Goal: Information Seeking & Learning: Learn about a topic

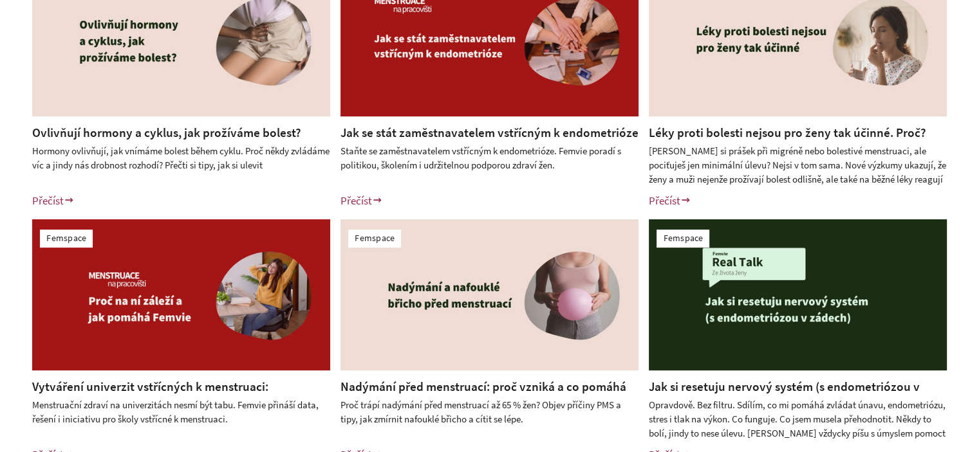
click at [1, 156] on div "Femspace Ovlivňují hormony a cyklus, jak prožíváme bolest? Hormony ovlivňují, j…" at bounding box center [489, 214] width 979 height 563
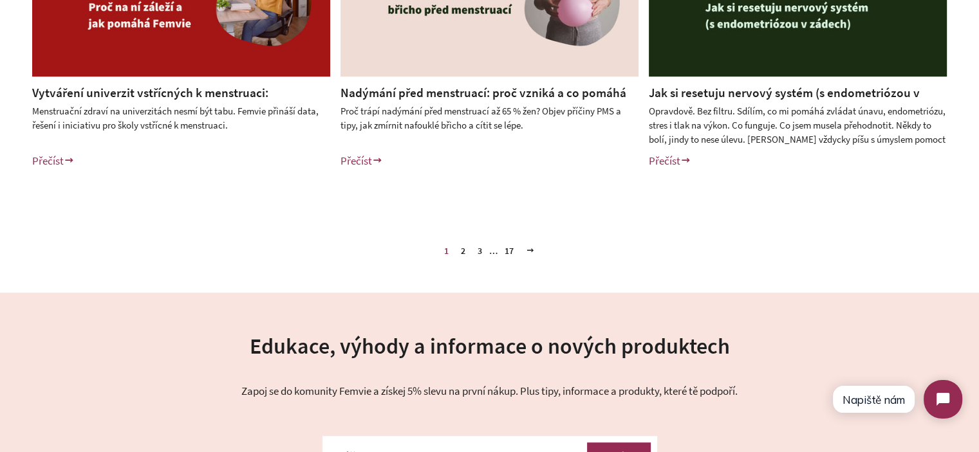
scroll to position [708, 0]
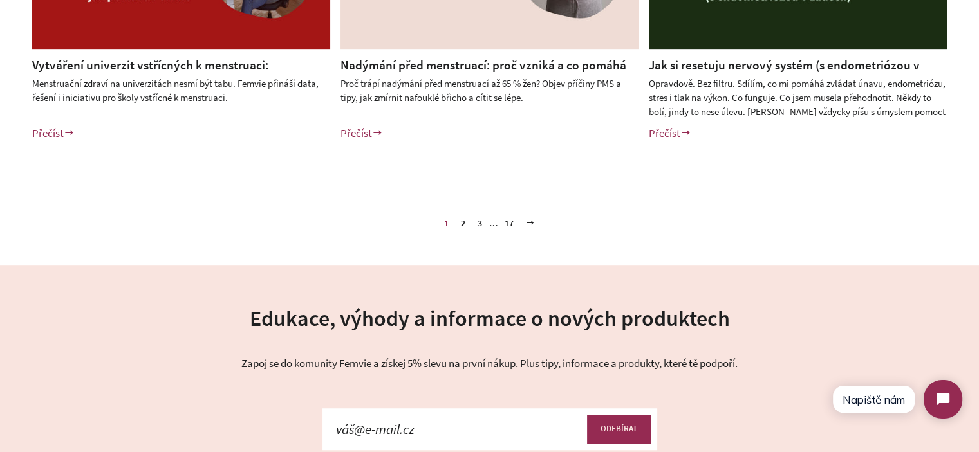
click at [480, 225] on link "3" at bounding box center [479, 223] width 15 height 19
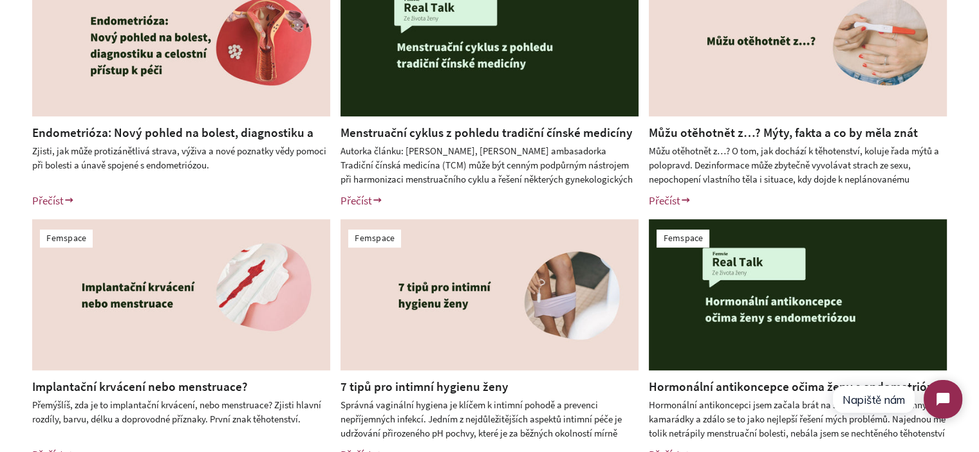
click at [0, 288] on div "Femspace Endometrióza: Nový pohled na bolest, diagnostiku a celostní přístup k …" at bounding box center [489, 214] width 979 height 563
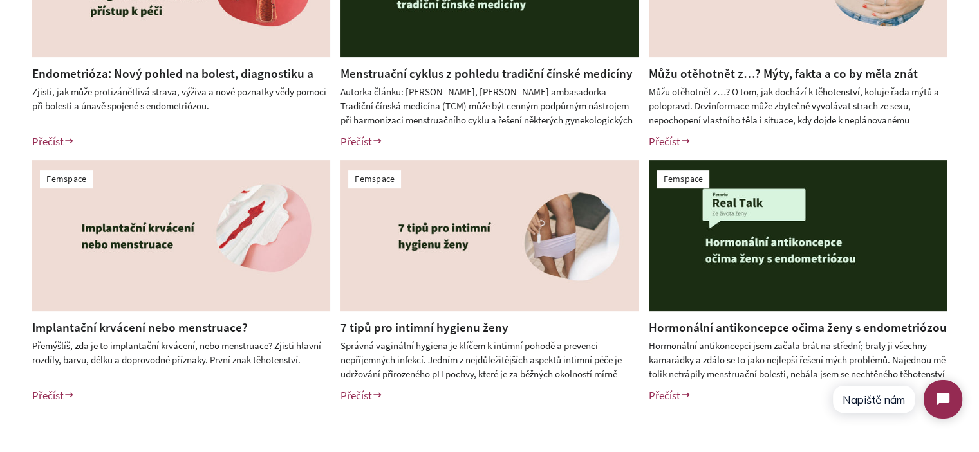
scroll to position [515, 0]
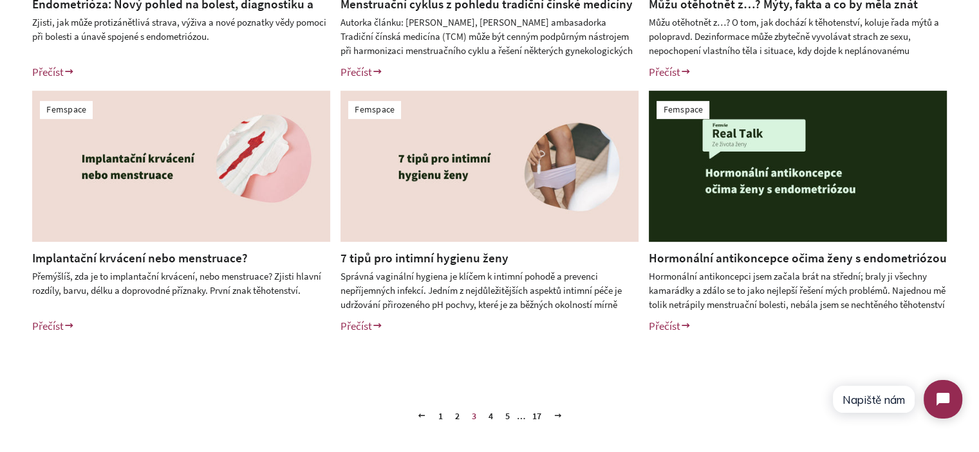
click at [490, 414] on link "4" at bounding box center [490, 416] width 15 height 19
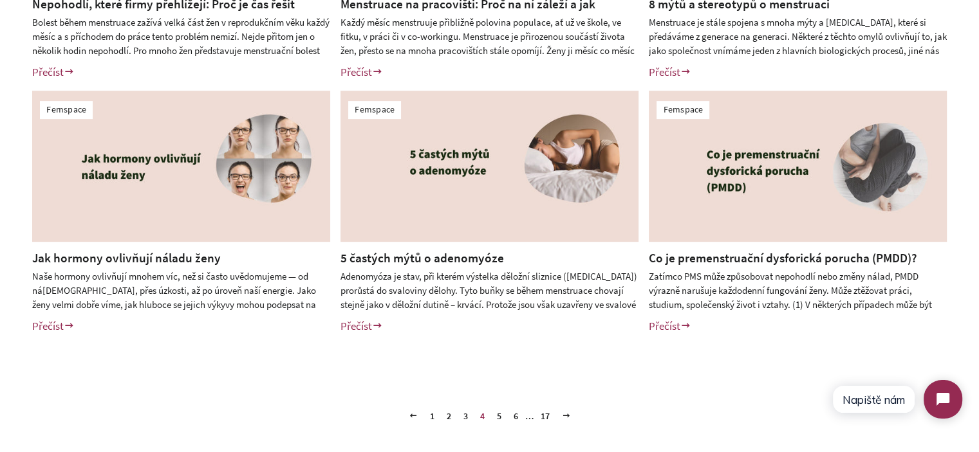
click at [501, 418] on link "5" at bounding box center [499, 416] width 15 height 19
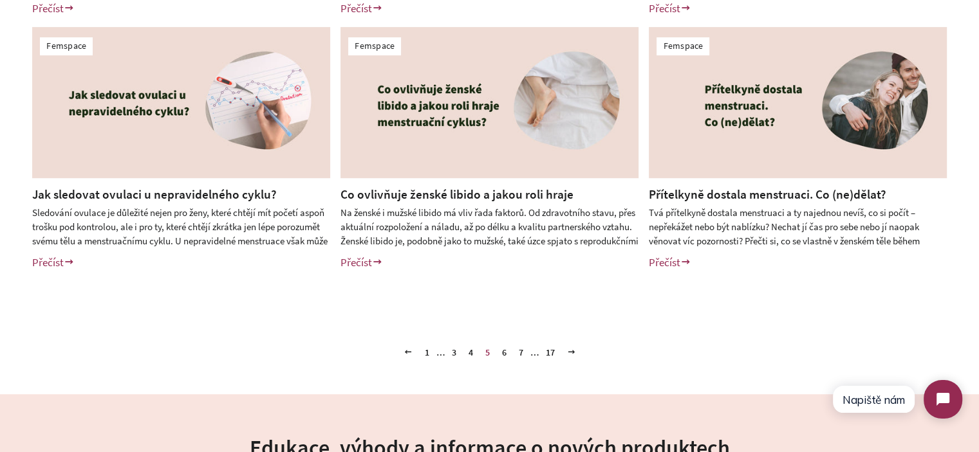
scroll to position [579, 0]
click at [503, 352] on link "6" at bounding box center [504, 351] width 15 height 19
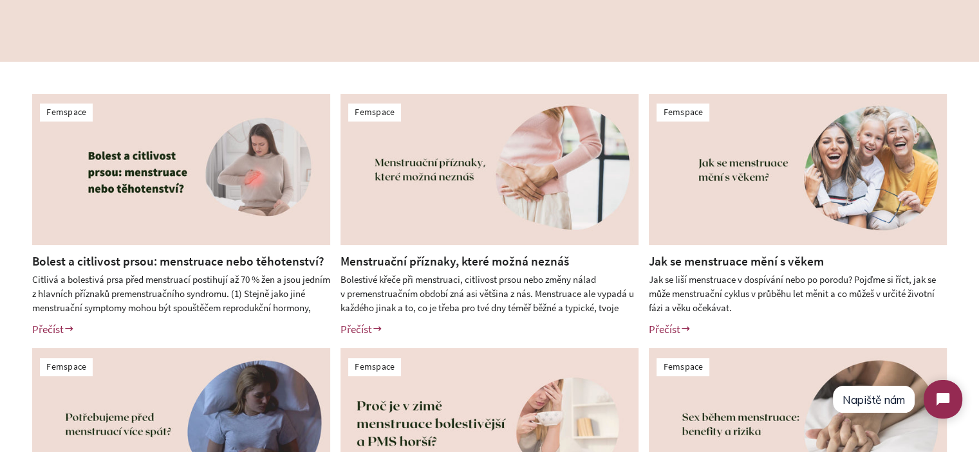
click at [463, 257] on link "Menstruační příznaky, které možná neznáš" at bounding box center [454, 260] width 228 height 15
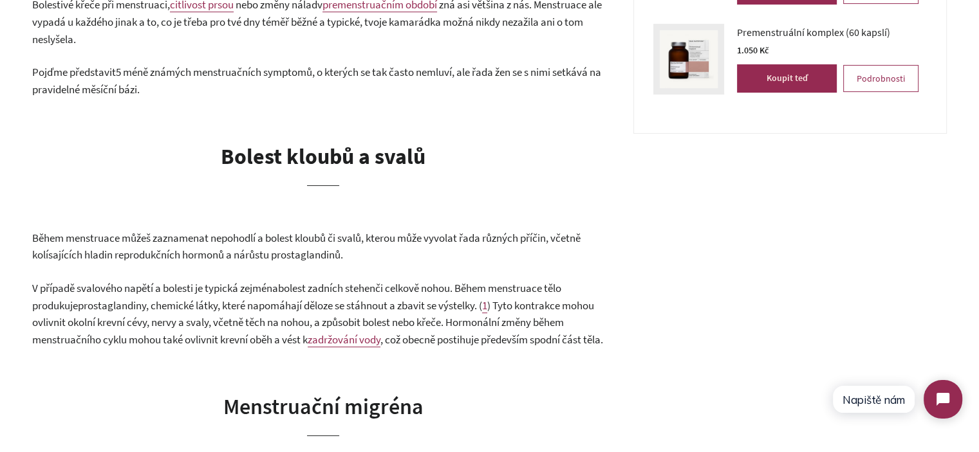
click at [266, 167] on strong "Bolest kloubů a svalů" at bounding box center [323, 156] width 205 height 27
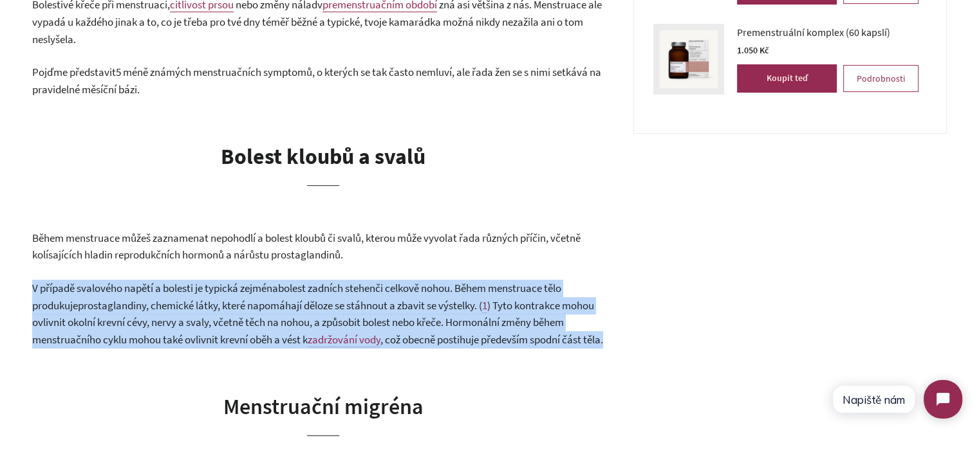
click at [224, 297] on p "V případě svalového napětí a bolesti je typická zejména bolest zadních stehen č…" at bounding box center [323, 314] width 582 height 68
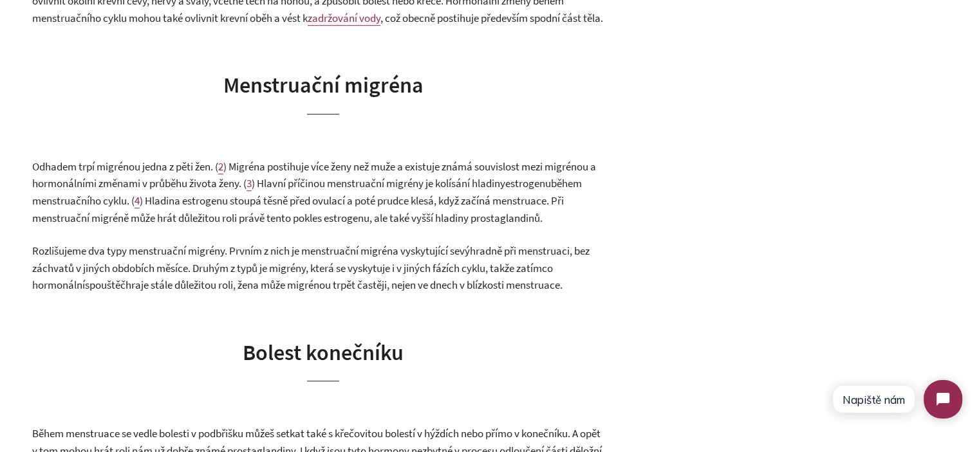
scroll to position [1094, 0]
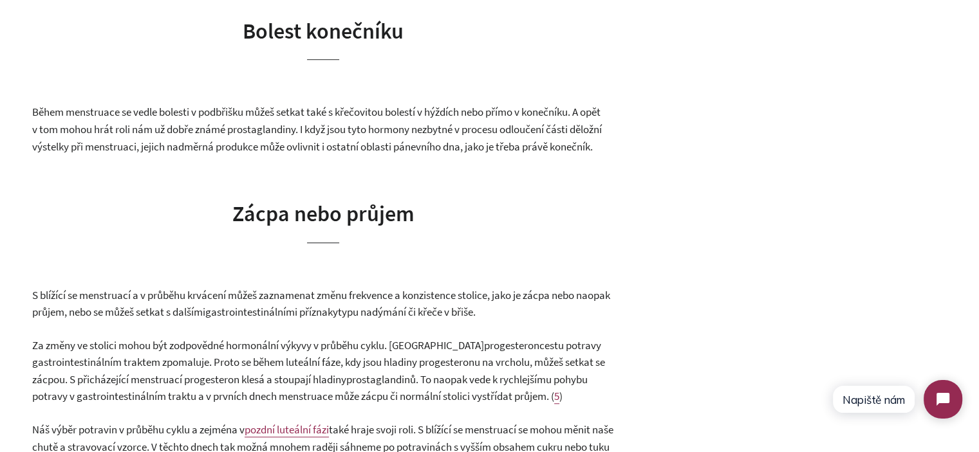
click at [255, 227] on span "Zácpa nebo průjem" at bounding box center [323, 213] width 182 height 27
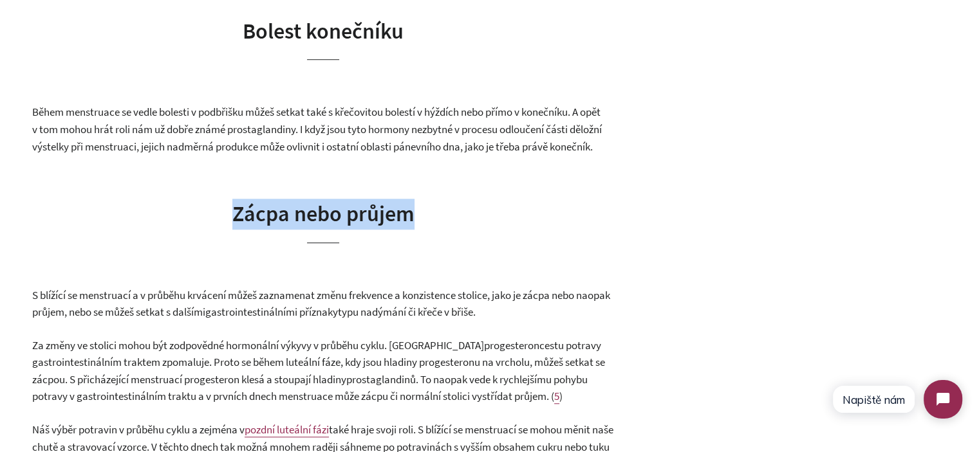
drag, startPoint x: 255, startPoint y: 260, endPoint x: 406, endPoint y: 260, distance: 150.6
click at [406, 227] on span "Zácpa nebo průjem" at bounding box center [323, 213] width 182 height 27
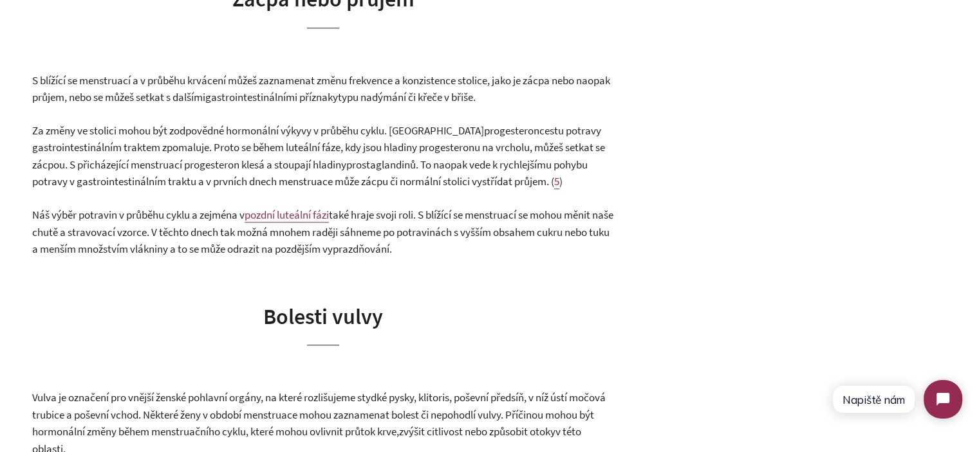
scroll to position [1287, 0]
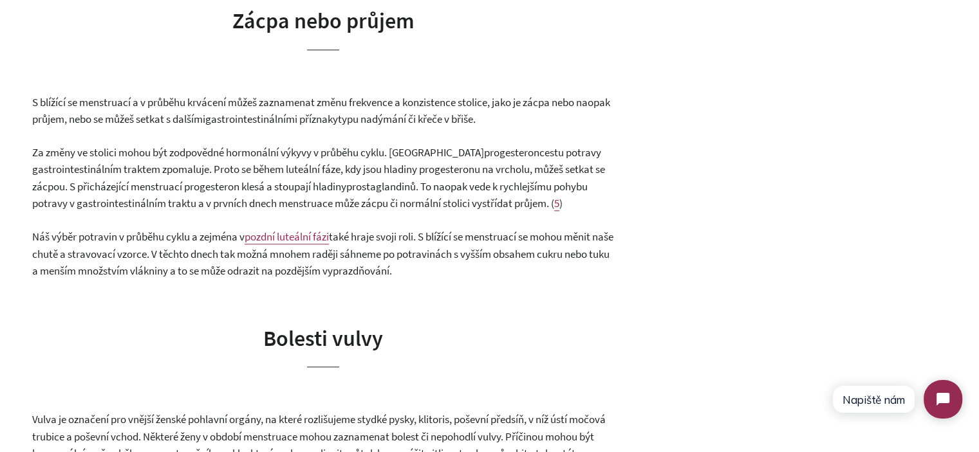
click at [204, 278] on span "také hraje svoji roli. S blížící se menstruací se mohou měnit naše chutě a stra…" at bounding box center [322, 254] width 581 height 48
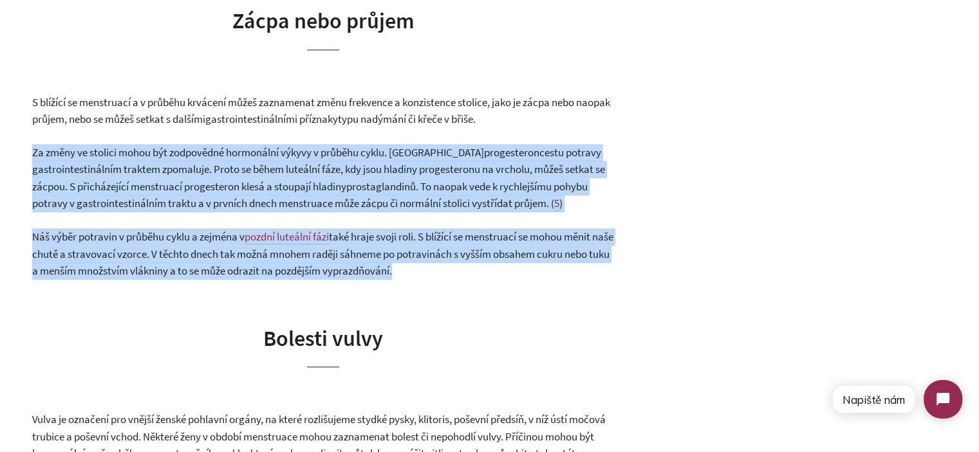
drag, startPoint x: 204, startPoint y: 290, endPoint x: 116, endPoint y: 161, distance: 155.6
click at [117, 169] on div "Bolestivé křeče při menstruaci, citlivost prsou nebo změny nálad v premenstruač…" at bounding box center [323, 128] width 582 height 1937
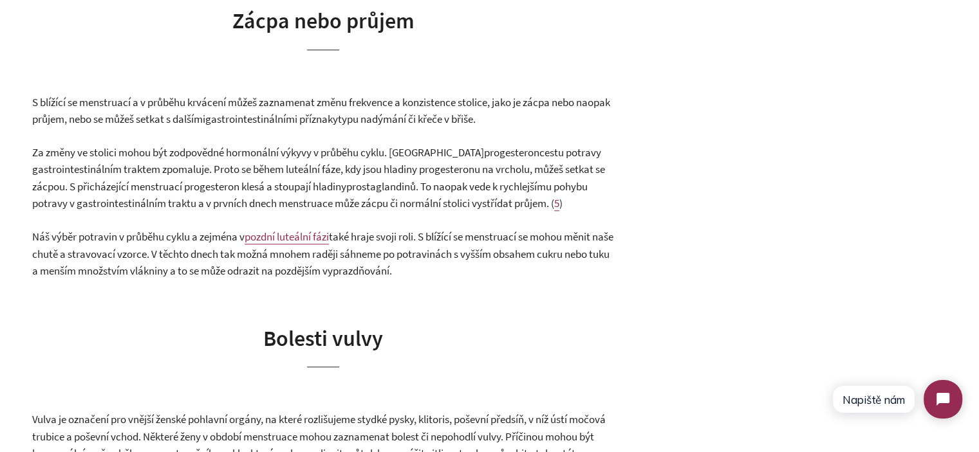
click at [118, 127] on span "S blížící se menstruací a v průběhu krvácení můžeš zaznamenat změnu frekvence a…" at bounding box center [321, 111] width 578 height 32
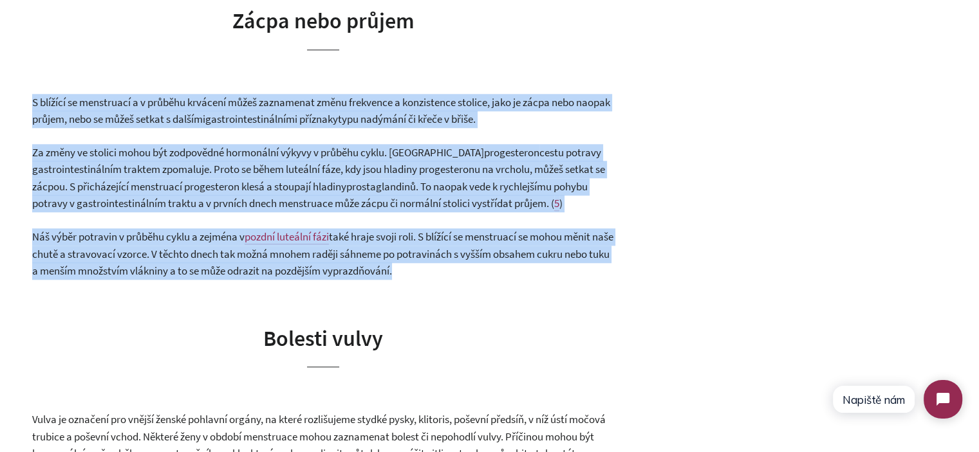
drag, startPoint x: 118, startPoint y: 153, endPoint x: 199, endPoint y: 289, distance: 157.8
click at [199, 289] on div "Bolestivé křeče při menstruaci, citlivost prsou nebo změny nálad v premenstruač…" at bounding box center [323, 128] width 582 height 1937
click at [199, 278] on span "také hraje svoji roli. S blížící se menstruací se mohou měnit naše chutě a stra…" at bounding box center [322, 254] width 581 height 48
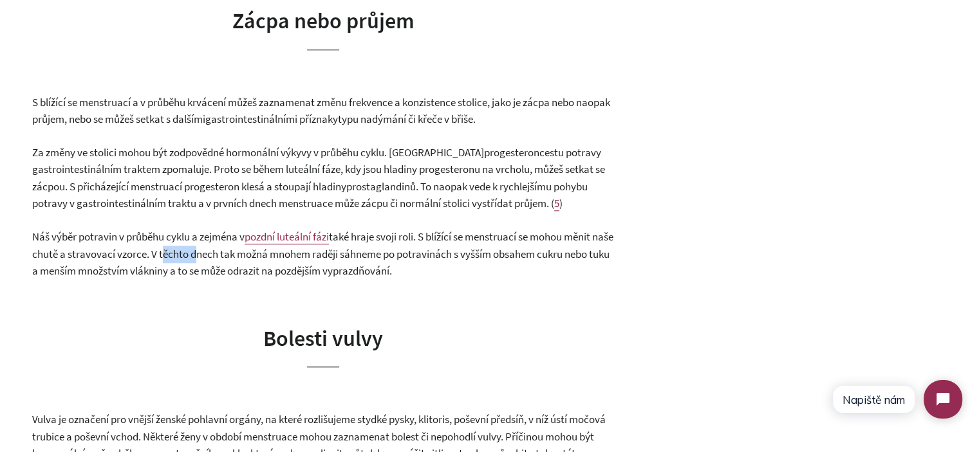
click at [199, 278] on span "také hraje svoji roli. S blížící se menstruací se mohou měnit naše chutě a stra…" at bounding box center [322, 254] width 581 height 48
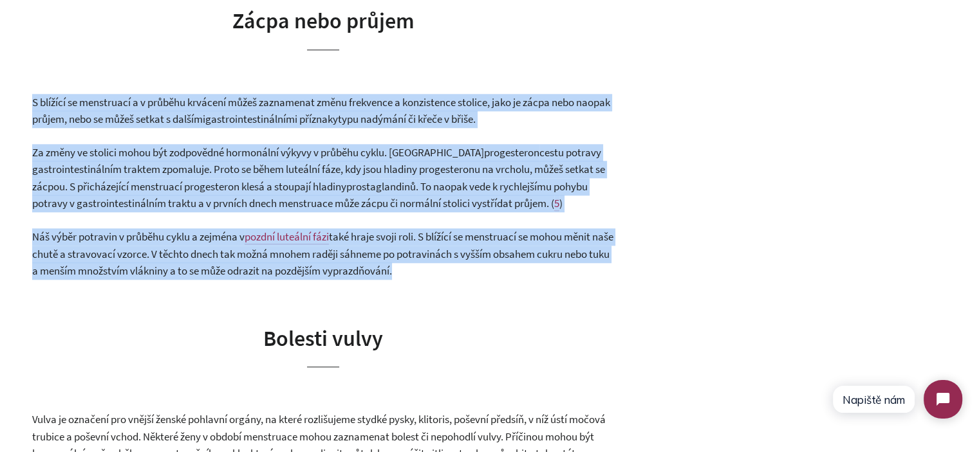
drag, startPoint x: 199, startPoint y: 289, endPoint x: 178, endPoint y: 143, distance: 147.6
click at [178, 143] on div "Bolestivé křeče při menstruaci, citlivost prsou nebo změny nálad v premenstruač…" at bounding box center [323, 128] width 582 height 1937
click at [178, 127] on span "S blížící se menstruací a v průběhu krvácení můžeš zaznamenat změnu frekvence a…" at bounding box center [321, 111] width 578 height 32
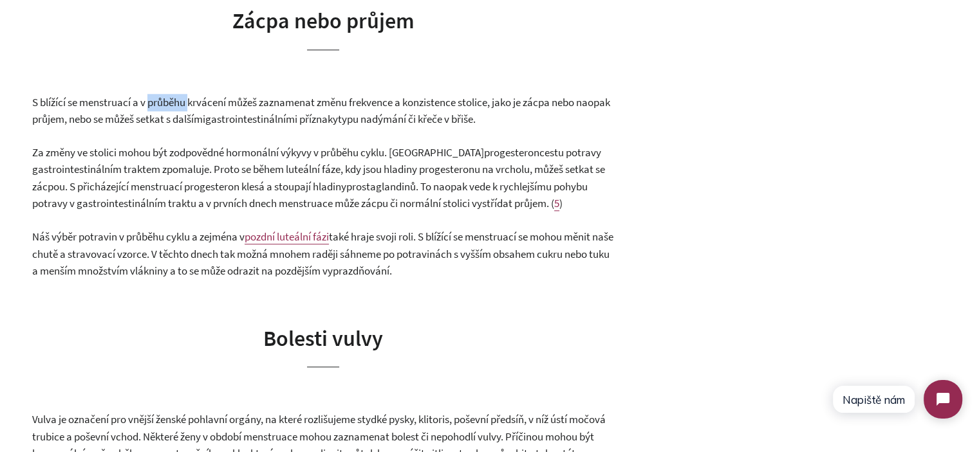
click at [178, 127] on span "S blížící se menstruací a v průběhu krvácení můžeš zaznamenat změnu frekvence a…" at bounding box center [321, 111] width 578 height 32
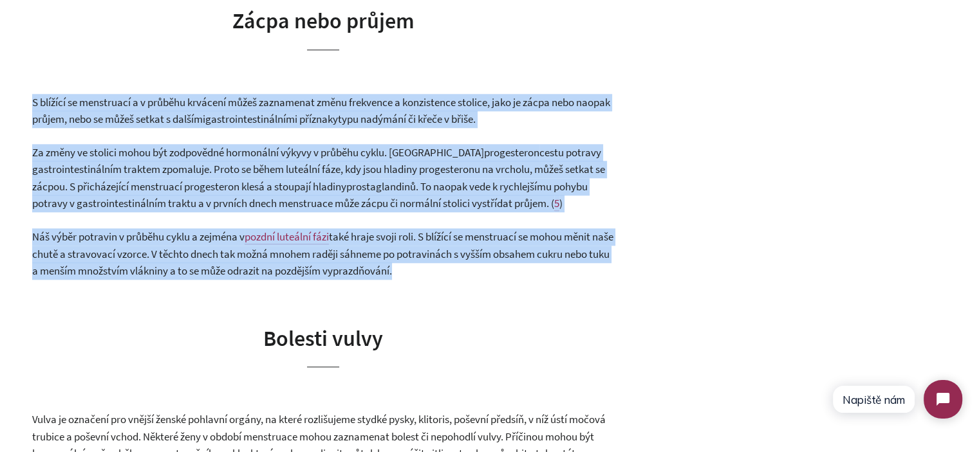
drag, startPoint x: 178, startPoint y: 143, endPoint x: 200, endPoint y: 277, distance: 136.3
click at [200, 277] on div "Bolestivé křeče při menstruaci, citlivost prsou nebo změny nálad v premenstruač…" at bounding box center [323, 128] width 582 height 1937
click at [200, 278] on p "Náš výběr potravin v průběhu cyklu a zejména v pozdní luteální fázi také hraje …" at bounding box center [323, 253] width 582 height 51
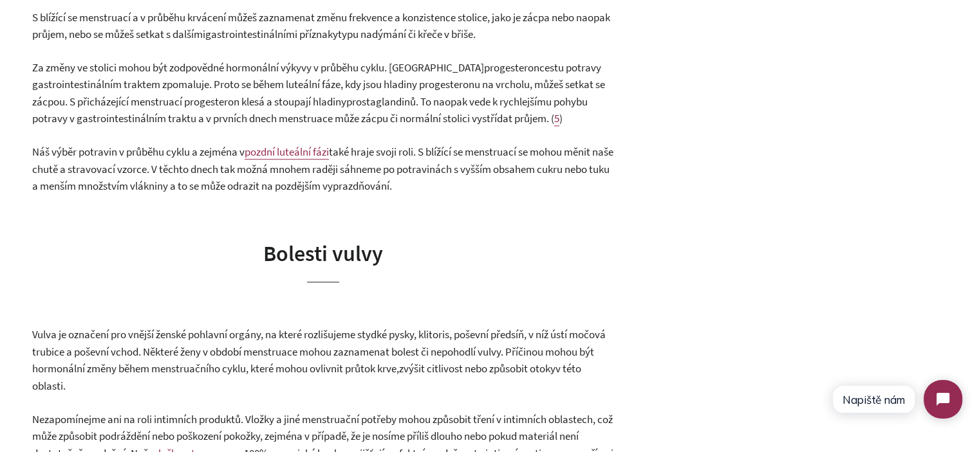
scroll to position [1480, 0]
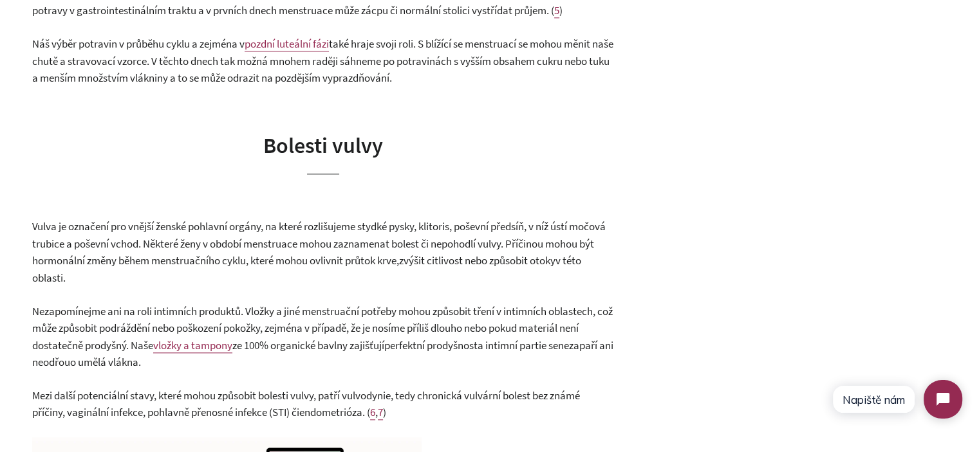
click at [288, 159] on span "Bolesti vulvy" at bounding box center [323, 145] width 120 height 27
drag, startPoint x: 288, startPoint y: 185, endPoint x: 394, endPoint y: 185, distance: 105.5
click at [394, 175] on h1 "Bolesti vulvy" at bounding box center [323, 153] width 582 height 44
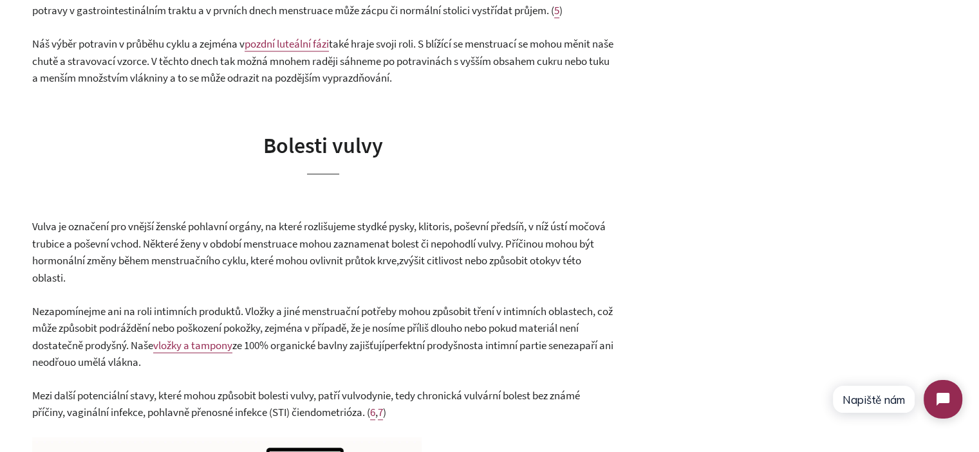
click at [369, 159] on span "Bolesti vulvy" at bounding box center [323, 145] width 120 height 27
drag, startPoint x: 369, startPoint y: 181, endPoint x: 239, endPoint y: 181, distance: 129.3
click at [239, 175] on h1 "Bolesti vulvy" at bounding box center [323, 153] width 582 height 44
click at [281, 159] on span "Bolesti vulvy" at bounding box center [323, 145] width 120 height 27
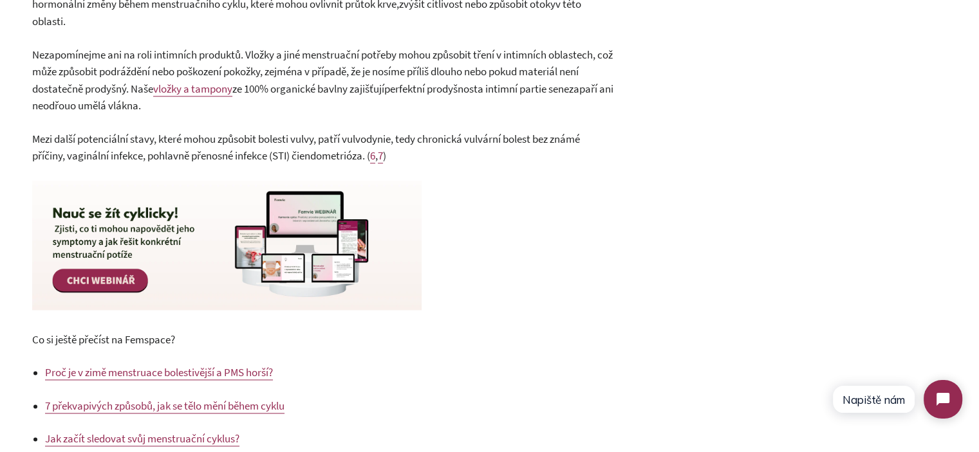
scroll to position [1737, 0]
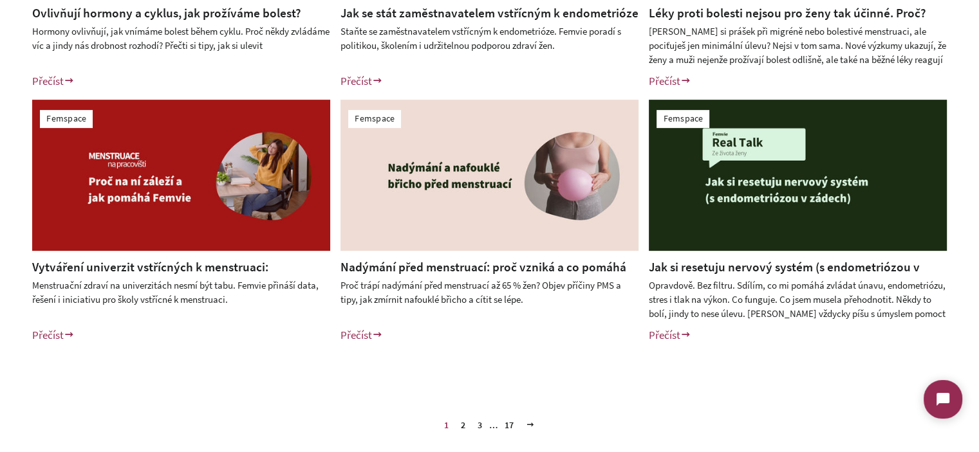
scroll to position [515, 0]
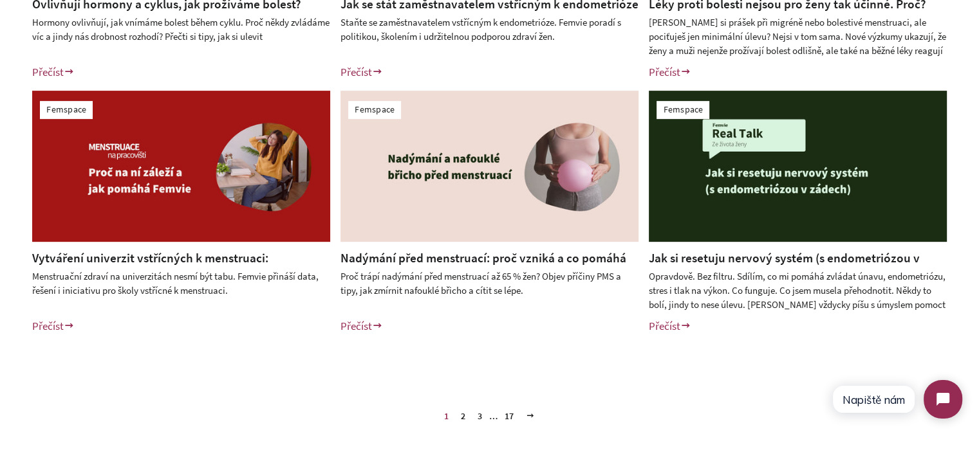
click at [464, 415] on link "2" at bounding box center [463, 416] width 15 height 19
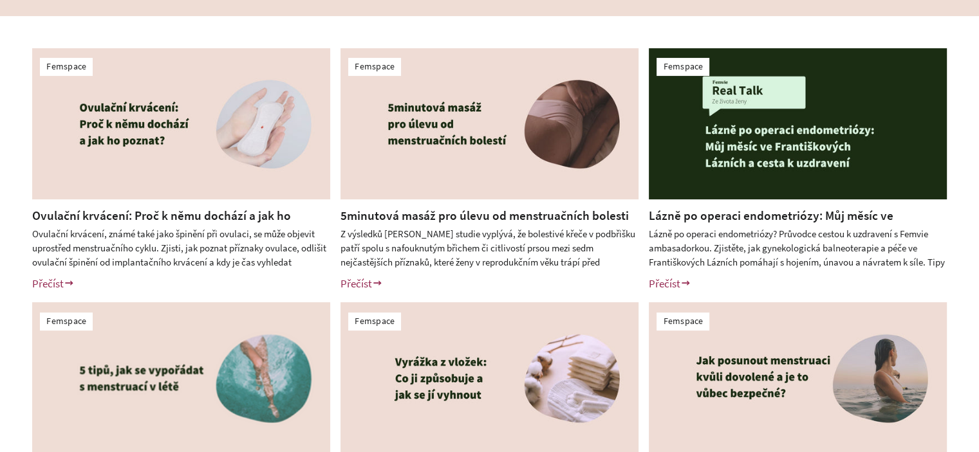
scroll to position [322, 0]
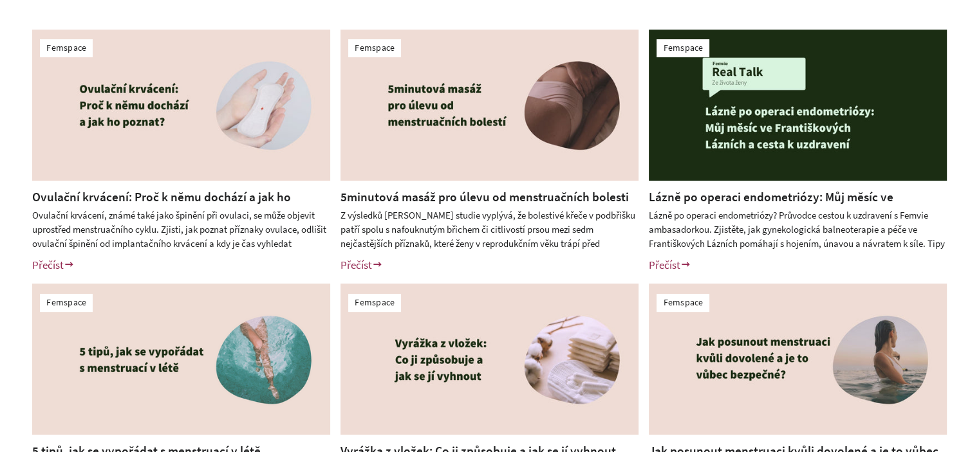
click at [170, 192] on link "Ovulační krvácení: Proč k němu dochází a jak ho poznat?" at bounding box center [161, 205] width 259 height 33
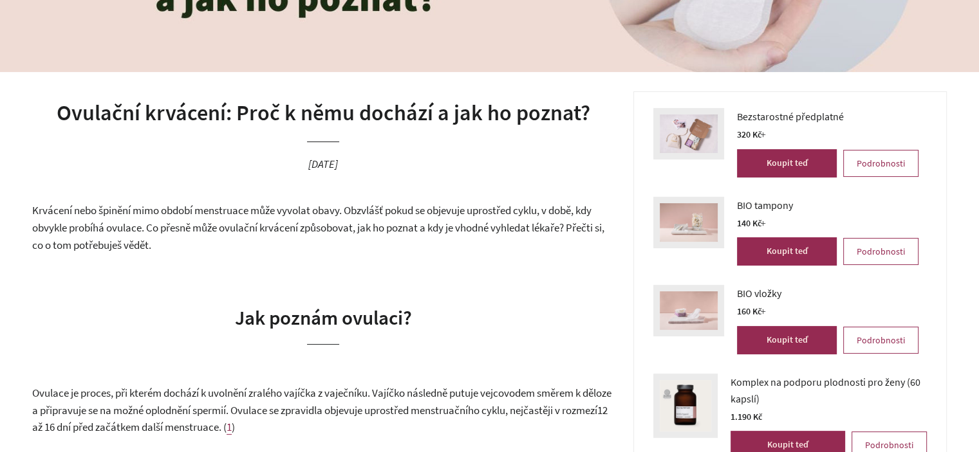
scroll to position [257, 0]
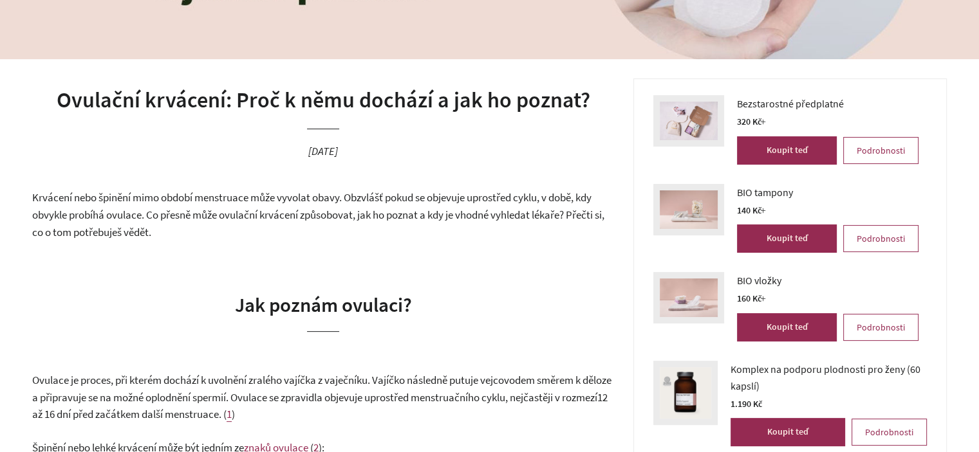
click at [125, 80] on header "Ovulační krvácení: Proč k němu dochází a jak ho poznat? 12. srpen 2025" at bounding box center [323, 133] width 582 height 111
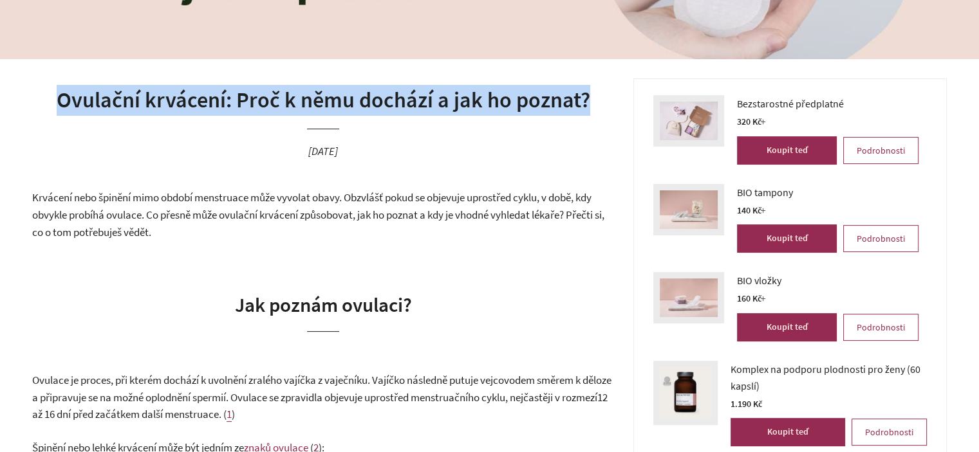
click at [125, 80] on header "Ovulační krvácení: Proč k němu dochází a jak ho poznat? 12. srpen 2025" at bounding box center [323, 133] width 582 height 111
click at [385, 104] on h1 "Ovulační krvácení: Proč k němu dochází a jak ho poznat?" at bounding box center [323, 100] width 582 height 31
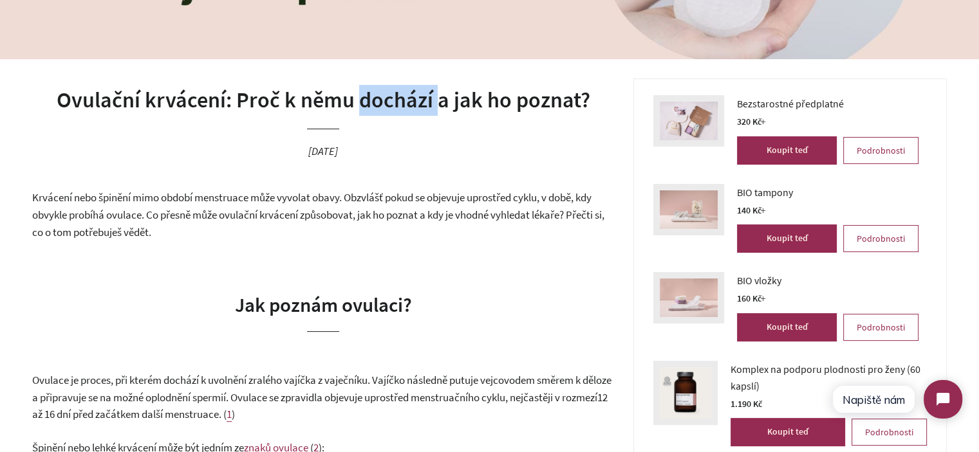
click at [385, 104] on h1 "Ovulační krvácení: Proč k němu dochází a jak ho poznat?" at bounding box center [323, 100] width 582 height 31
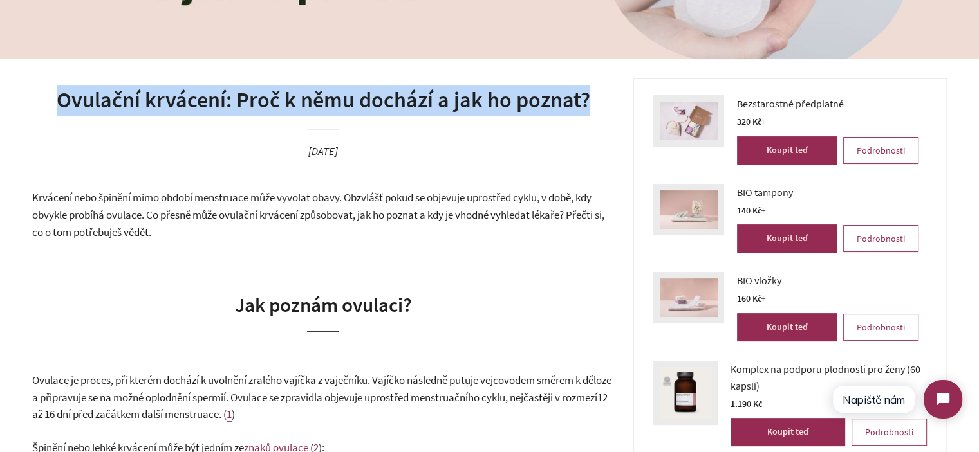
click at [385, 104] on h1 "Ovulační krvácení: Proč k němu dochází a jak ho poznat?" at bounding box center [323, 100] width 582 height 31
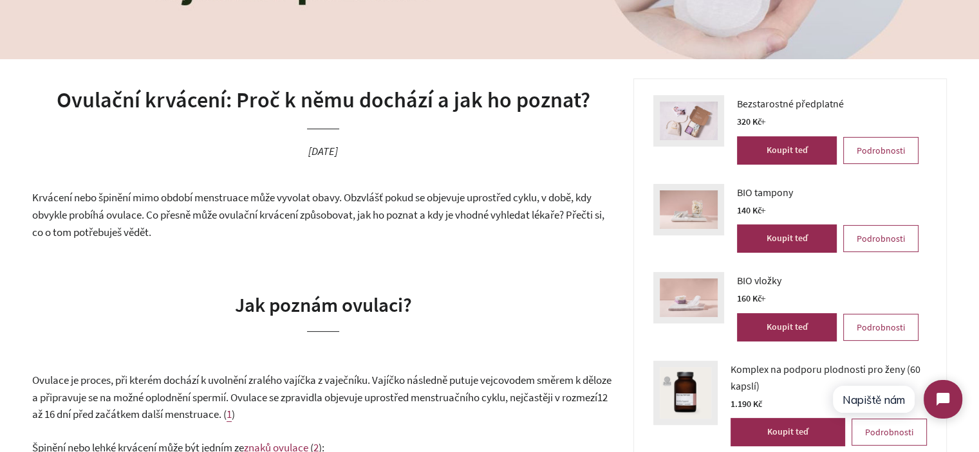
click at [374, 202] on span "Krvácení nebo špinění mimo období menstruace může vyvolat obavy. Obzvlášť pokud…" at bounding box center [318, 214] width 572 height 48
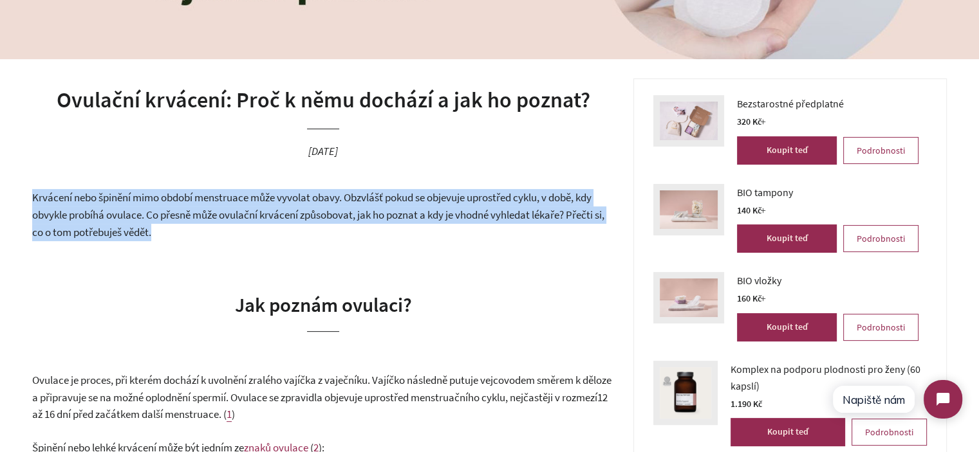
click at [374, 202] on span "Krvácení nebo špinění mimo období menstruace může vyvolat obavy. Obzvlášť pokud…" at bounding box center [318, 214] width 572 height 48
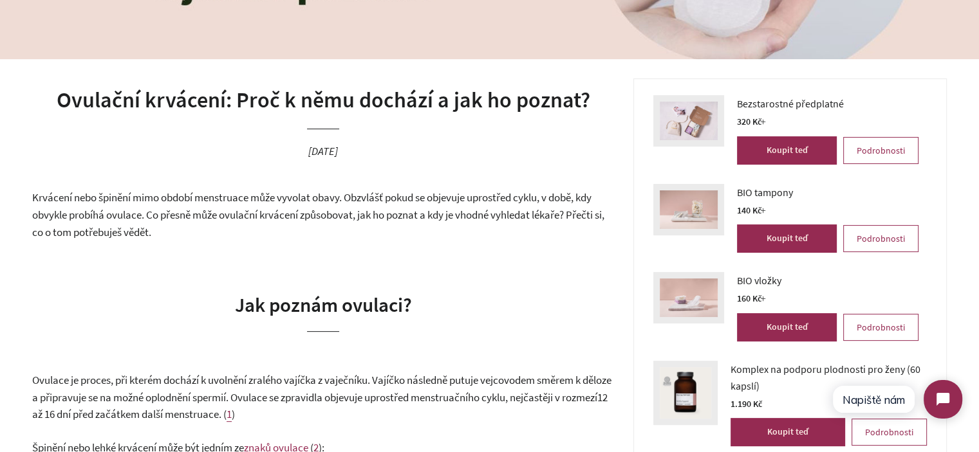
click at [338, 109] on h1 "Ovulační krvácení: Proč k němu dochází a jak ho poznat?" at bounding box center [323, 100] width 582 height 31
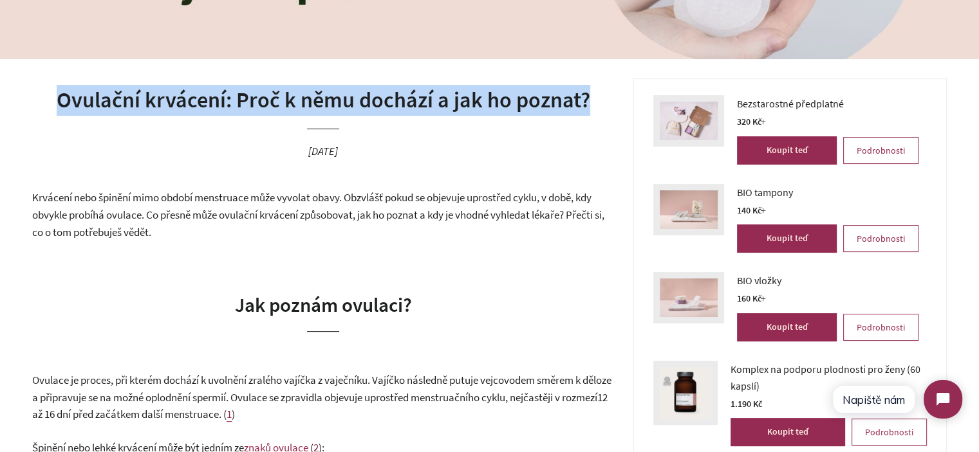
drag, startPoint x: 338, startPoint y: 109, endPoint x: 360, endPoint y: 197, distance: 90.8
click at [338, 109] on h1 "Ovulační krvácení: Proč k němu dochází a jak ho poznat?" at bounding box center [323, 100] width 582 height 31
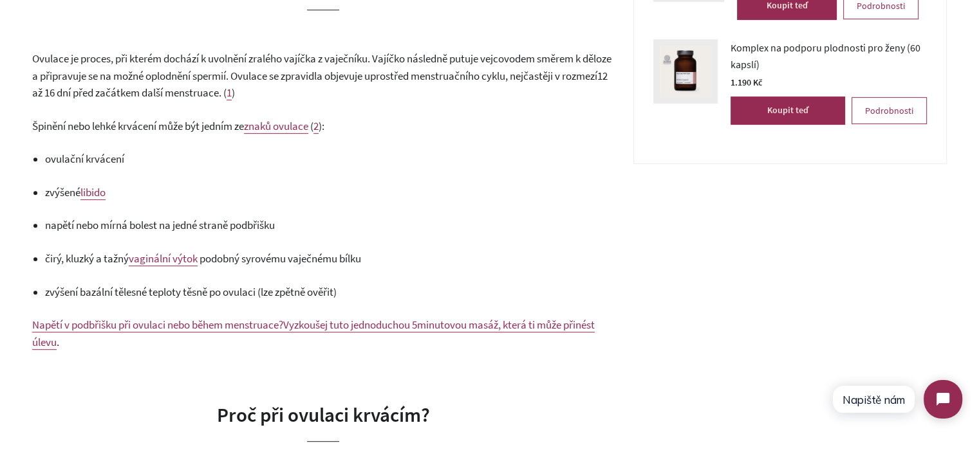
click at [358, 189] on p "zvýšené libido" at bounding box center [329, 192] width 569 height 17
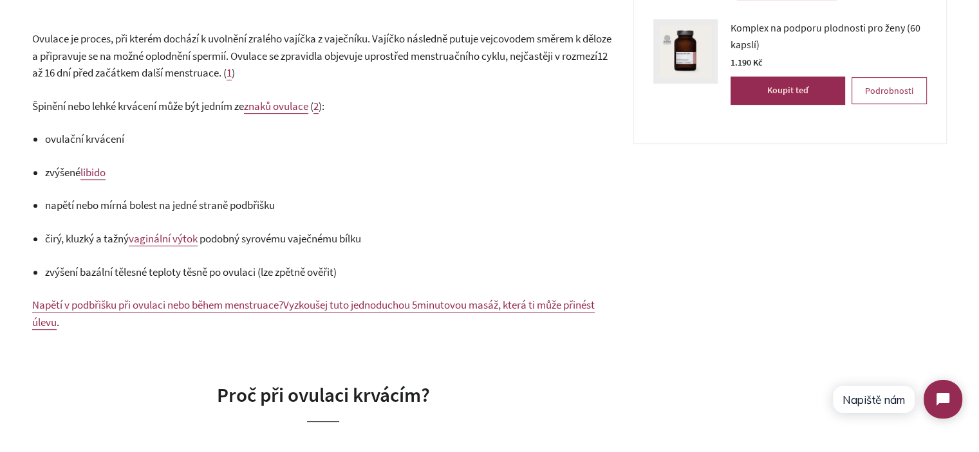
scroll to position [579, 0]
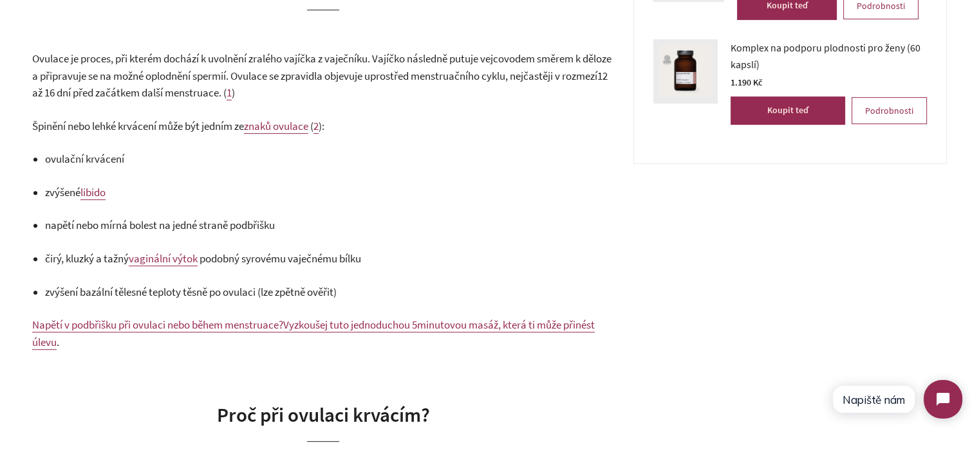
click at [170, 223] on span "napětí nebo mírná bolest na jedné straně podbřišku" at bounding box center [160, 225] width 230 height 14
click at [271, 223] on span "napětí nebo mírná bolest na jedné straně podbřišku" at bounding box center [160, 225] width 230 height 14
click at [264, 297] on span "zvýšení bazální tělesné teploty těsně po ovulaci (lze zpětně ověřit)" at bounding box center [190, 292] width 291 height 14
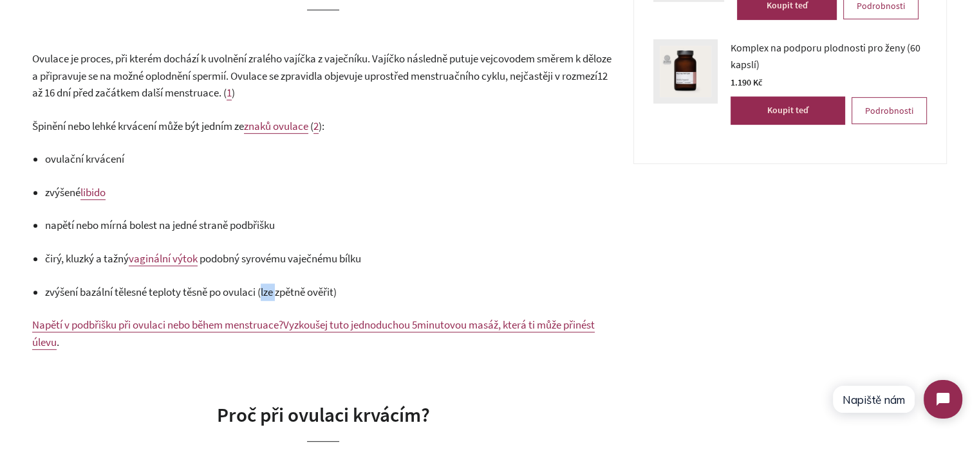
click at [264, 297] on span "zvýšení bazální tělesné teploty těsně po ovulaci (lze zpětně ověřit)" at bounding box center [190, 292] width 291 height 14
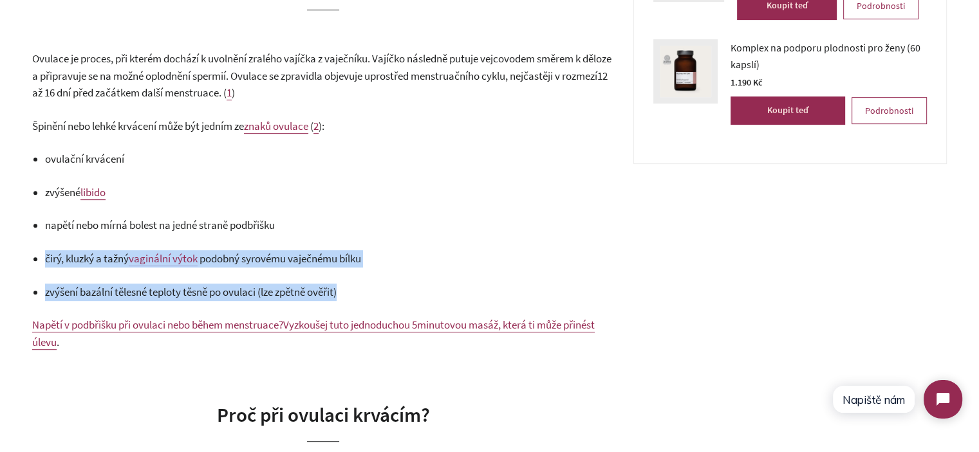
drag, startPoint x: 264, startPoint y: 297, endPoint x: 335, endPoint y: 253, distance: 82.9
click at [281, 257] on ul "ovulační krvácení zvýšené libido napětí nebo mírná bolest na jedné straně podbř…" at bounding box center [329, 226] width 569 height 150
drag, startPoint x: 335, startPoint y: 253, endPoint x: 437, endPoint y: 266, distance: 103.0
click at [335, 253] on span "podobný syrovému vaječnému bílku" at bounding box center [279, 259] width 161 height 14
click at [448, 266] on p "čirý, kluzký a tažný vaginální výtok podobný syrovému vaječnému bílku" at bounding box center [329, 258] width 569 height 17
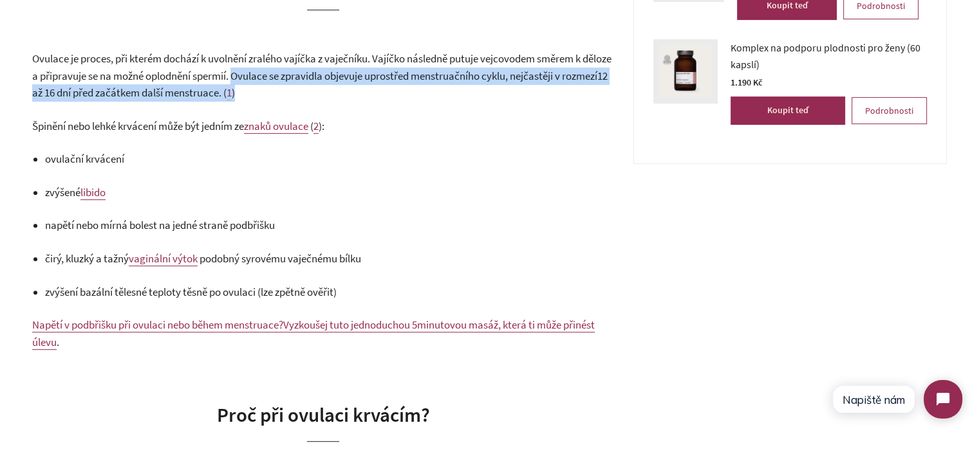
drag, startPoint x: 275, startPoint y: 77, endPoint x: 314, endPoint y: 89, distance: 40.7
click at [314, 89] on p "Ovulace je proces, při kterém dochází k uvolnění zralého vajíčka z vaječníku. V…" at bounding box center [323, 75] width 582 height 51
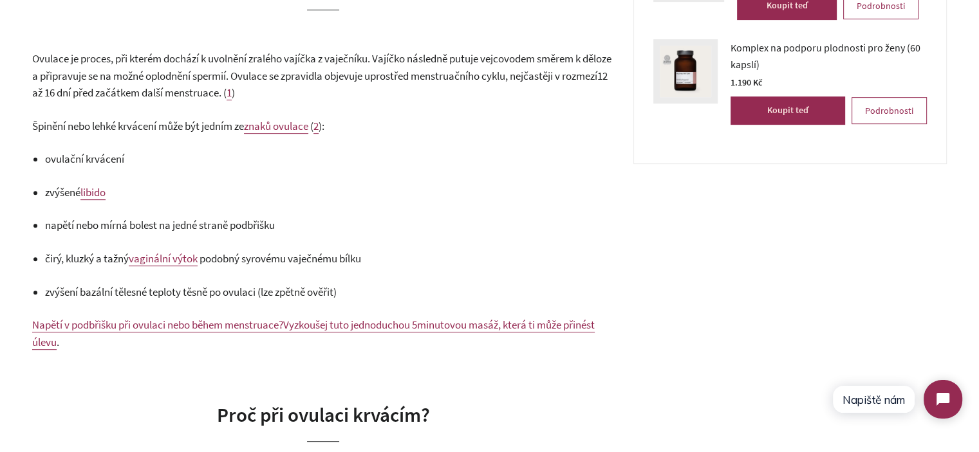
click at [495, 156] on p "ovulační krvácení" at bounding box center [329, 159] width 569 height 17
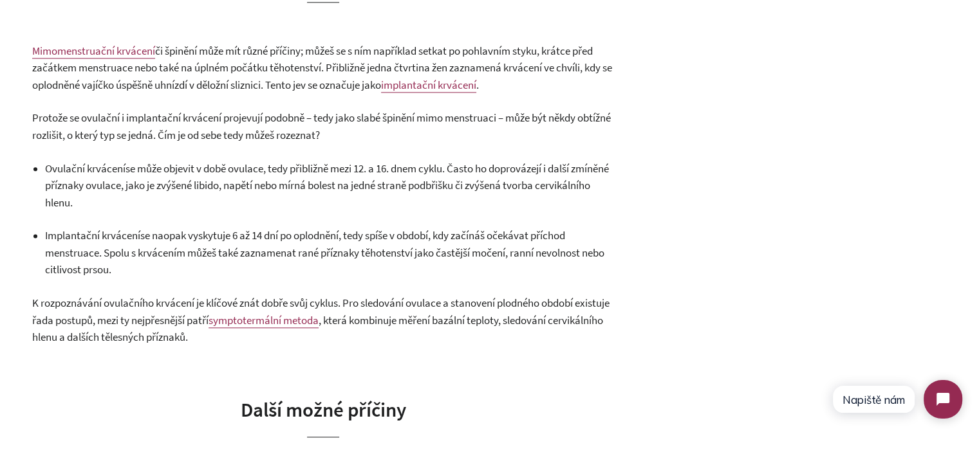
scroll to position [1608, 0]
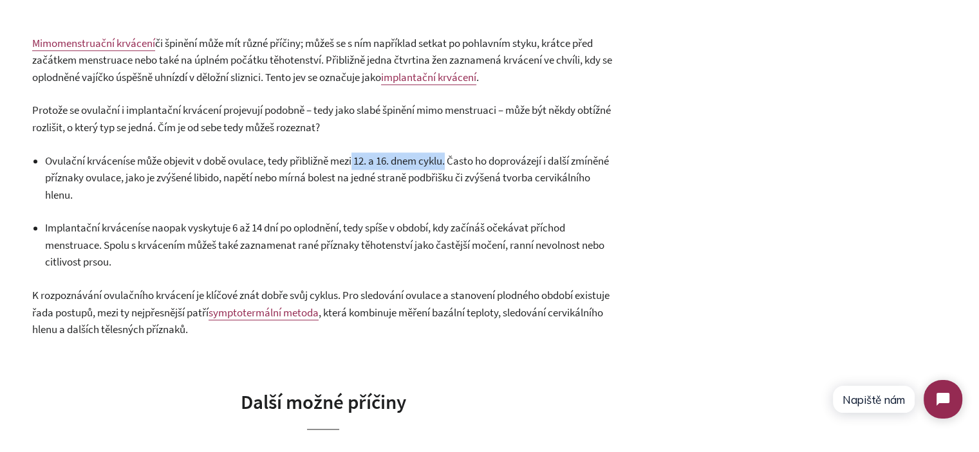
drag, startPoint x: 457, startPoint y: 159, endPoint x: 359, endPoint y: 167, distance: 98.1
click at [359, 167] on span "se může objevit v době ovulace, tedy přibližně mezi 12. a 16. dnem cyklu. Často…" at bounding box center [327, 178] width 564 height 48
copy span "i 12. a 16. dnem cyklu"
click at [511, 236] on p "Implantační krvácení se naopak vyskytuje 6 až 14 dní po oplodnění, tedy spíše v…" at bounding box center [329, 244] width 569 height 51
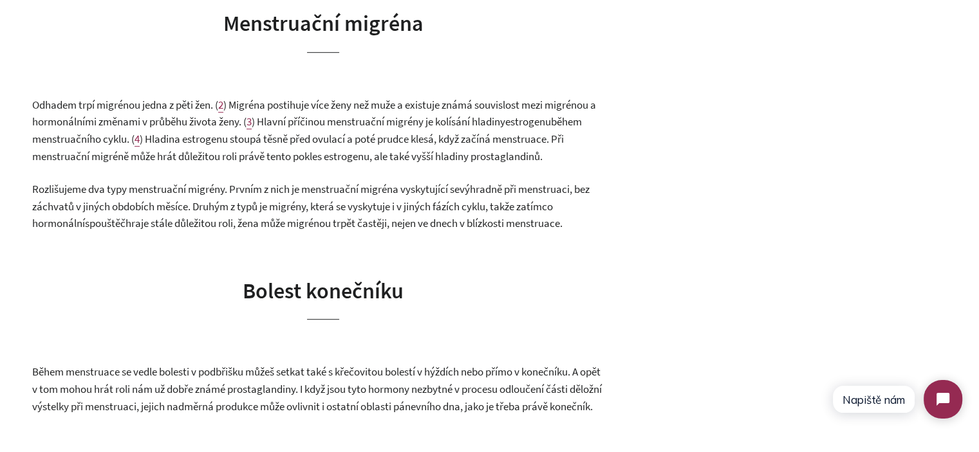
scroll to position [836, 0]
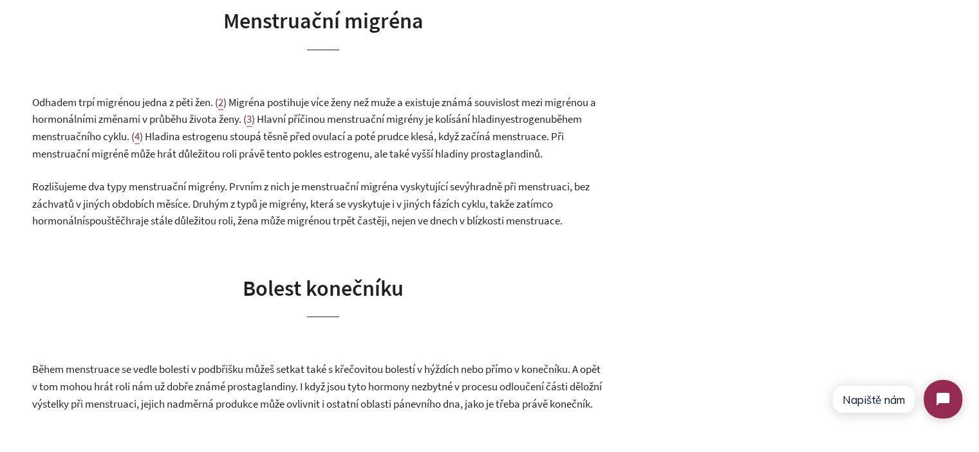
click at [383, 222] on span ", bez záchvatů v jiných obdobích měsíce. Druhým z typů je migrény, která se vys…" at bounding box center [310, 204] width 557 height 48
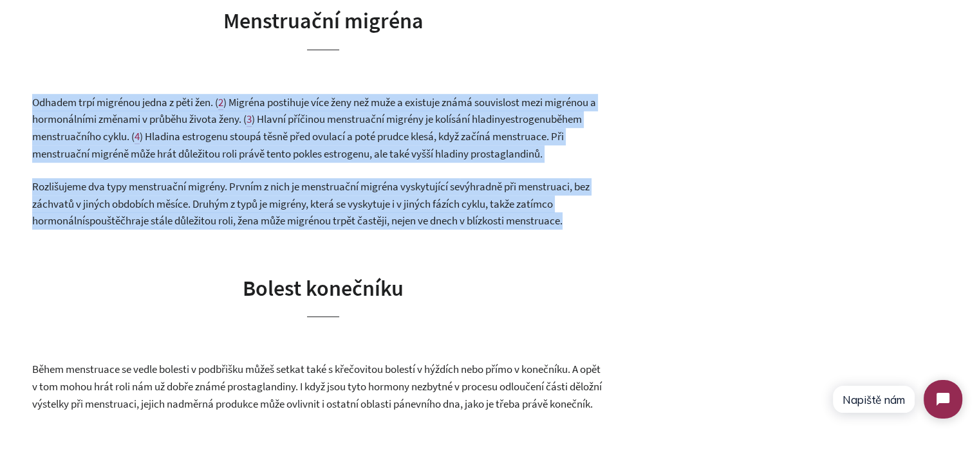
drag, startPoint x: 383, startPoint y: 222, endPoint x: 365, endPoint y: 170, distance: 54.5
copy div "Odhadem trpí migrénou jedna z pěti žen. ( 2 ) Migréna postihuje více ženy než m…"
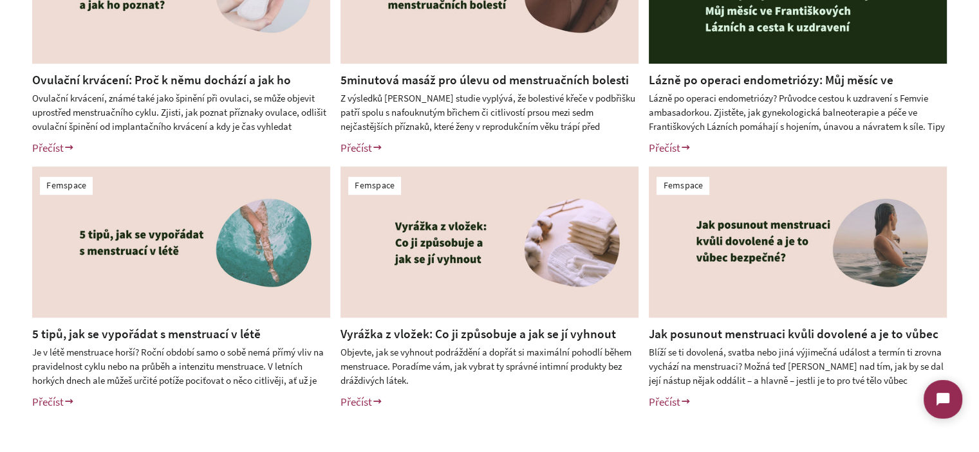
scroll to position [772, 0]
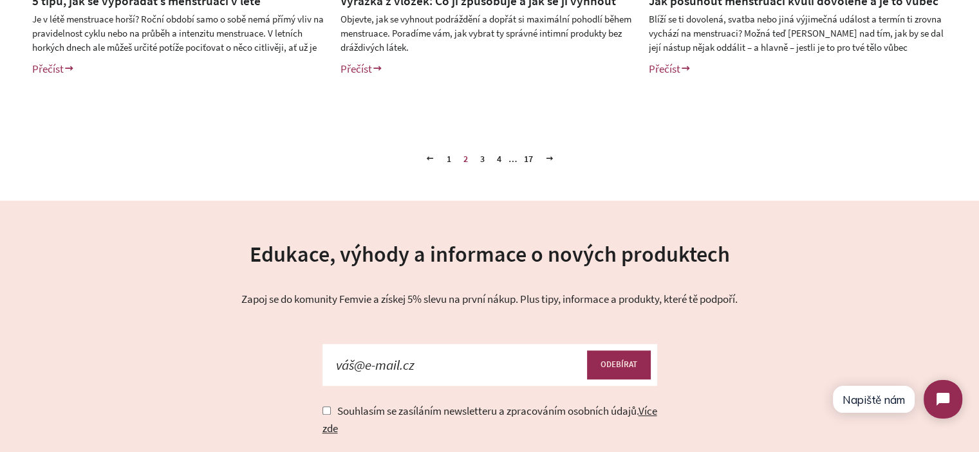
click at [450, 158] on link "1" at bounding box center [448, 158] width 15 height 19
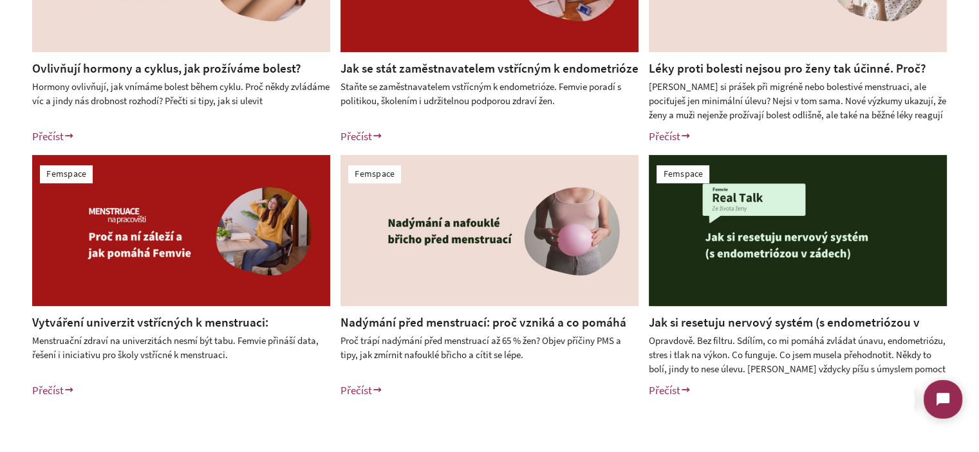
click at [535, 322] on link "Nadýmání před menstruací: proč vzniká a co pomáhá při PMS" at bounding box center [483, 331] width 286 height 33
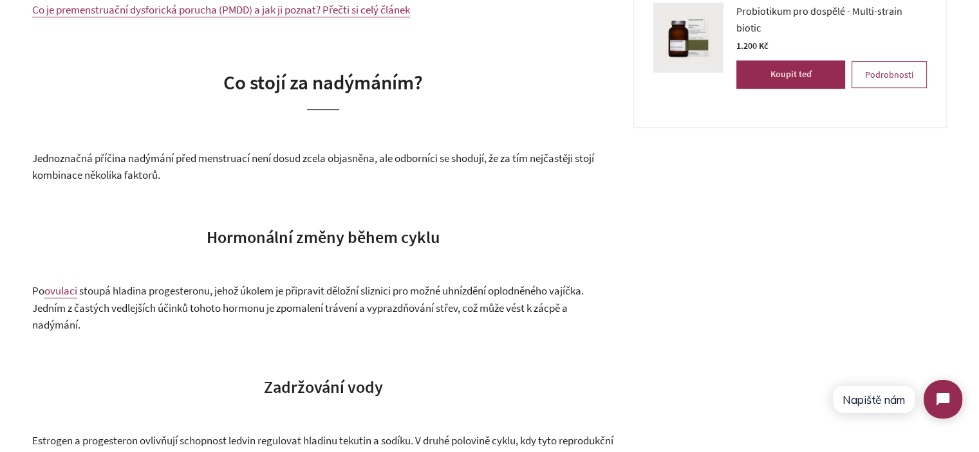
scroll to position [708, 0]
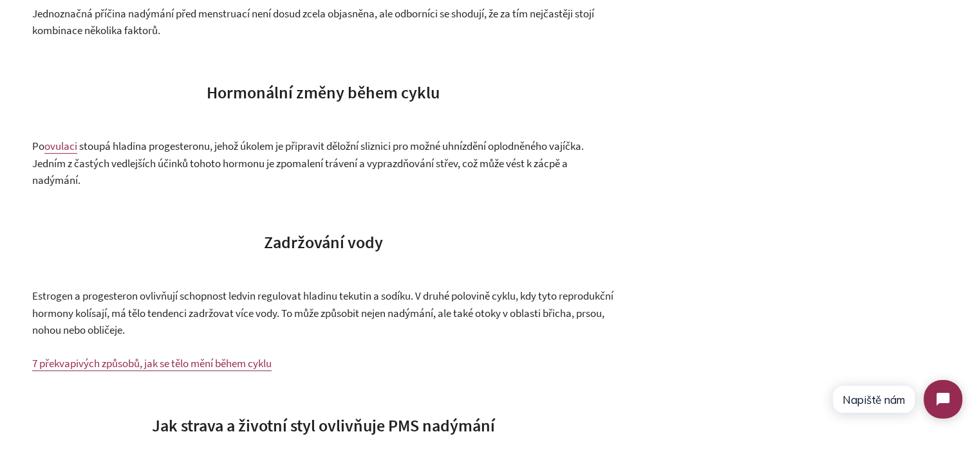
click at [301, 315] on span "Estrogen a progesteron ovlivňují schopnost ledvin regulovat hladinu tekutin a s…" at bounding box center [322, 313] width 581 height 48
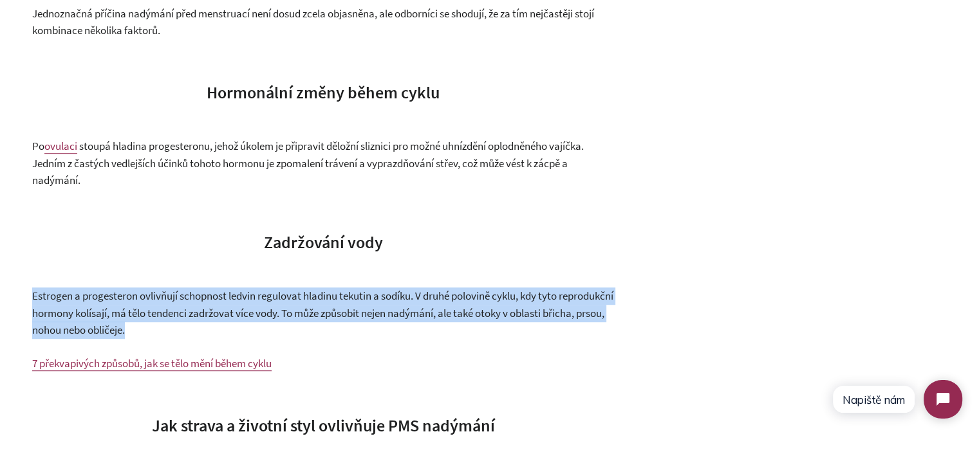
click at [301, 315] on span "Estrogen a progesteron ovlivňují schopnost ledvin regulovat hladinu tekutin a s…" at bounding box center [322, 313] width 581 height 48
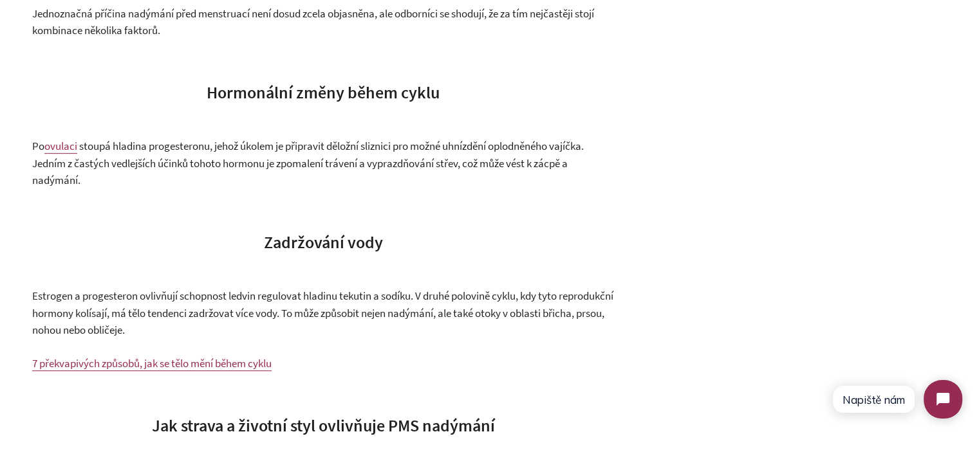
click at [246, 189] on p "Po ovulaci stoupá hladina progesteronu, jehož úkolem je připravit děložní slizn…" at bounding box center [323, 163] width 582 height 51
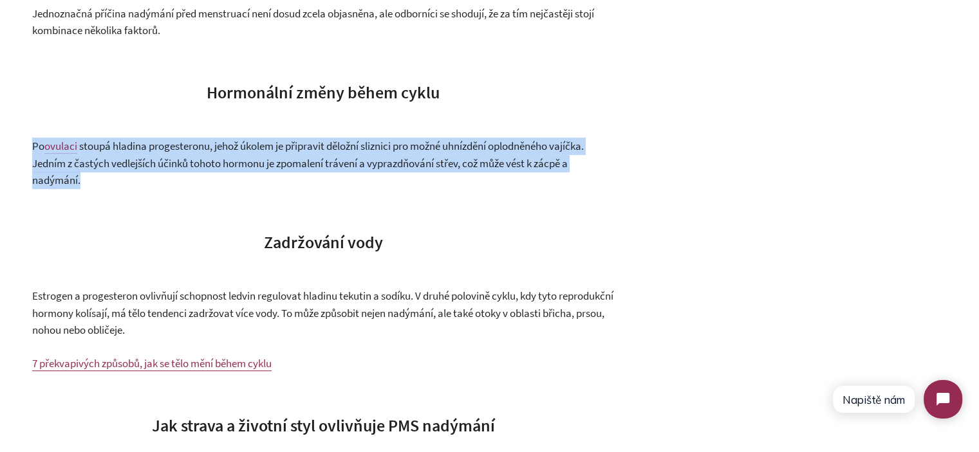
drag, startPoint x: 246, startPoint y: 196, endPoint x: 233, endPoint y: 151, distance: 47.0
click at [235, 173] on span "stoupá hladina progesteronu, jehož úkolem je připravit děložní sliznici pro mož…" at bounding box center [307, 163] width 551 height 48
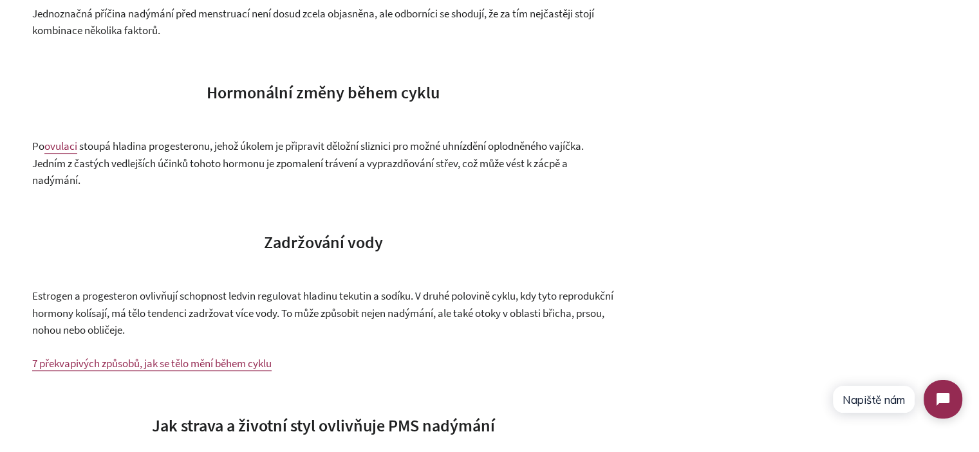
click at [208, 180] on span "stoupá hladina progesteronu, jehož úkolem je připravit děložní sliznici pro mož…" at bounding box center [307, 163] width 551 height 48
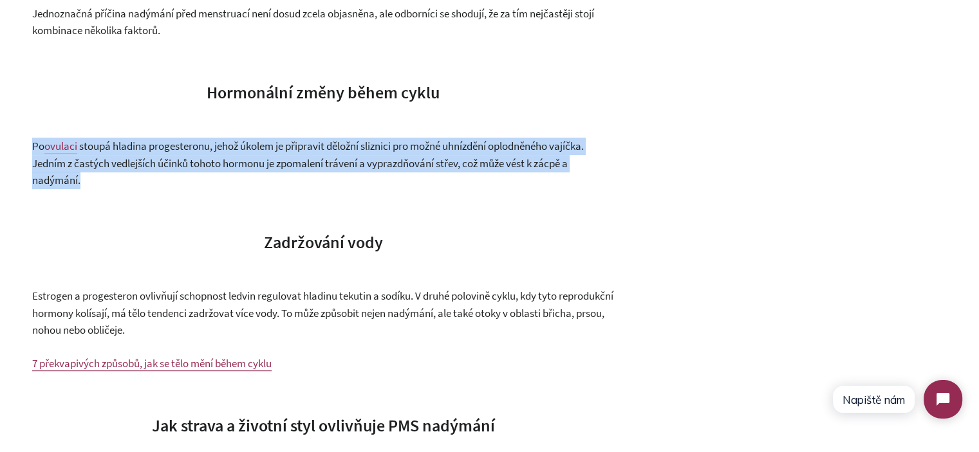
drag, startPoint x: 208, startPoint y: 180, endPoint x: 363, endPoint y: 310, distance: 202.7
click at [207, 180] on span "stoupá hladina progesteronu, jehož úkolem je připravit děložní sliznici pro mož…" at bounding box center [307, 163] width 551 height 48
copy div "Po ovulaci stoupá hladina progesteronu, jehož úkolem je připravit děložní slizn…"
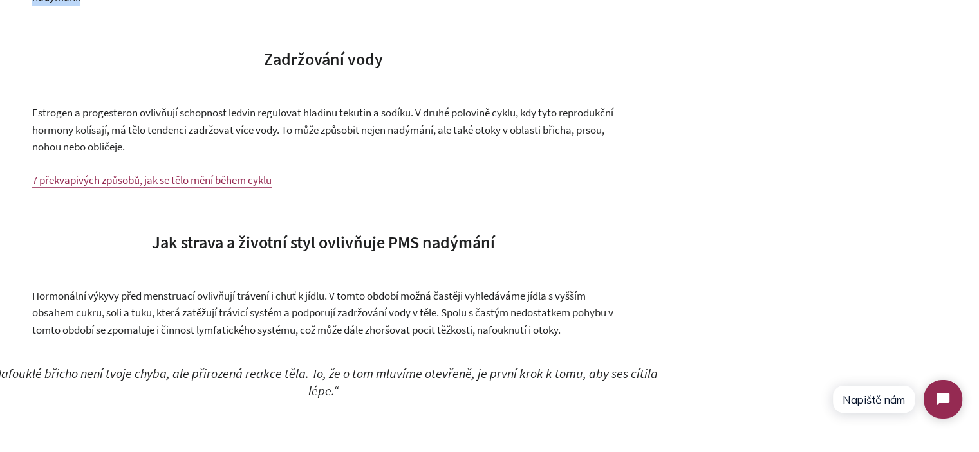
scroll to position [901, 0]
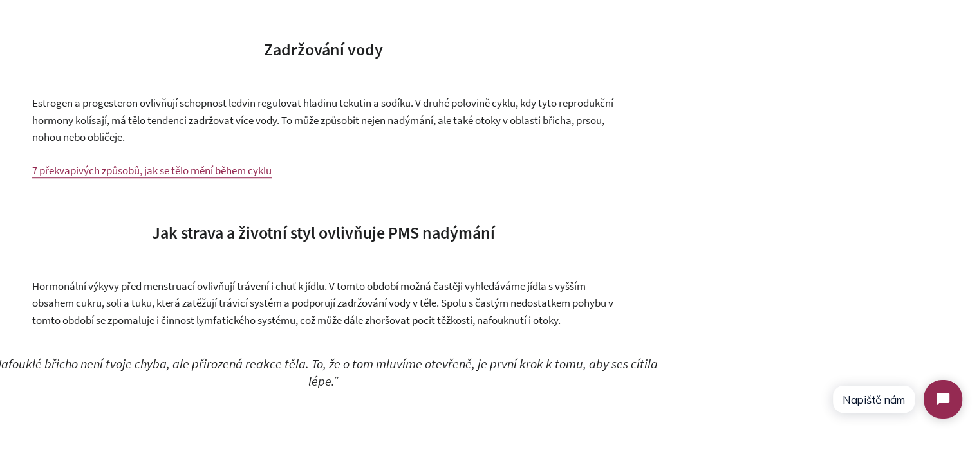
click at [363, 124] on span "Estrogen a progesteron ovlivňují schopnost ledvin regulovat hladinu tekutin a s…" at bounding box center [322, 120] width 581 height 48
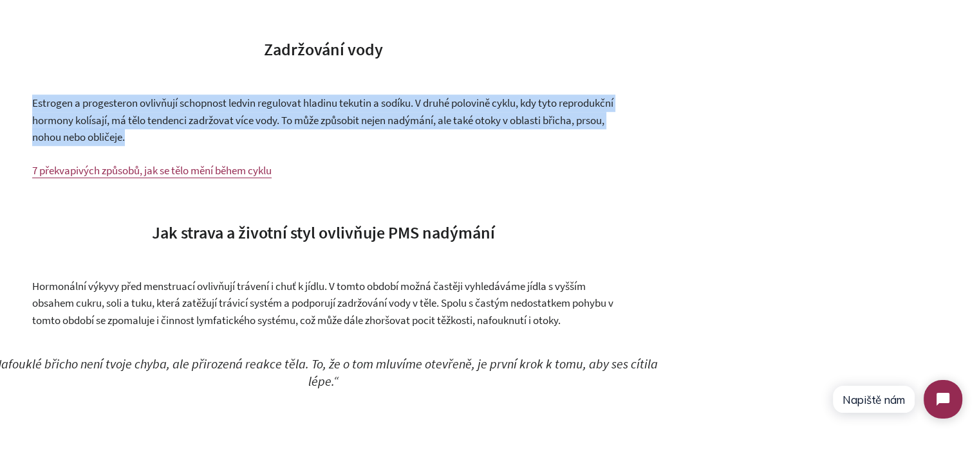
click at [363, 124] on span "Estrogen a progesteron ovlivňují schopnost ledvin regulovat hladinu tekutin a s…" at bounding box center [322, 120] width 581 height 48
drag, startPoint x: 389, startPoint y: 156, endPoint x: 428, endPoint y: 212, distance: 67.8
click at [389, 146] on p "Estrogen a progesteron ovlivňují schopnost ledvin regulovat hladinu tekutin a s…" at bounding box center [323, 120] width 582 height 51
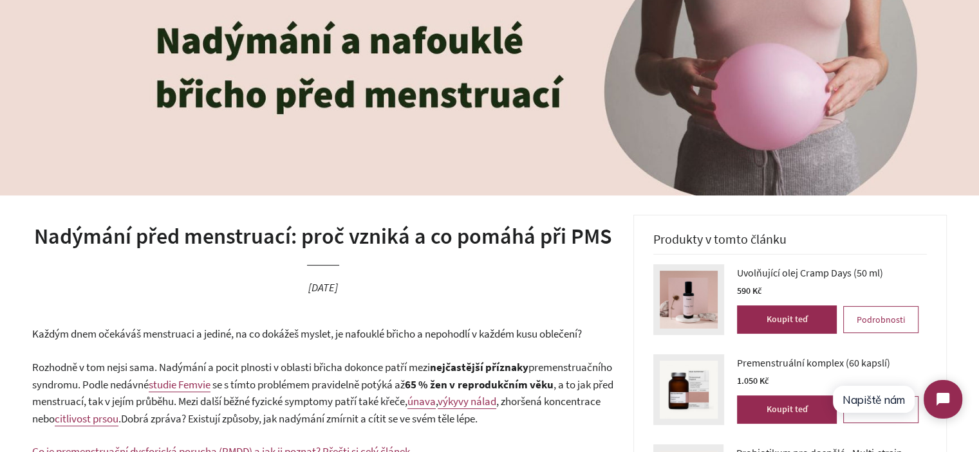
scroll to position [129, 0]
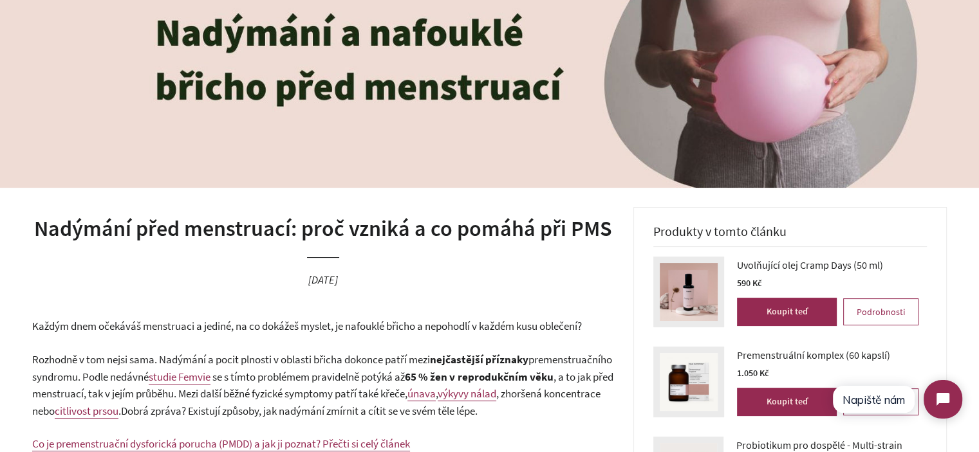
click at [299, 234] on h1 "Nadýmání před menstruací: proč vzniká a co pomáhá při PMS" at bounding box center [323, 229] width 582 height 31
click at [382, 233] on h1 "Nadýmání před menstruací: proč vzniká a co pomáhá při PMS" at bounding box center [323, 229] width 582 height 31
click at [456, 234] on h1 "Nadýmání před menstruací: proč vzniká a co pomáhá při PMS" at bounding box center [323, 229] width 582 height 31
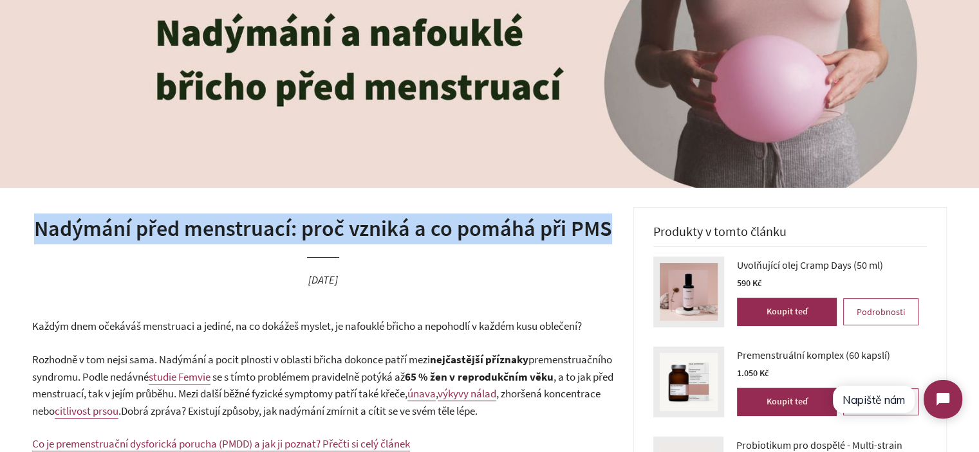
drag, startPoint x: 456, startPoint y: 234, endPoint x: 466, endPoint y: 267, distance: 34.4
click at [456, 234] on h1 "Nadýmání před menstruací: proč vzniká a co pomáhá při PMS" at bounding box center [323, 229] width 582 height 31
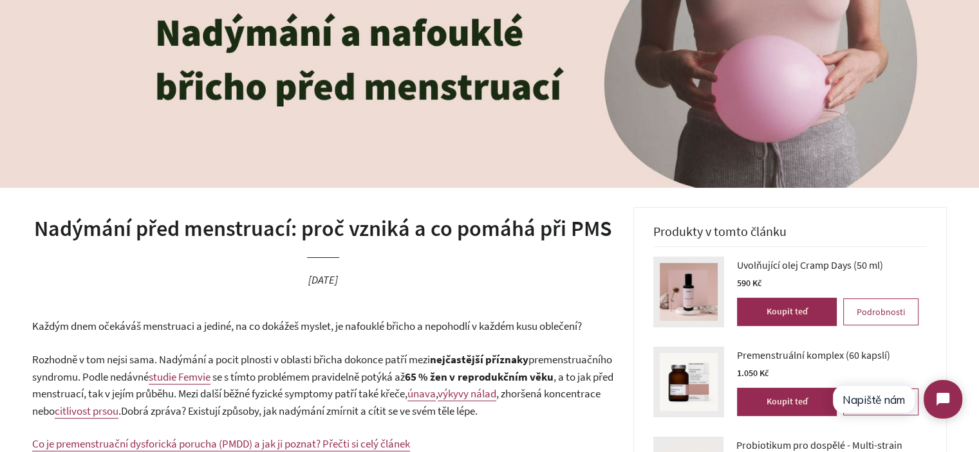
click at [466, 269] on header "Nadýmání před menstruací: proč vzniká a co pomáhá při PMS [DATE]" at bounding box center [323, 262] width 582 height 111
click at [419, 241] on h1 "Nadýmání před menstruací: proč vzniká a co pomáhá při PMS" at bounding box center [323, 229] width 582 height 31
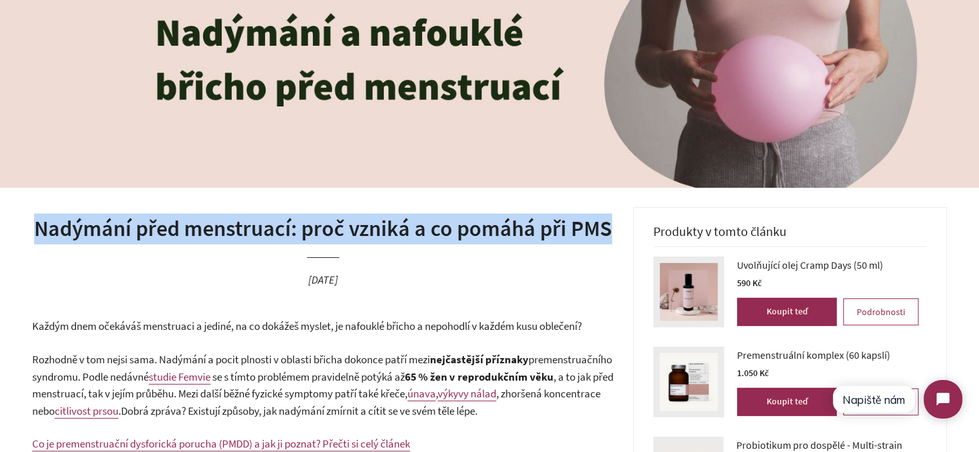
click at [419, 241] on h1 "Nadýmání před menstruací: proč vzniká a co pomáhá při PMS" at bounding box center [323, 229] width 582 height 31
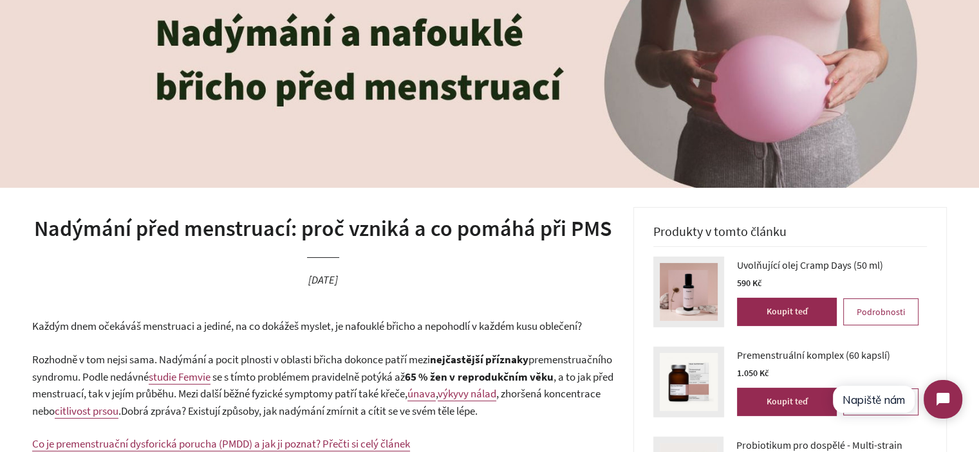
click at [434, 267] on header "Nadýmání před menstruací: proč vzniká a co pomáhá při PMS [DATE]" at bounding box center [323, 262] width 582 height 111
click at [383, 234] on h1 "Nadýmání před menstruací: proč vzniká a co pomáhá při PMS" at bounding box center [323, 229] width 582 height 31
click at [91, 232] on h1 "Nadýmání před menstruací: proč vzniká a co pomáhá při PMS" at bounding box center [323, 229] width 582 height 31
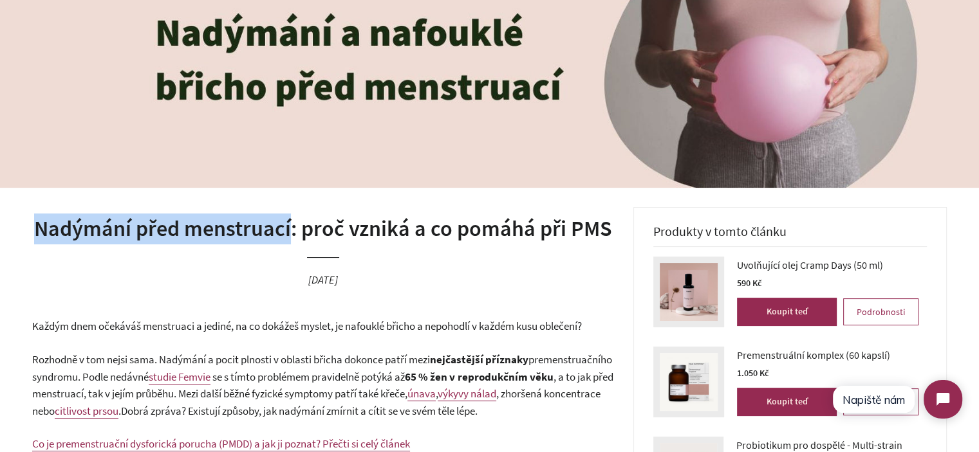
drag, startPoint x: 91, startPoint y: 232, endPoint x: 217, endPoint y: 231, distance: 126.8
click at [217, 231] on h1 "Nadýmání před menstruací: proč vzniká a co pomáhá při PMS" at bounding box center [323, 229] width 582 height 31
copy h1 "Nadýmání před menstruací"
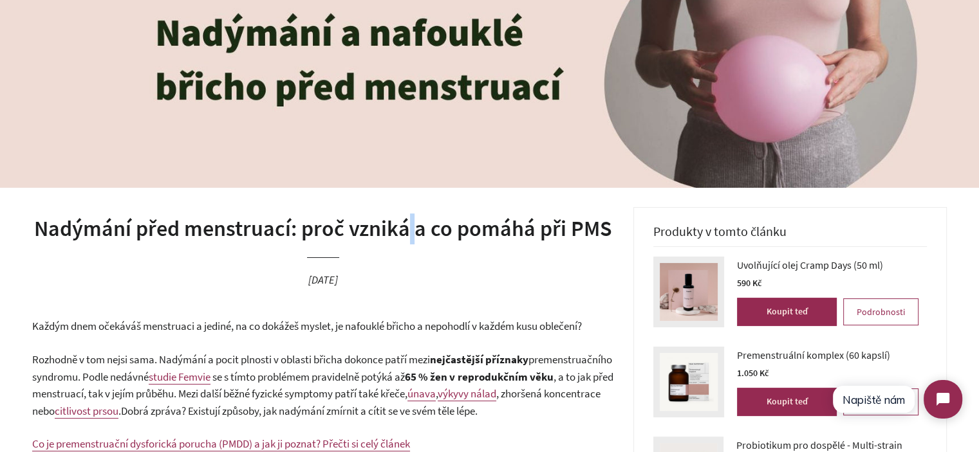
click at [412, 216] on h1 "Nadýmání před menstruací: proč vzniká a co pomáhá při PMS" at bounding box center [323, 229] width 582 height 31
click at [452, 262] on header "Nadýmání před menstruací: proč vzniká a co pomáhá při PMS [DATE]" at bounding box center [323, 262] width 582 height 111
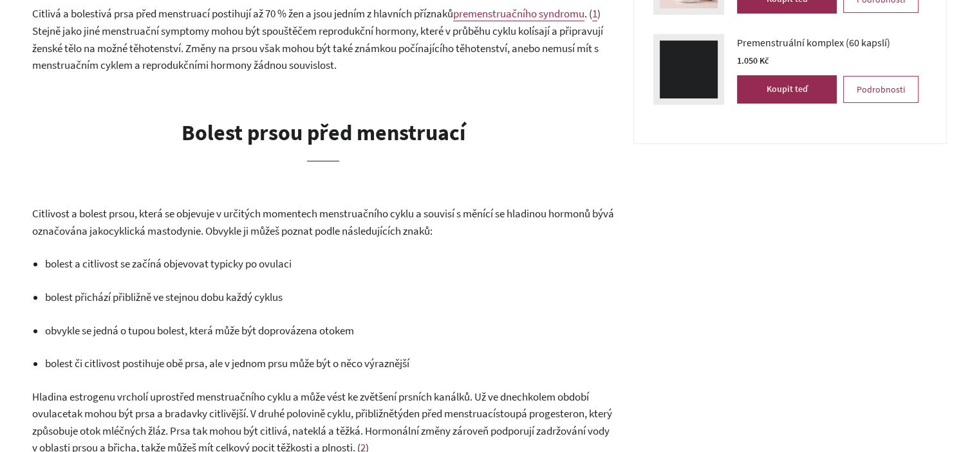
scroll to position [450, 0]
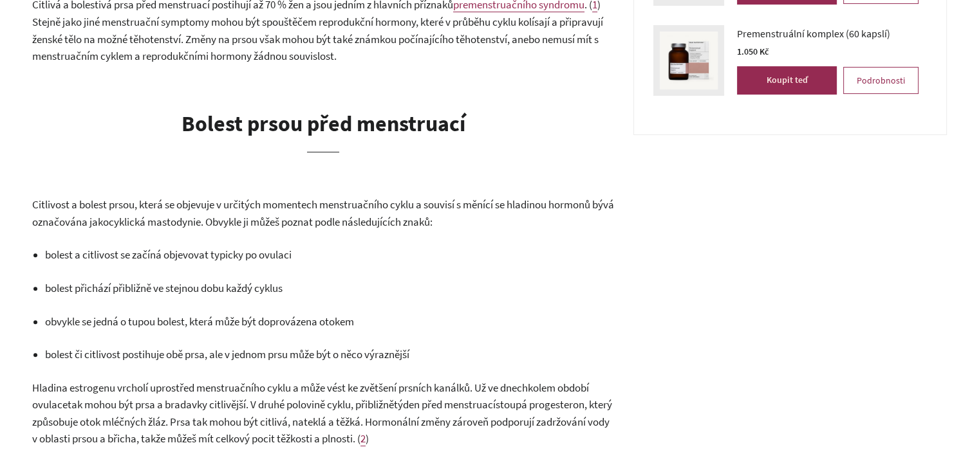
click at [314, 224] on span ". Obvykle ji můžeš poznat podle následujících znaků:" at bounding box center [317, 222] width 232 height 14
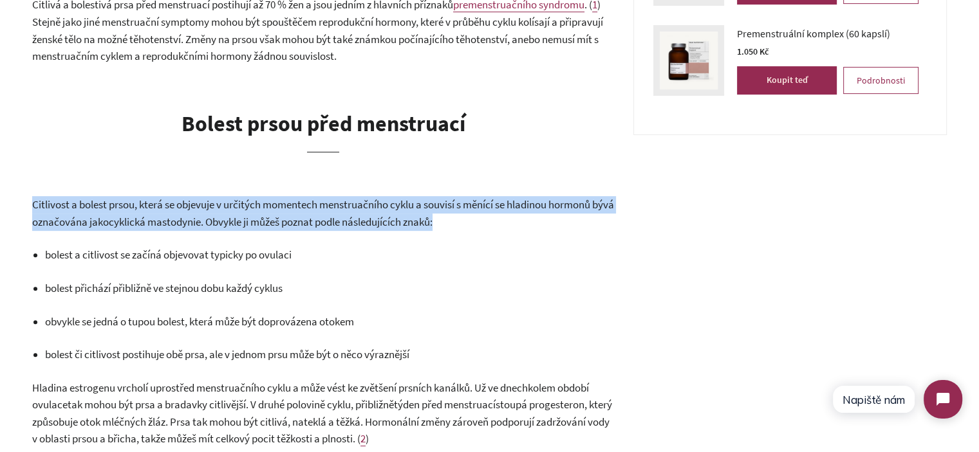
click at [345, 223] on span ". Obvykle ji můžeš poznat podle následujících znaků:" at bounding box center [317, 222] width 232 height 14
click at [342, 223] on span ". Obvykle ji můžeš poznat podle následujících znaků:" at bounding box center [317, 222] width 232 height 14
click at [340, 223] on span ". Obvykle ji můžeš poznat podle následujících znaků:" at bounding box center [317, 222] width 232 height 14
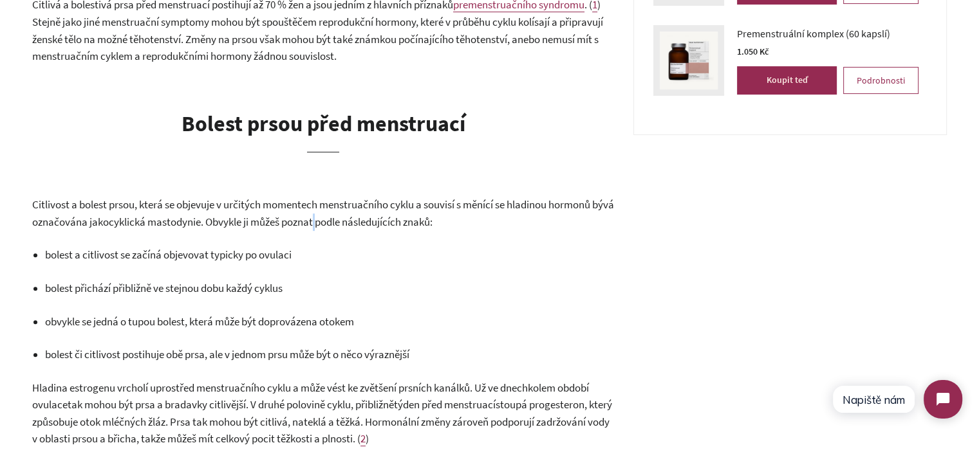
click at [340, 223] on span ". Obvykle ji můžeš poznat podle následujících znaků:" at bounding box center [317, 222] width 232 height 14
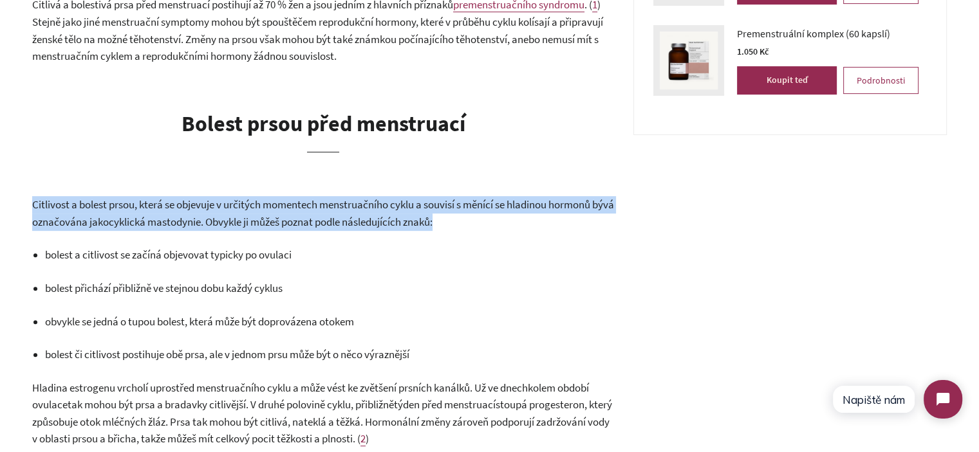
click at [340, 223] on span ". Obvykle ji můžeš poznat podle následujících znaků:" at bounding box center [317, 222] width 232 height 14
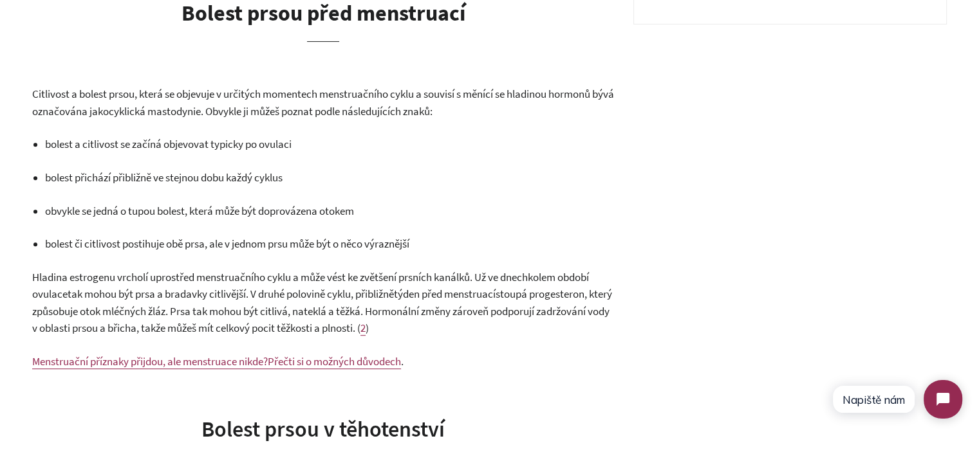
scroll to position [579, 0]
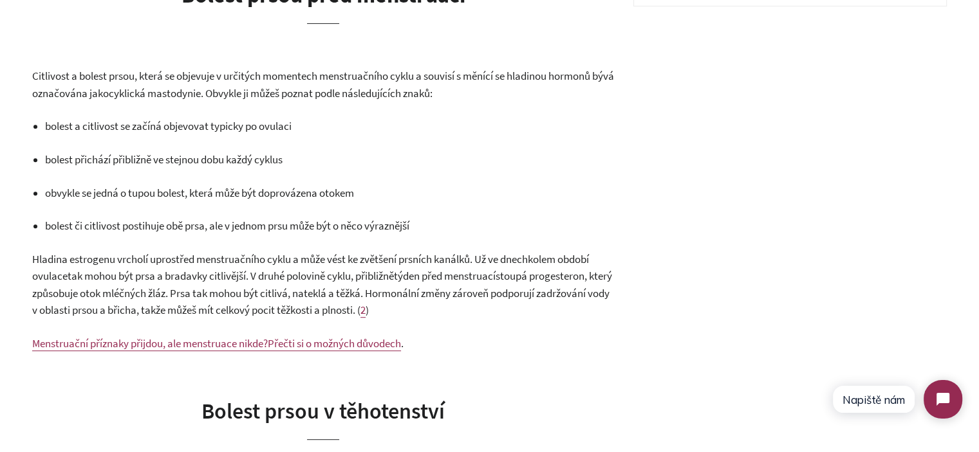
click at [41, 260] on span "Hladina estrogenu vrcholí uprostřed menstruačního cyklu a může vést ke zvětšení…" at bounding box center [279, 259] width 495 height 14
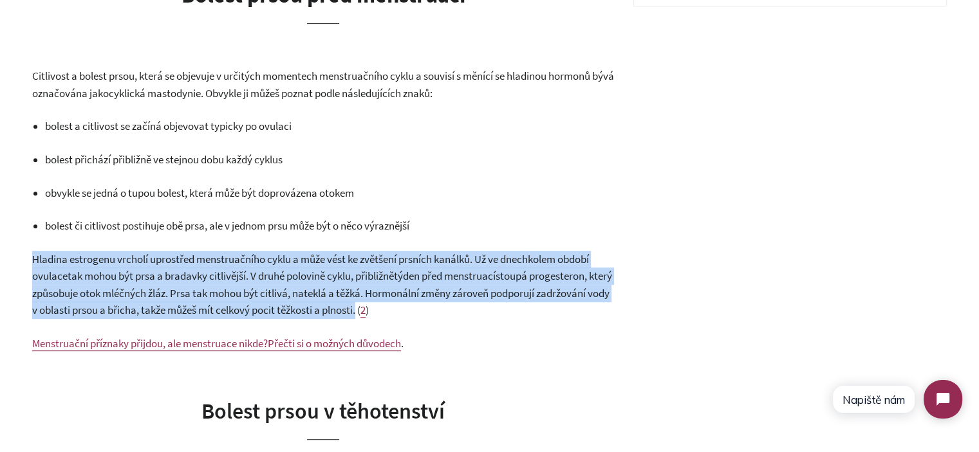
drag, startPoint x: 41, startPoint y: 260, endPoint x: 429, endPoint y: 308, distance: 390.9
click at [429, 308] on p "Hladina estrogenu vrcholí uprostřed menstruačního cyklu a může vést ke zvětšení…" at bounding box center [323, 285] width 582 height 68
copy p "Hladina estrogenu vrcholí uprostřed menstruačního cyklu a může vést ke zvětšení…"
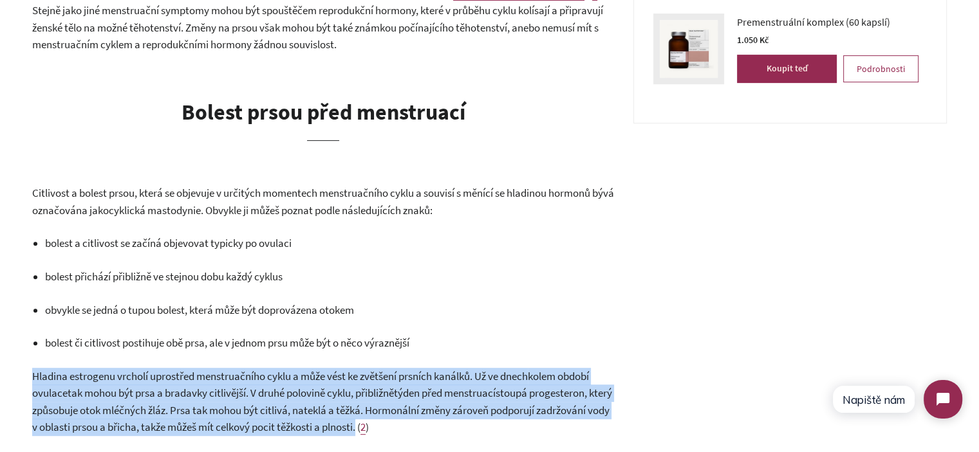
scroll to position [322, 0]
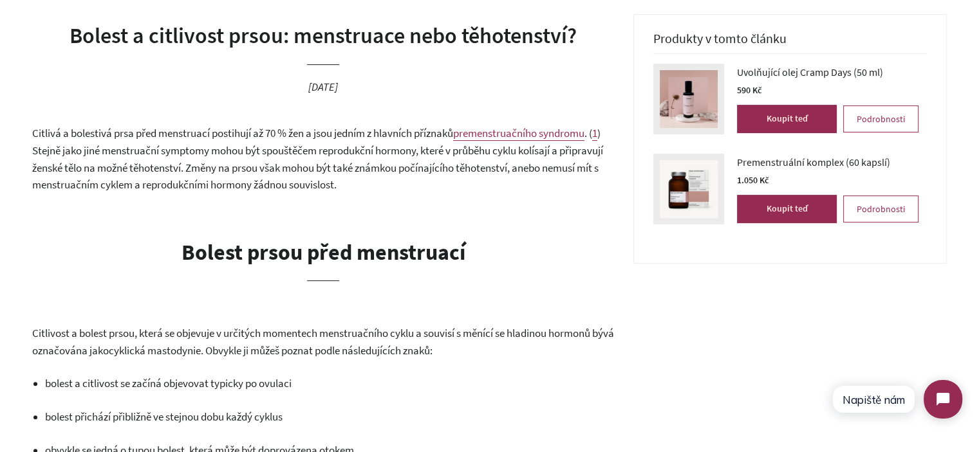
click at [262, 170] on span ") Stejně jako jiné menstruační symptomy mohou být spouštěčem reprodukční hormon…" at bounding box center [317, 159] width 571 height 66
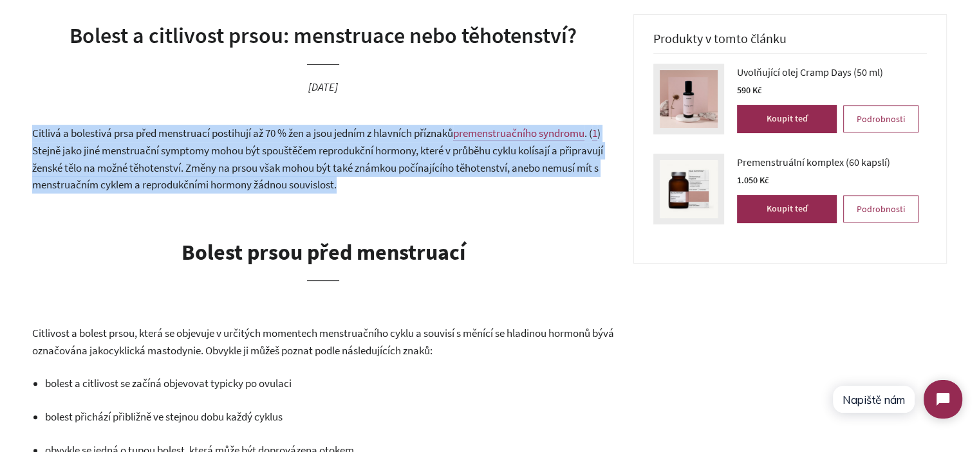
click at [262, 169] on span ") Stejně jako jiné menstruační symptomy mohou být spouštěčem reprodukční hormon…" at bounding box center [317, 159] width 571 height 66
click at [371, 169] on span ") Stejně jako jiné menstruační symptomy mohou být spouštěčem reprodukční hormon…" at bounding box center [317, 159] width 571 height 66
click at [434, 182] on p "Citlivá a bolestivá prsa před menstruací postihují až 70 % žen a jsou jedním z …" at bounding box center [323, 159] width 582 height 68
drag, startPoint x: 437, startPoint y: 184, endPoint x: 18, endPoint y: 135, distance: 421.7
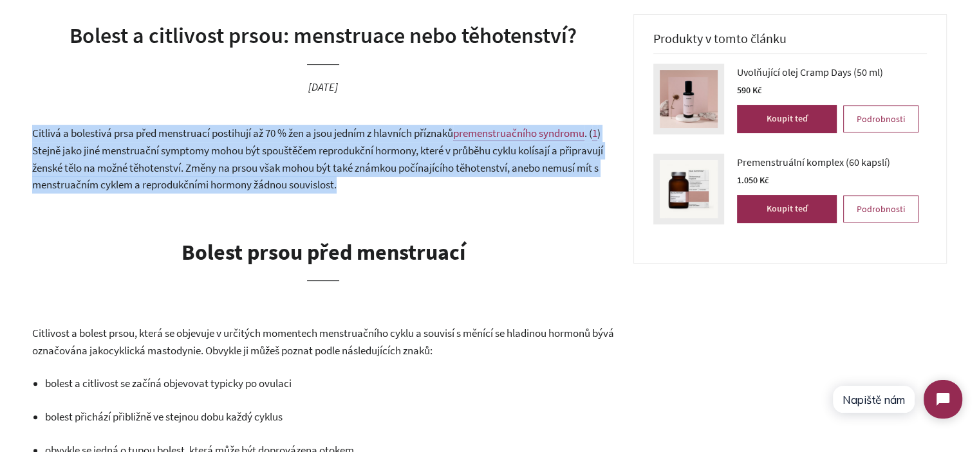
click at [280, 148] on span ") Stejně jako jiné menstruační symptomy mohou být spouštěčem reprodukční hormon…" at bounding box center [317, 159] width 571 height 66
drag, startPoint x: 344, startPoint y: 152, endPoint x: 423, endPoint y: 188, distance: 86.1
click at [420, 187] on p "Citlivá a bolestivá prsa před menstruací postihují až 70 % žen a jsou jedním z …" at bounding box center [323, 159] width 582 height 68
click at [423, 188] on p "Citlivá a bolestivá prsa před menstruací postihují až 70 % žen a jsou jedním z …" at bounding box center [323, 159] width 582 height 68
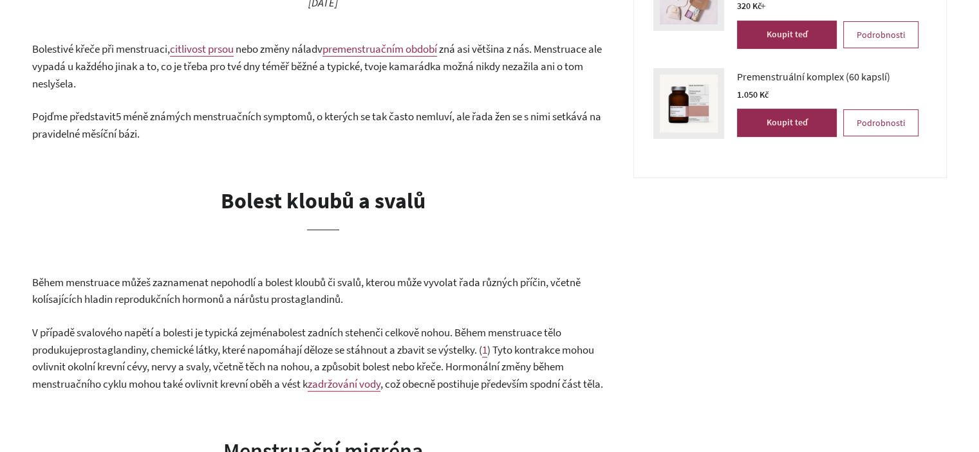
scroll to position [450, 0]
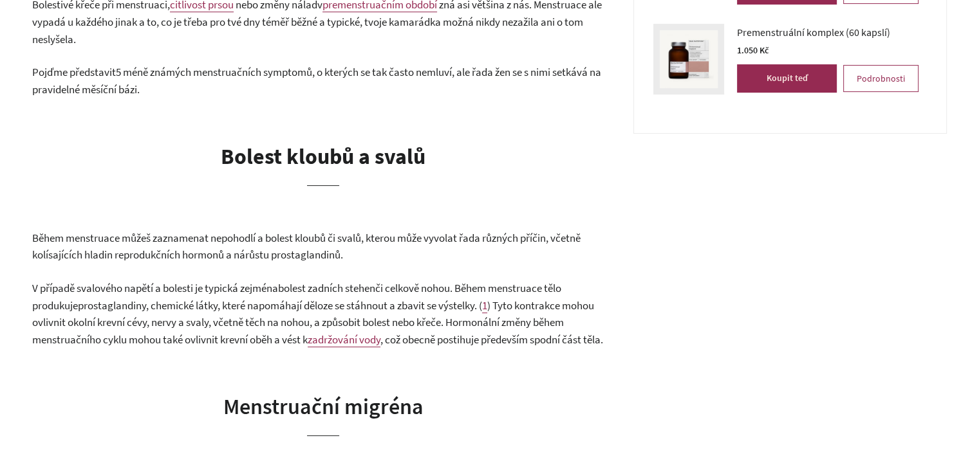
click at [133, 261] on span "Během menstruace můžeš zaznamenat nepohodlí a bolest kloubů či svalů, kterou mů…" at bounding box center [306, 247] width 548 height 32
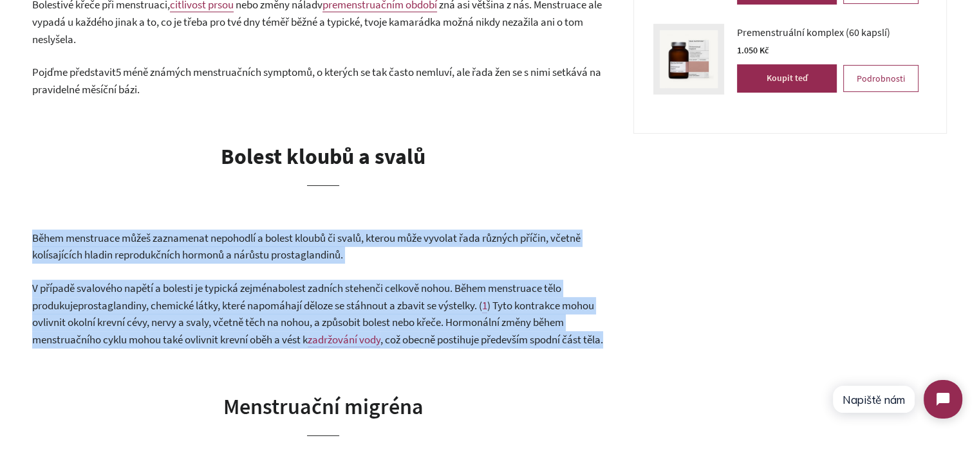
drag, startPoint x: 133, startPoint y: 261, endPoint x: 149, endPoint y: 311, distance: 52.9
copy div "Během menstruace můžeš zaznamenat nepohodlí a bolest kloubů či svalů, kterou mů…"
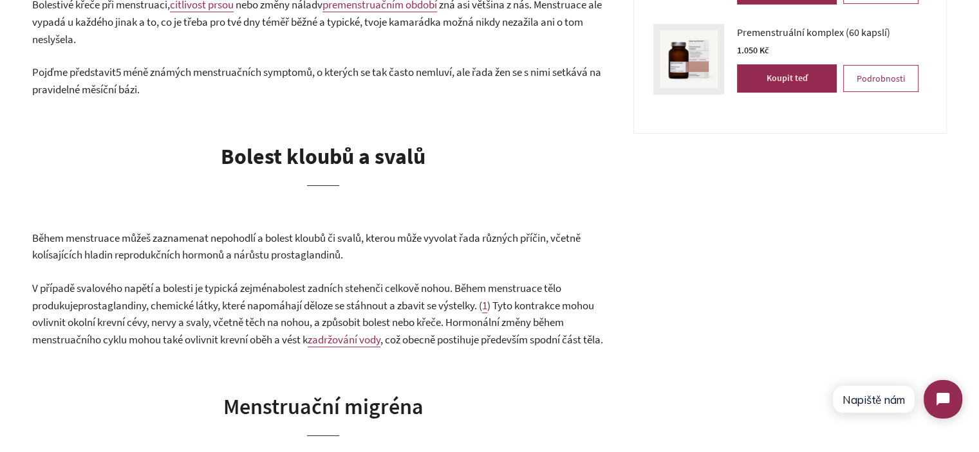
click at [560, 163] on h1 "Bolest kloubů a svalů" at bounding box center [323, 164] width 582 height 44
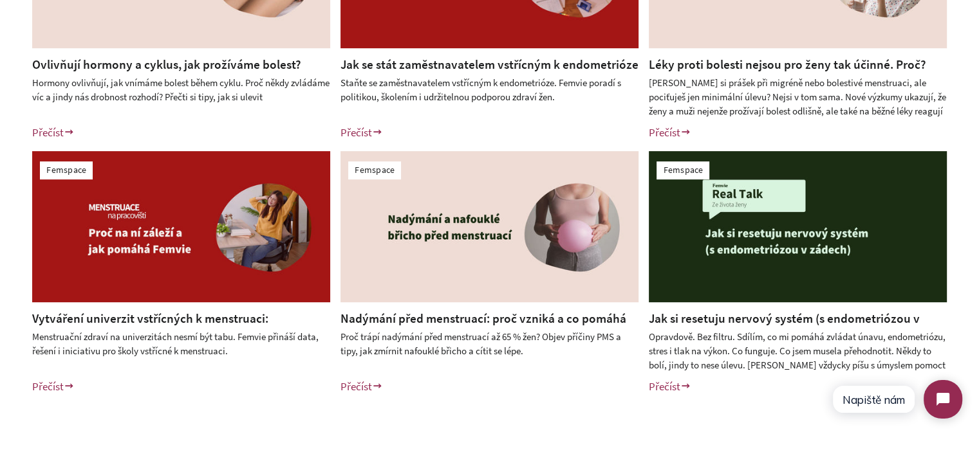
scroll to position [643, 0]
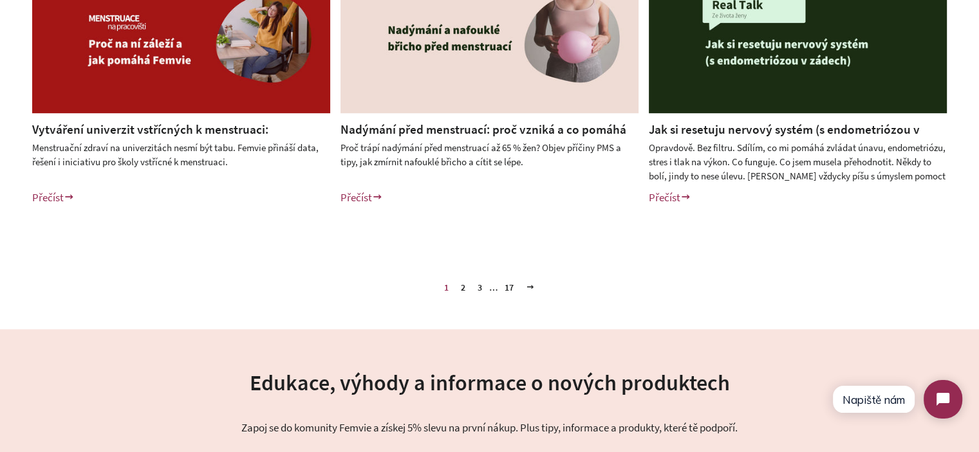
click at [459, 287] on link "2" at bounding box center [463, 287] width 15 height 19
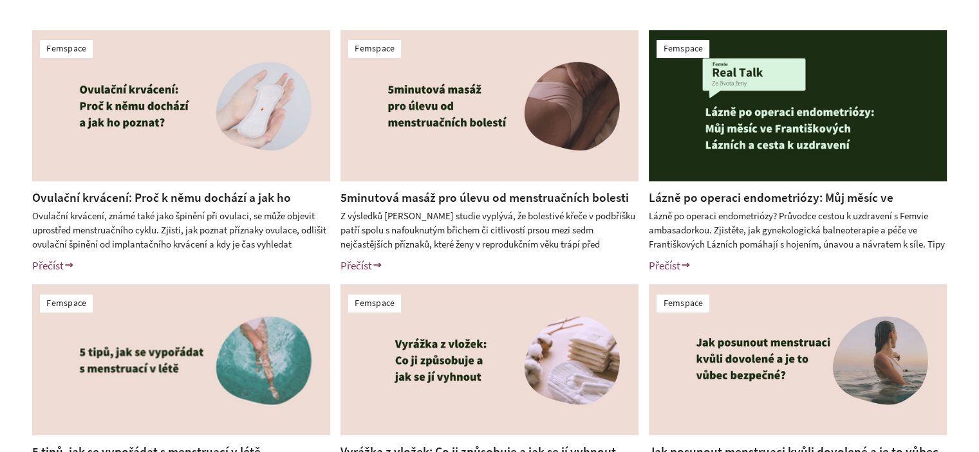
scroll to position [322, 0]
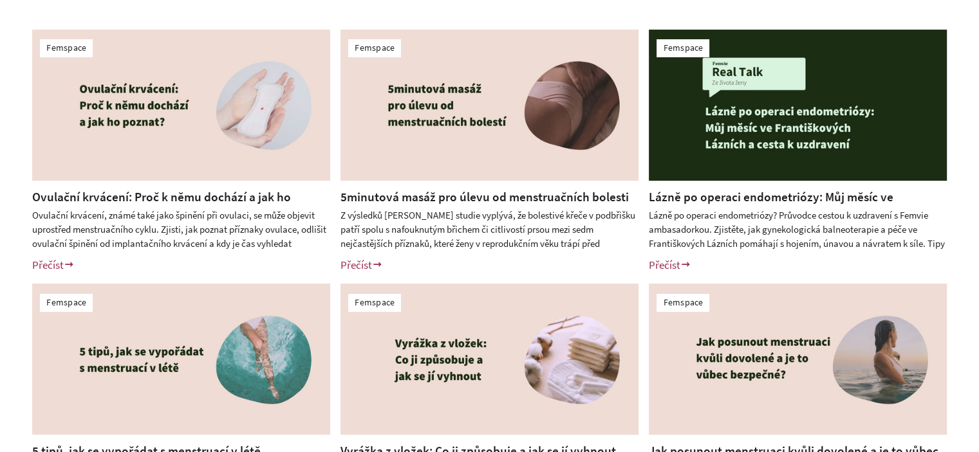
click at [1, 286] on div "Femspace Ovulační krvácení: Proč k němu dochází a jak ho poznat? Ovulační krvác…" at bounding box center [489, 278] width 979 height 563
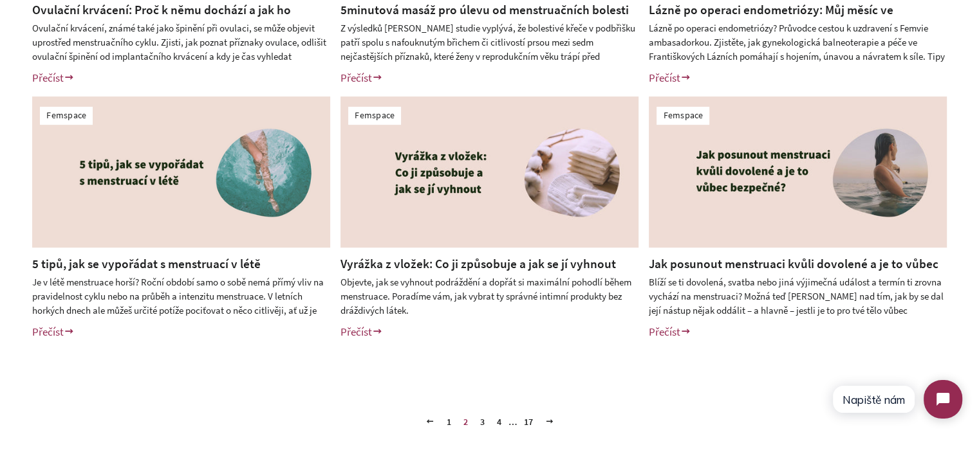
scroll to position [515, 0]
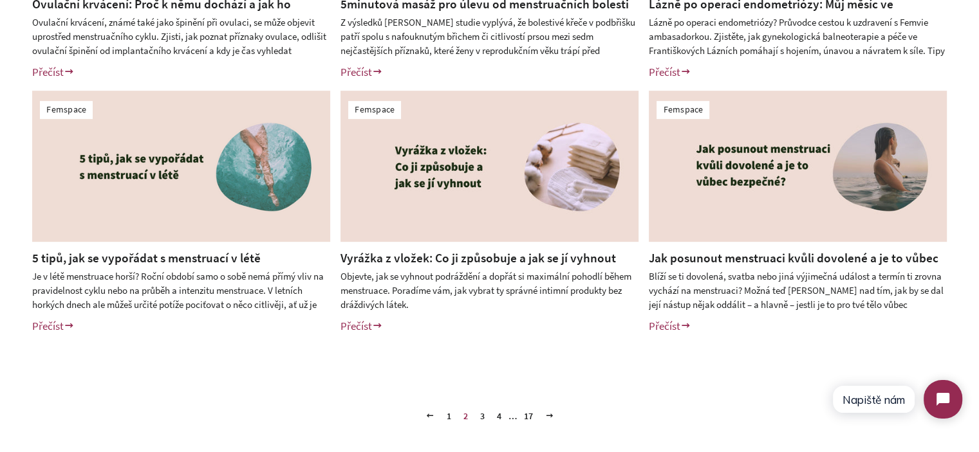
click at [483, 416] on link "3" at bounding box center [482, 416] width 15 height 19
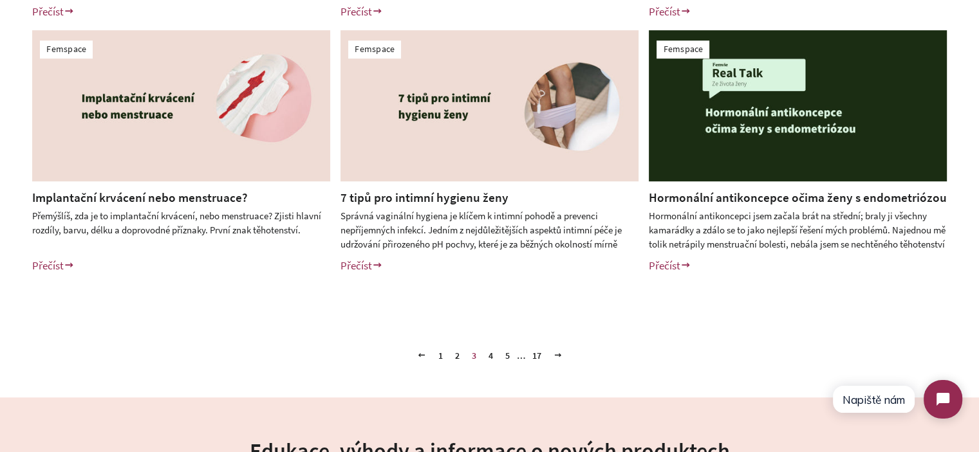
scroll to position [643, 0]
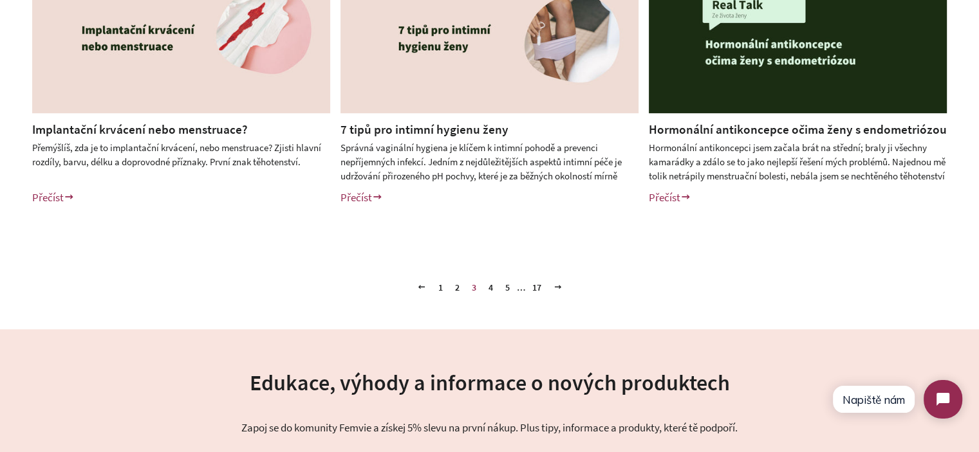
click at [490, 283] on link "4" at bounding box center [490, 287] width 15 height 19
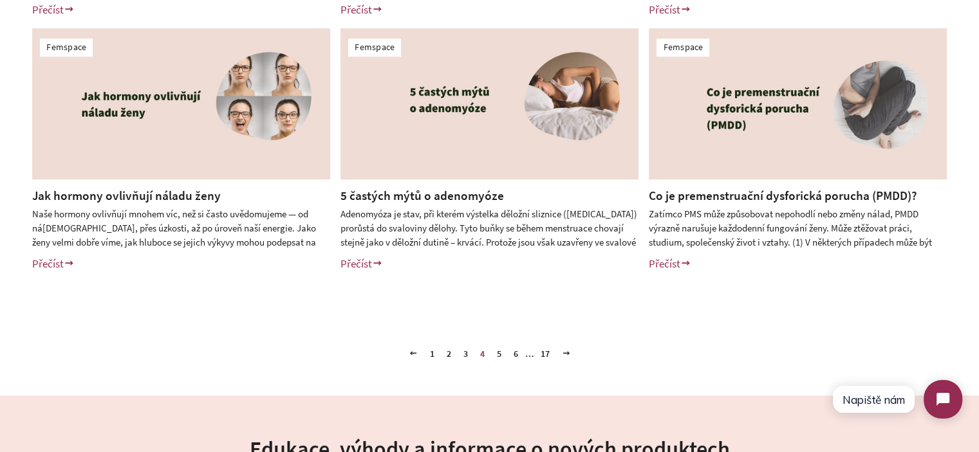
scroll to position [579, 0]
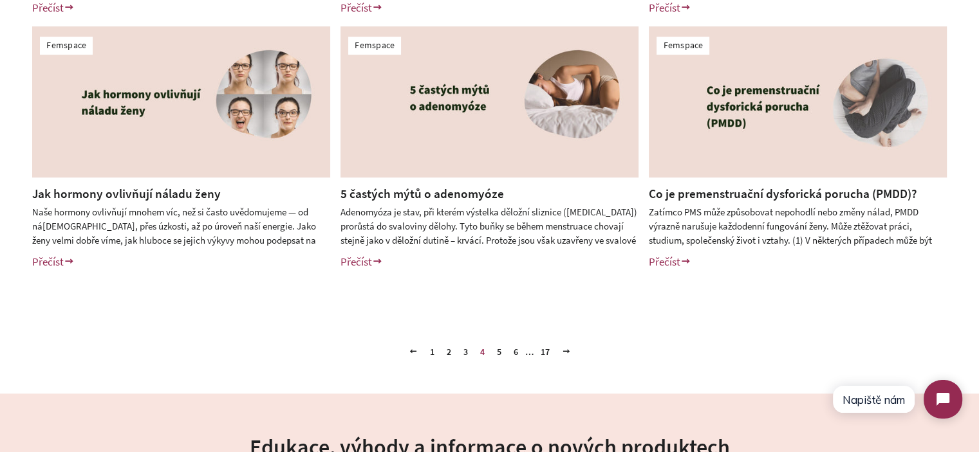
click at [499, 352] on link "5" at bounding box center [499, 351] width 15 height 19
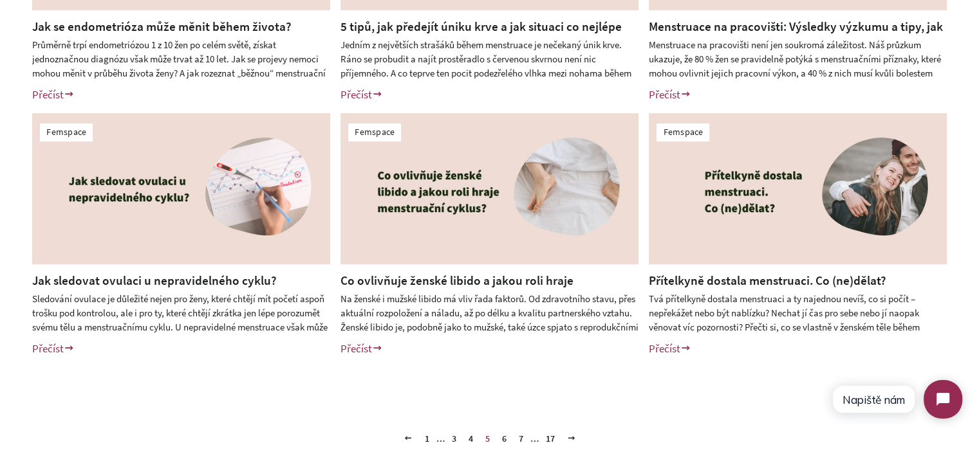
scroll to position [515, 0]
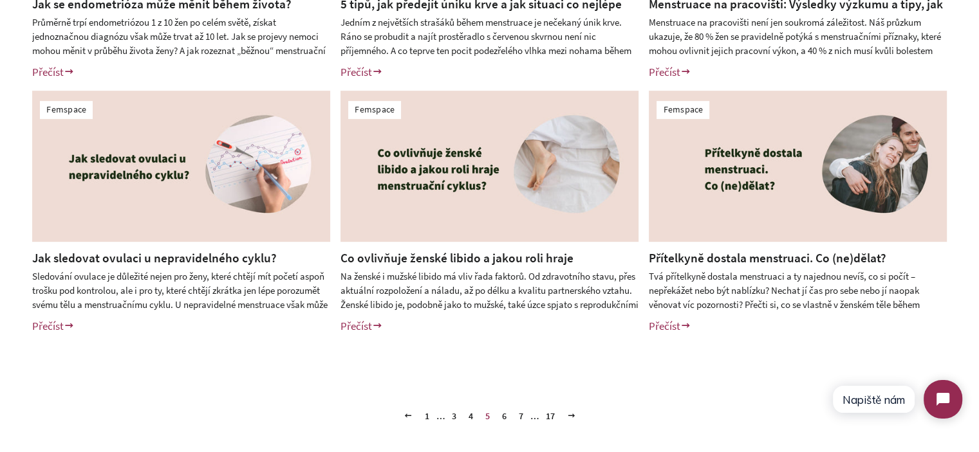
click at [502, 414] on link "6" at bounding box center [504, 416] width 15 height 19
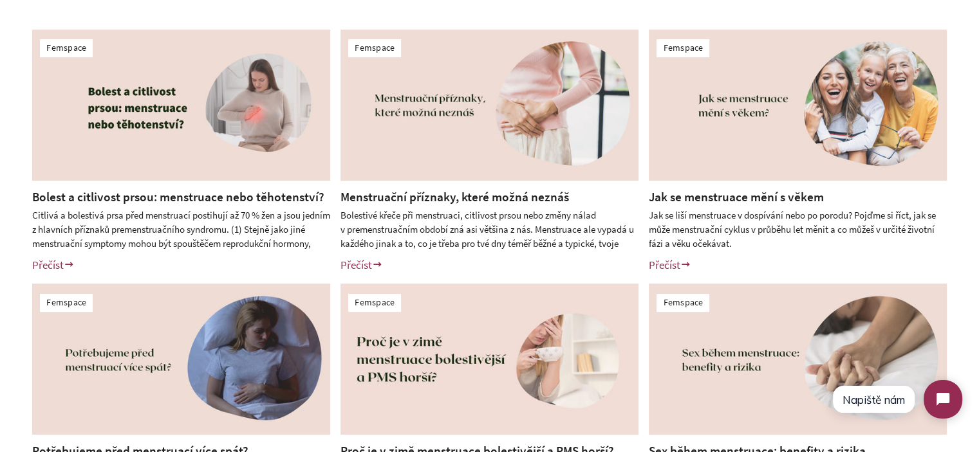
click at [466, 195] on link "Menstruační příznaky, které možná neznáš" at bounding box center [454, 196] width 228 height 15
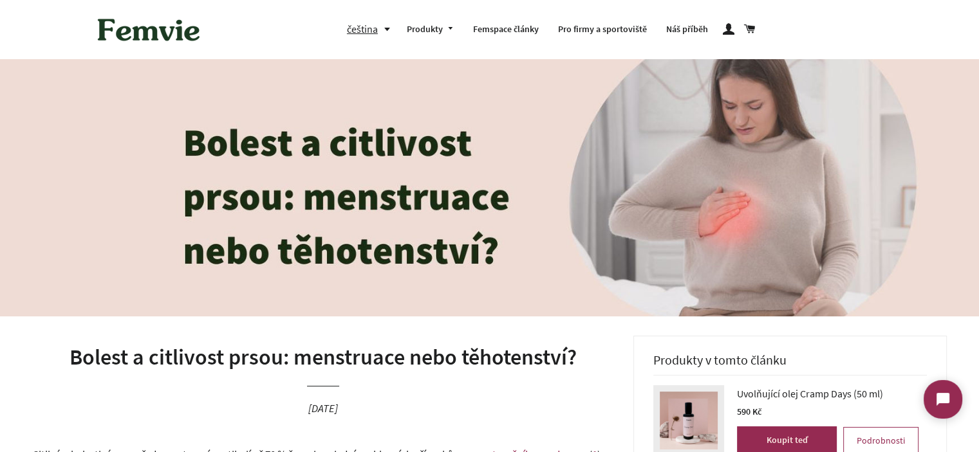
click at [345, 353] on h1 "Bolest a citlivost prsou: menstruace nebo těhotenství?" at bounding box center [323, 357] width 582 height 31
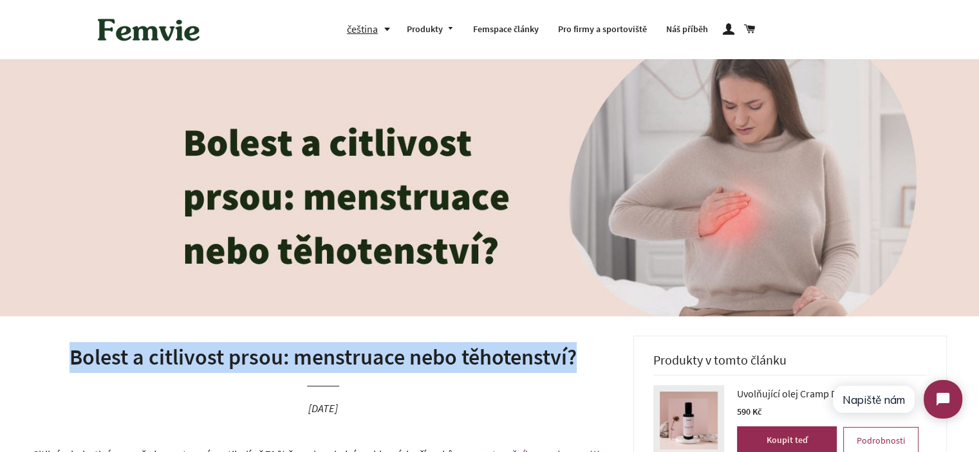
click at [345, 353] on h1 "Bolest a citlivost prsou: menstruace nebo těhotenství?" at bounding box center [323, 357] width 582 height 31
copy h1 "Bolest a citlivost prsou: menstruace nebo těhotenství?"
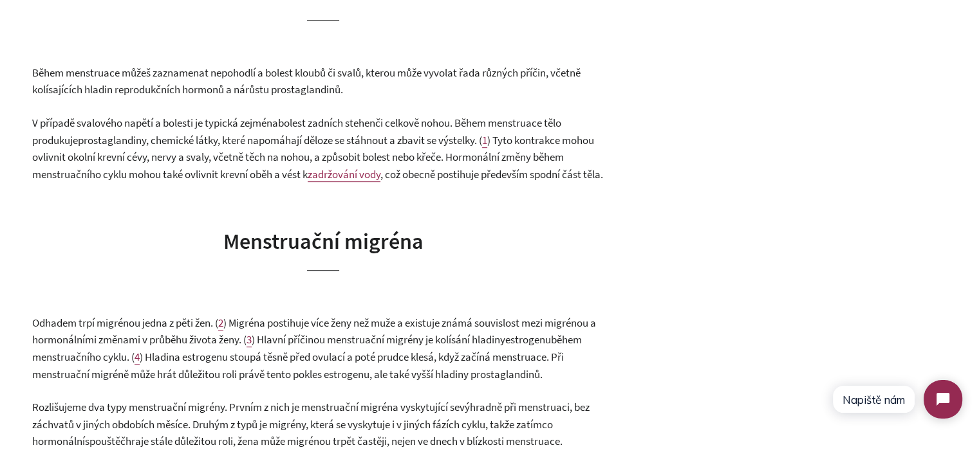
scroll to position [772, 0]
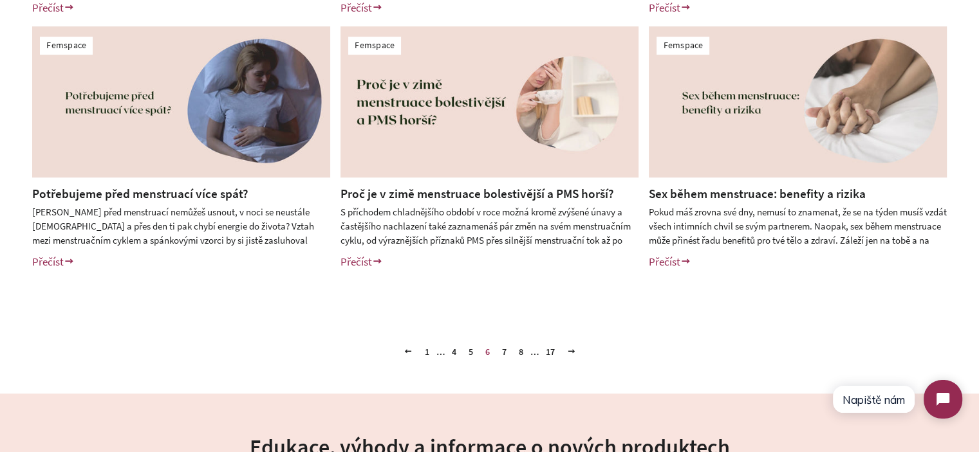
click at [427, 349] on link "1" at bounding box center [426, 351] width 15 height 19
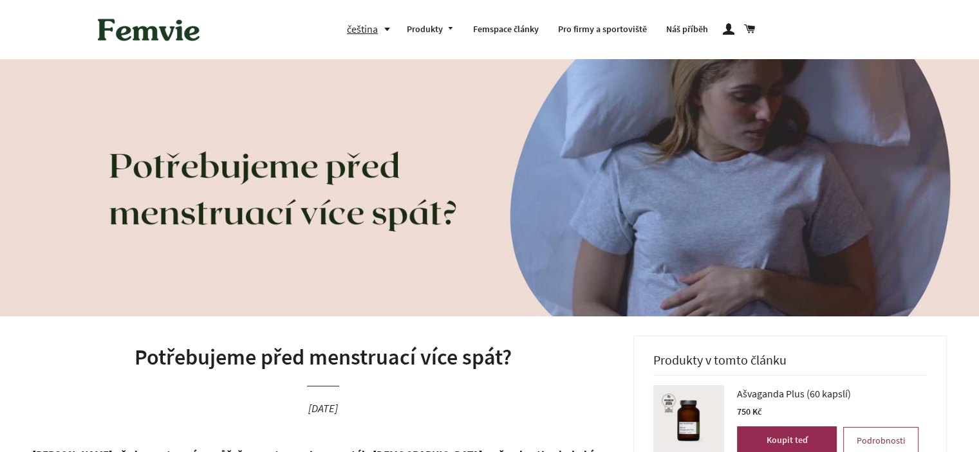
click at [360, 362] on h1 "Potřebujeme před menstruací více spát?" at bounding box center [323, 357] width 582 height 31
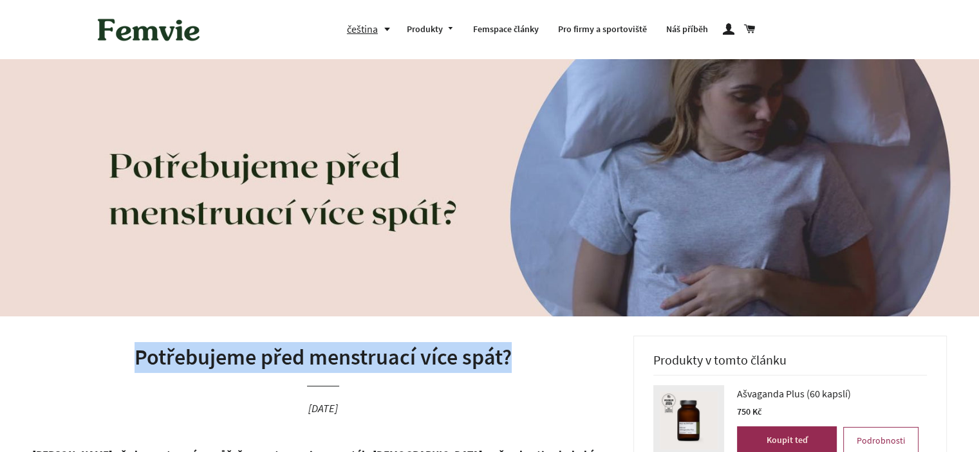
click at [360, 362] on h1 "Potřebujeme před menstruací více spát?" at bounding box center [323, 357] width 582 height 31
copy h1 "Potřebujeme před menstruací více spát?"
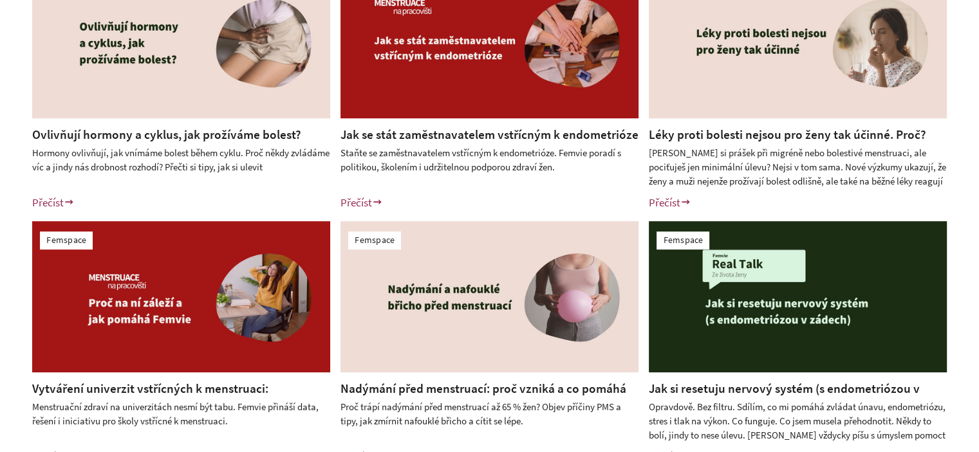
scroll to position [386, 0]
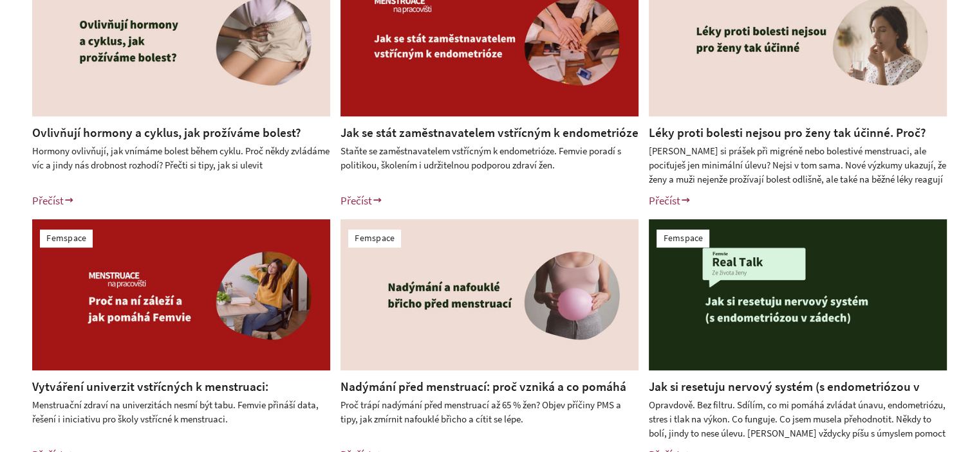
click at [0, 249] on div "Femspace Ovlivňují hormony a cyklus, jak prožíváme bolest? Hormony ovlivňují, j…" at bounding box center [489, 214] width 979 height 563
click at [0, 176] on div "Femspace Ovlivňují hormony a cyklus, jak prožíváme bolest? Hormony ovlivňují, j…" at bounding box center [489, 214] width 979 height 563
click at [0, 149] on div "Femspace Ovlivňují hormony a cyklus, jak prožíváme bolest? Hormony ovlivňují, j…" at bounding box center [489, 214] width 979 height 563
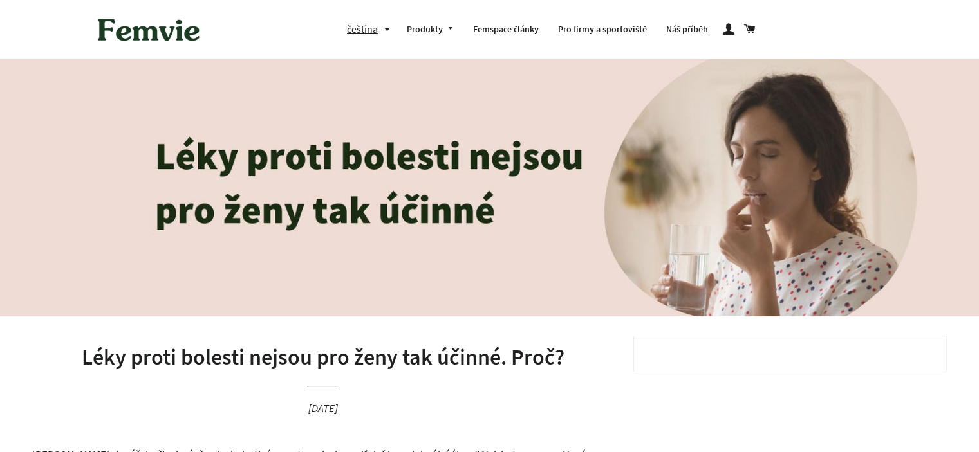
click at [384, 353] on h1 "Léky proti bolesti nejsou pro ženy tak účinné. Proč?" at bounding box center [323, 357] width 582 height 31
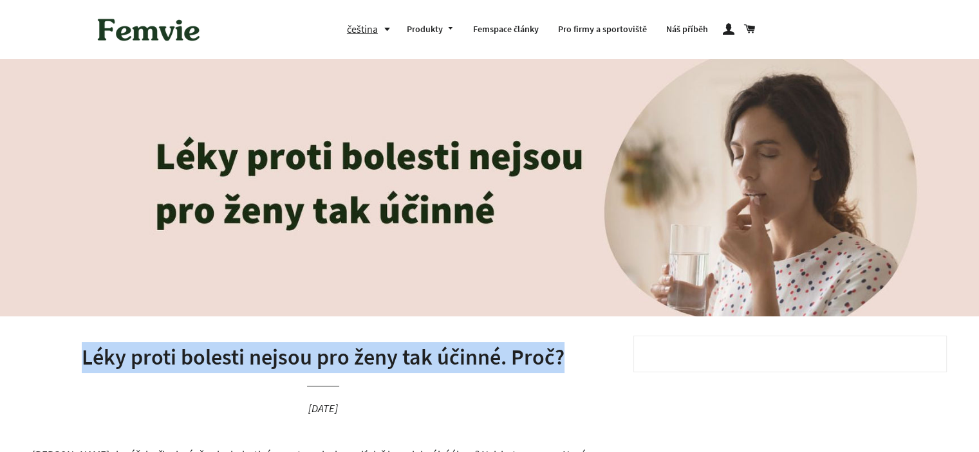
click at [384, 353] on h1 "Léky proti bolesti nejsou pro ženy tak účinné. Proč?" at bounding box center [323, 357] width 582 height 31
copy h1 "Léky proti bolesti nejsou pro ženy tak účinné. Proč?"
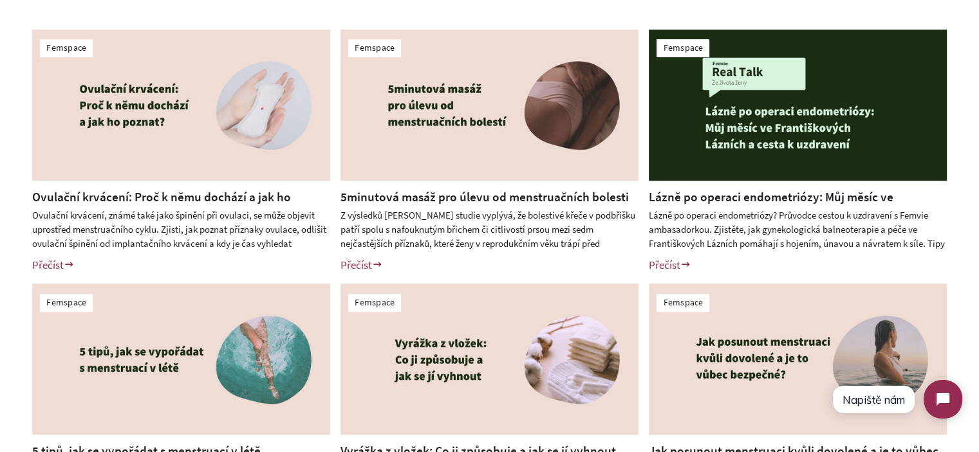
click at [0, 306] on div "Femspace Ovulační krvácení: Proč k němu dochází a jak ho poznat? Ovulační krvác…" at bounding box center [489, 278] width 979 height 563
click at [0, 250] on div "Femspace Ovulační krvácení: Proč k němu dochází a jak ho poznat? Ovulační krvác…" at bounding box center [489, 278] width 979 height 563
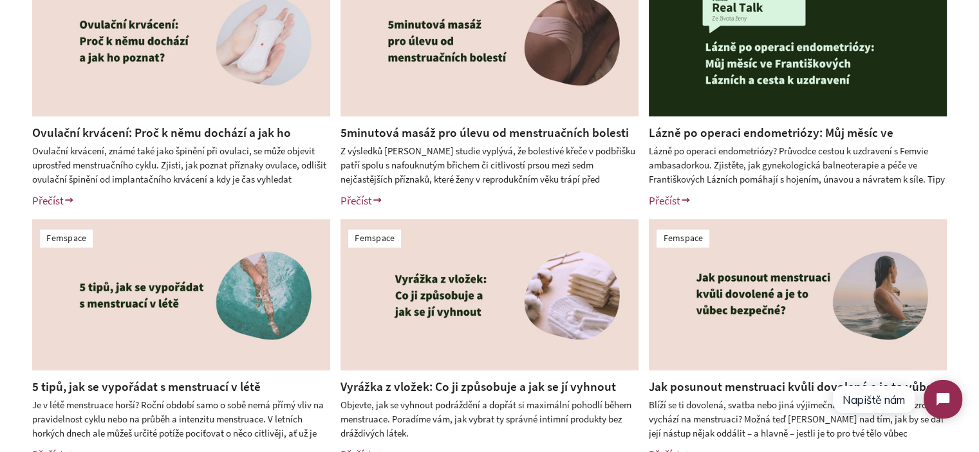
scroll to position [257, 0]
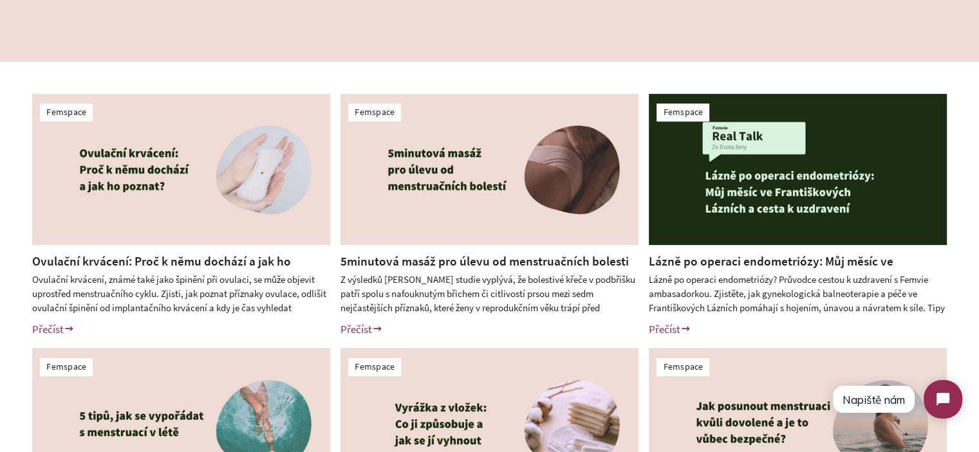
click at [562, 262] on link "5minutová masáž pro úlevu od menstruačních bolesti" at bounding box center [484, 260] width 288 height 15
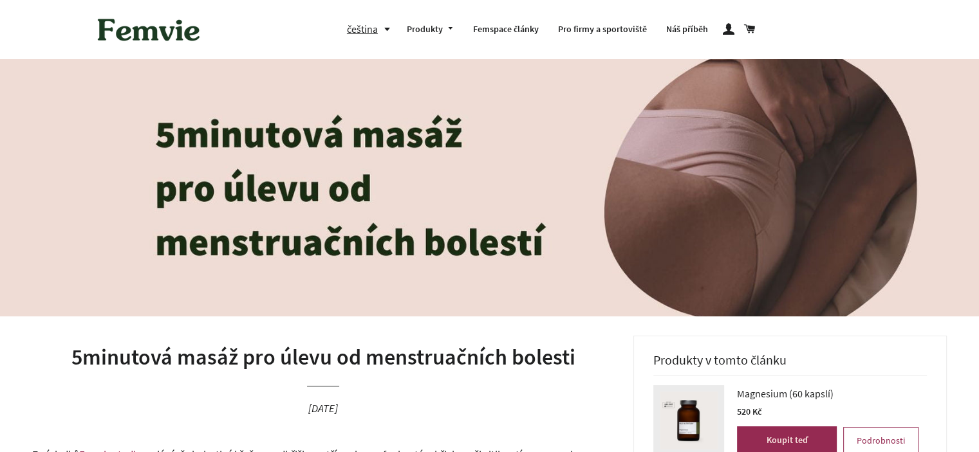
click at [318, 351] on h1 "5minutová masáž pro úlevu od menstruačních bolesti" at bounding box center [323, 357] width 582 height 31
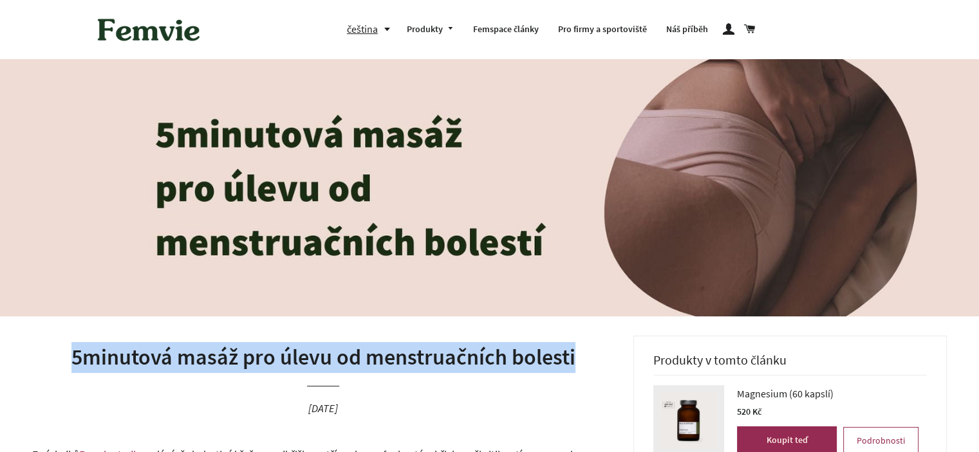
click at [318, 351] on h1 "5minutová masáž pro úlevu od menstruačních bolesti" at bounding box center [323, 357] width 582 height 31
copy h1 "5minutová masáž pro úlevu od menstruačních bolesti"
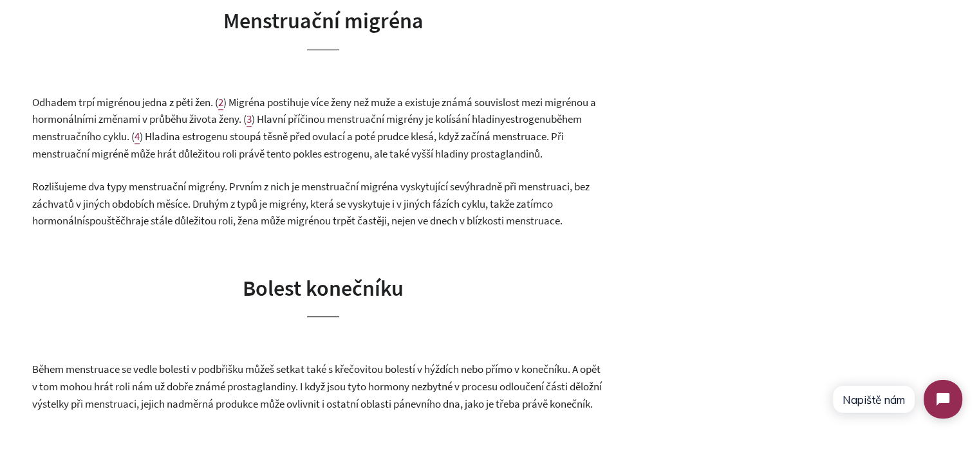
click at [139, 126] on p "Odhadem trpí migrénou jedna z pěti žen. ( 2 ) Migréna postihuje více ženy než m…" at bounding box center [323, 128] width 582 height 68
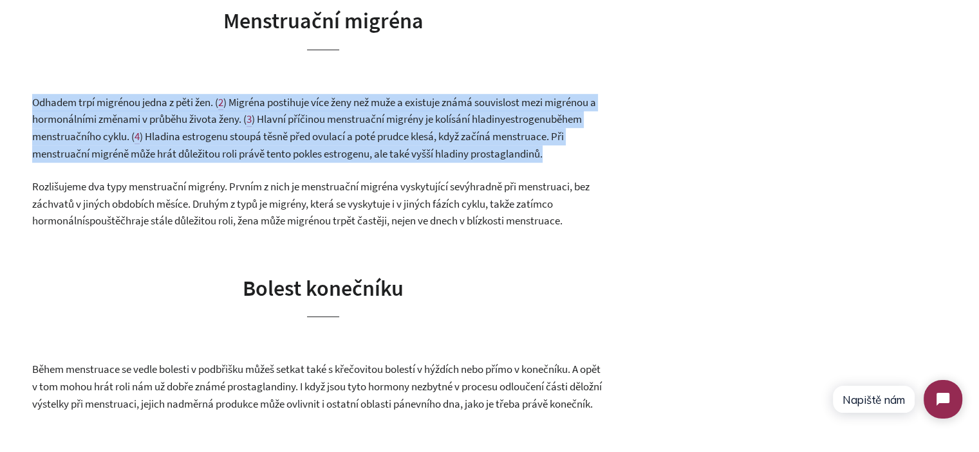
click at [139, 126] on p "Odhadem trpí migrénou jedna z pěti žen. ( 2 ) Migréna postihuje více ženy než m…" at bounding box center [323, 128] width 582 height 68
click at [451, 128] on p "Odhadem trpí migrénou jedna z pěti žen. ( 2 ) Migréna postihuje více ženy než m…" at bounding box center [323, 128] width 582 height 68
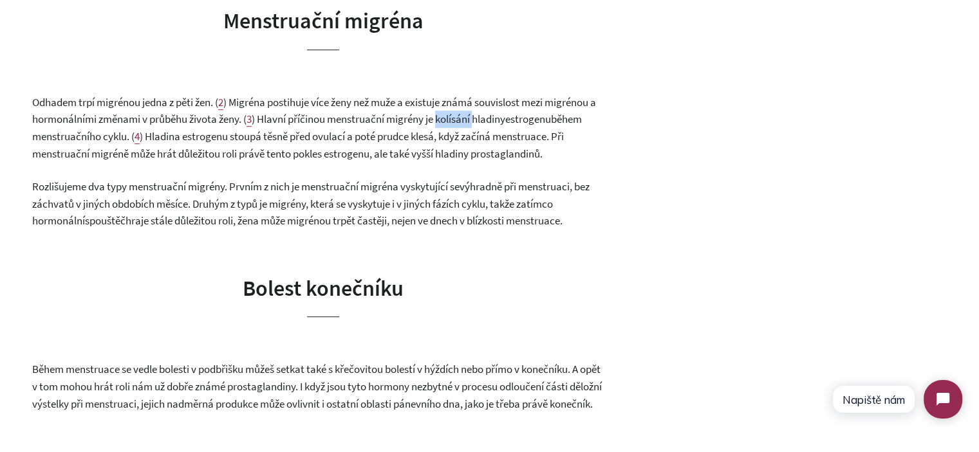
click at [451, 128] on p "Odhadem trpí migrénou jedna z pěti žen. ( 2 ) Migréna postihuje více ženy než m…" at bounding box center [323, 128] width 582 height 68
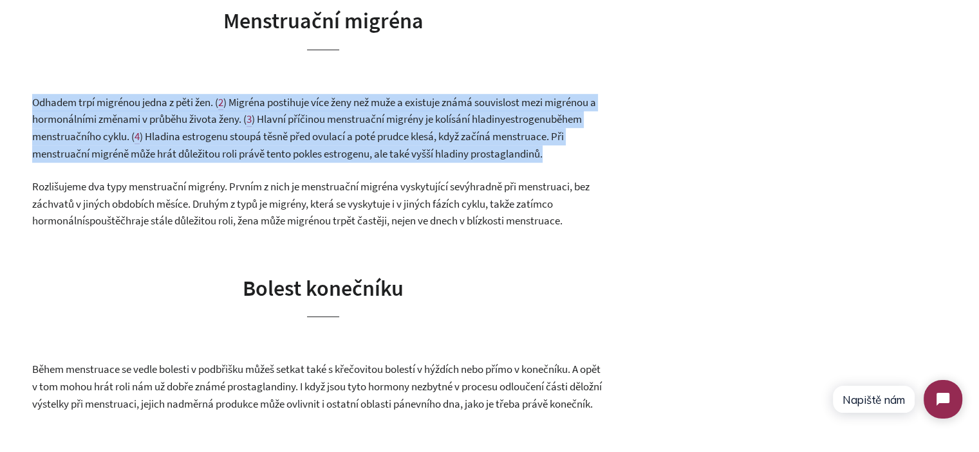
click at [451, 128] on p "Odhadem trpí migrénou jedna z pěti žen. ( 2 ) Migréna postihuje více ženy než m…" at bounding box center [323, 128] width 582 height 68
click at [483, 146] on p "Odhadem trpí migrénou jedna z pěti žen. ( 2 ) Migréna postihuje více ženy než m…" at bounding box center [323, 128] width 582 height 68
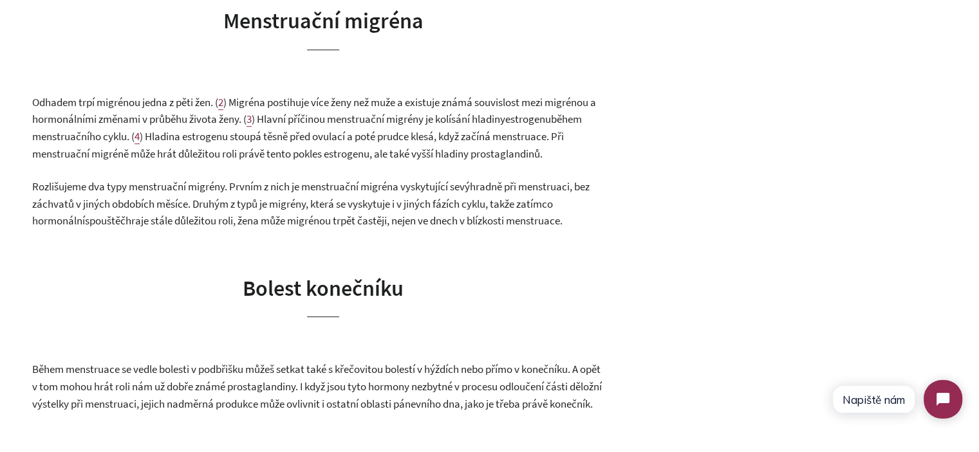
drag, startPoint x: 277, startPoint y: 140, endPoint x: 598, endPoint y: 166, distance: 322.1
click at [598, 162] on p "Odhadem trpí migrénou jedna z pěti žen. ( 2 ) Migréna postihuje více ženy než m…" at bounding box center [323, 128] width 582 height 68
drag, startPoint x: 606, startPoint y: 167, endPoint x: 335, endPoint y: 136, distance: 273.2
click at [335, 136] on p "Odhadem trpí migrénou jedna z pěti žen. ( 2 ) Migréna postihuje více ženy než m…" at bounding box center [323, 128] width 582 height 68
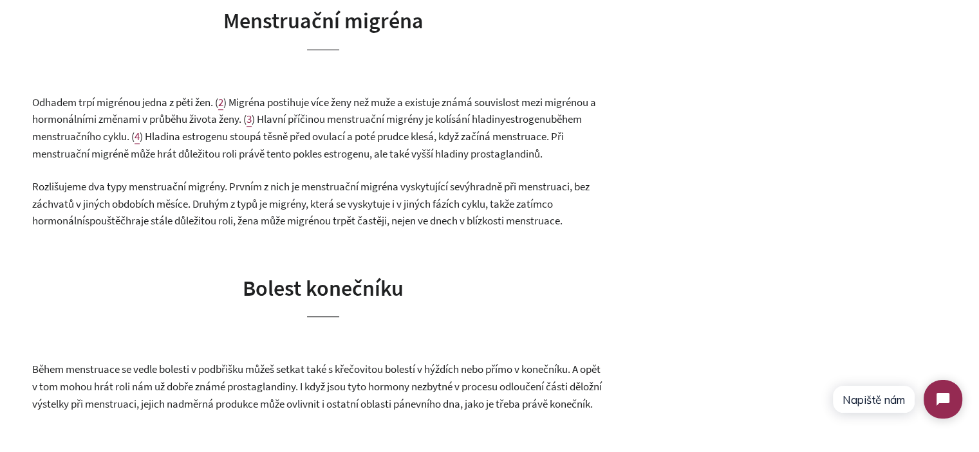
click at [335, 126] on span ") Hlavní příčinou menstruační migrény je kolísání hladiny" at bounding box center [378, 119] width 253 height 14
drag, startPoint x: 407, startPoint y: 142, endPoint x: 562, endPoint y: 165, distance: 157.4
click at [561, 162] on p "Odhadem trpí migrénou jedna z pěti žen. ( 2 ) Migréna postihuje více ženy než m…" at bounding box center [323, 128] width 582 height 68
click at [562, 162] on p "Odhadem trpí migrénou jedna z pěti žen. ( 2 ) Migréna postihuje více ženy než m…" at bounding box center [323, 128] width 582 height 68
drag, startPoint x: 564, startPoint y: 165, endPoint x: 222, endPoint y: 154, distance: 341.8
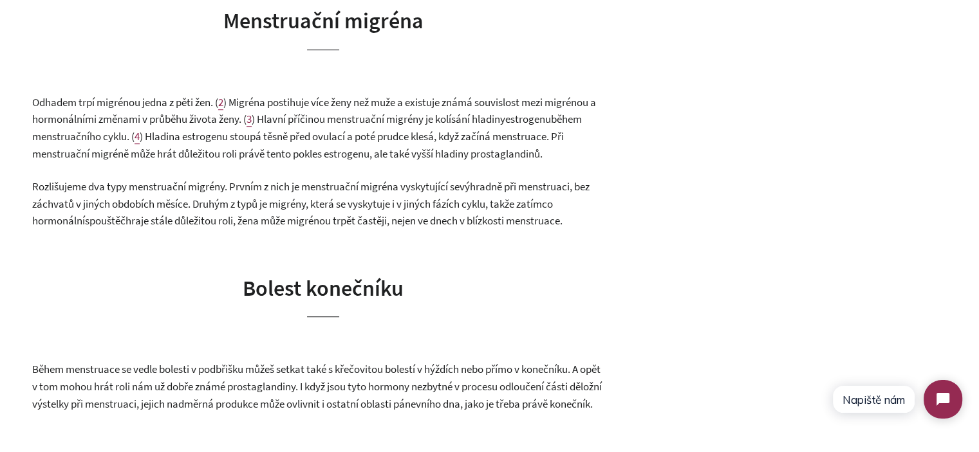
click at [222, 154] on p "Odhadem trpí migrénou jedna z pěti žen. ( 2 ) Migréna postihuje více ženy než m…" at bounding box center [323, 128] width 582 height 68
click at [222, 154] on span ") Hladina estrogenu stoupá těsně před ovulací a poté prudce klesá, když začíná …" at bounding box center [297, 145] width 531 height 32
click at [378, 161] on span ") Hladina estrogenu stoupá těsně před ovulací a poté prudce klesá, když začíná …" at bounding box center [297, 145] width 531 height 32
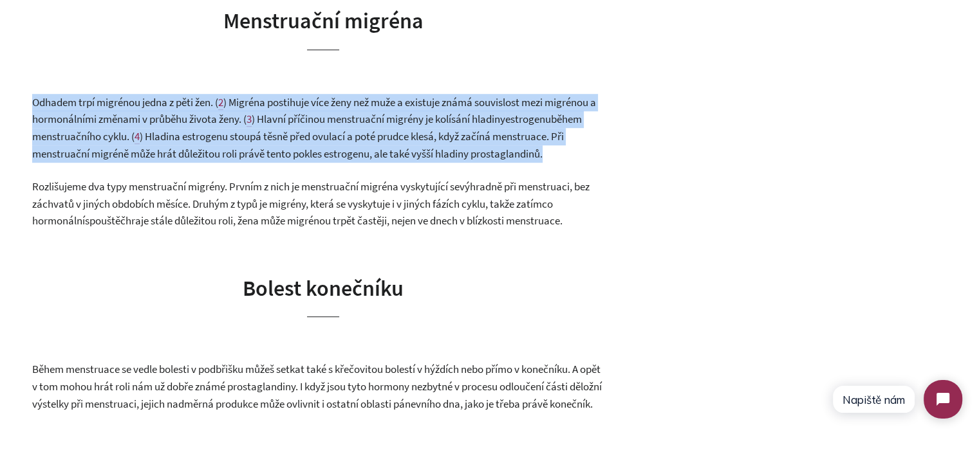
drag, startPoint x: 378, startPoint y: 169, endPoint x: 387, endPoint y: 169, distance: 9.0
click at [378, 161] on span ") Hladina estrogenu stoupá těsně před ovulací a poté prudce klesá, když začíná …" at bounding box center [297, 145] width 531 height 32
click at [564, 162] on p "Odhadem trpí migrénou jedna z pěti žen. ( 2 ) Migréna postihuje více ženy než m…" at bounding box center [323, 128] width 582 height 68
drag, startPoint x: 524, startPoint y: 170, endPoint x: 299, endPoint y: 173, distance: 225.2
click at [299, 162] on p "Odhadem trpí migrénou jedna z pěti žen. ( 2 ) Migréna postihuje více ženy než m…" at bounding box center [323, 128] width 582 height 68
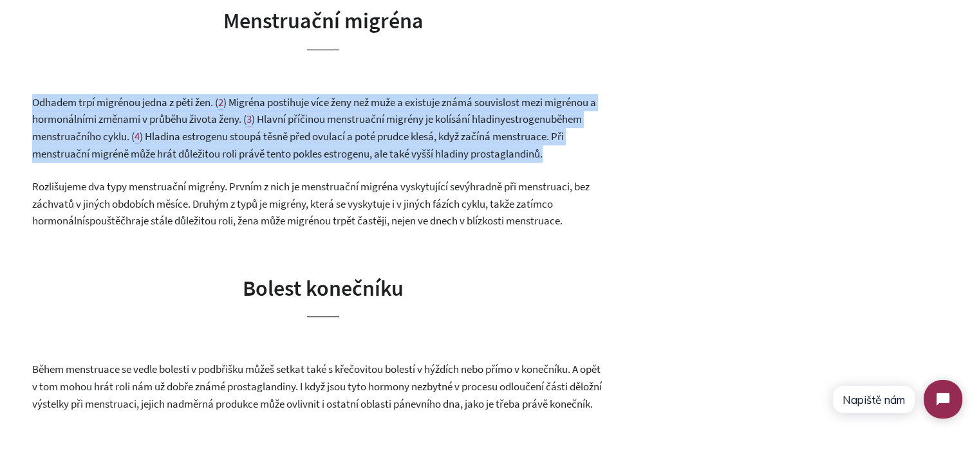
copy span "pokles estrogenu, ale také vyšší hladiny prostaglandinů."
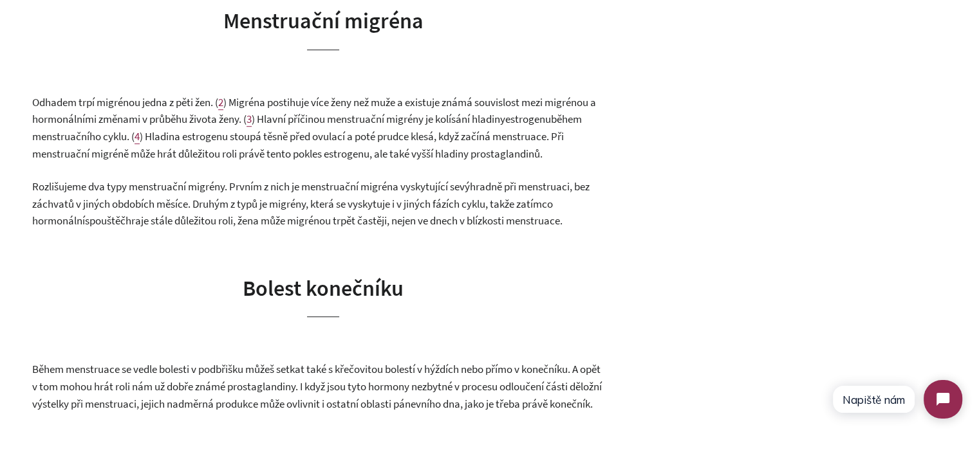
click at [80, 221] on span ", bez záchvatů v jiných obdobích měsíce. Druhým z typů je migrény, která se vys…" at bounding box center [310, 204] width 557 height 48
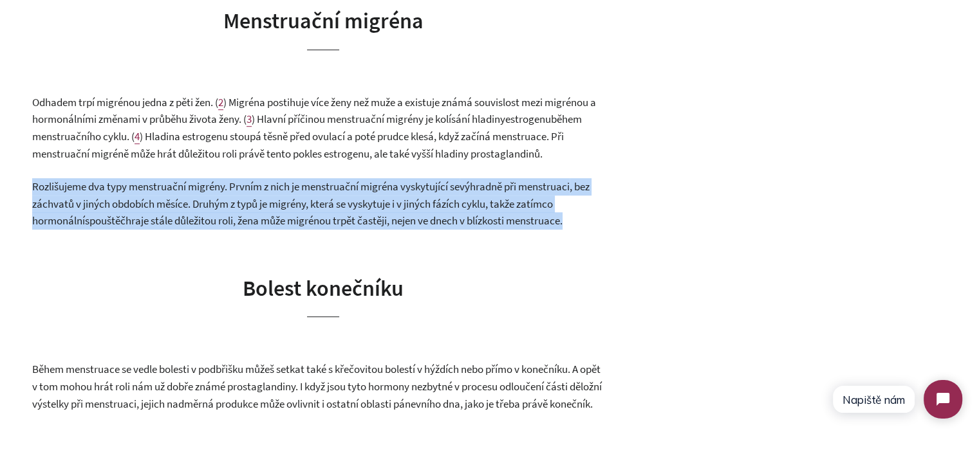
click at [80, 221] on span ", bez záchvatů v jiných obdobích měsíce. Druhým z typů je migrény, která se vys…" at bounding box center [310, 204] width 557 height 48
click at [266, 217] on span ", bez záchvatů v jiných obdobích měsíce. Druhým z typů je migrény, která se vys…" at bounding box center [310, 204] width 557 height 48
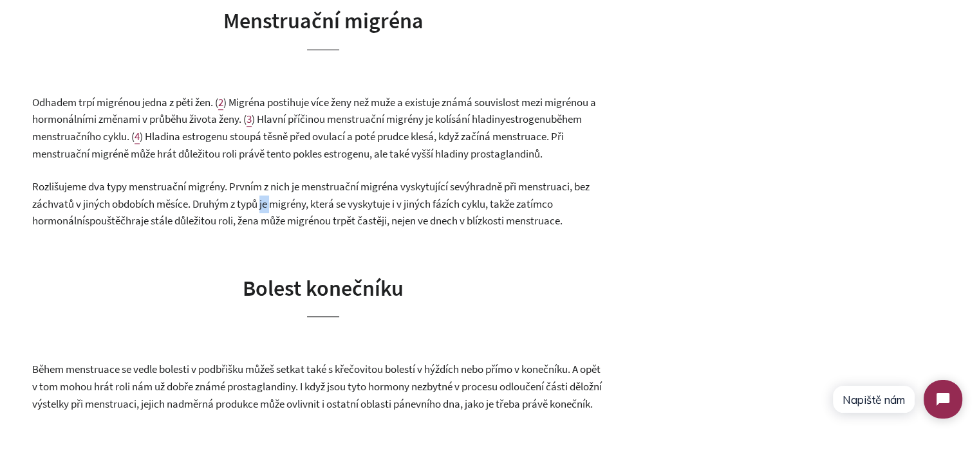
click at [266, 217] on span ", bez záchvatů v jiných obdobích měsíce. Druhým z typů je migrény, která se vys…" at bounding box center [310, 204] width 557 height 48
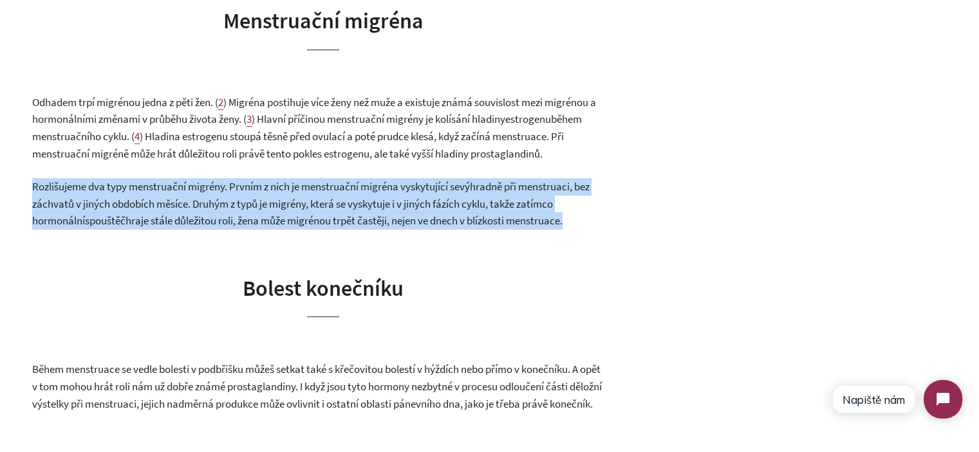
drag, startPoint x: 266, startPoint y: 217, endPoint x: 432, endPoint y: 220, distance: 166.0
click at [267, 217] on span ", bez záchvatů v jiných obdobích měsíce. Druhým z typů je migrény, která se vys…" at bounding box center [310, 204] width 557 height 48
click at [436, 221] on span ", bez záchvatů v jiných obdobích měsíce. Druhým z typů je migrény, která se vys…" at bounding box center [310, 204] width 557 height 48
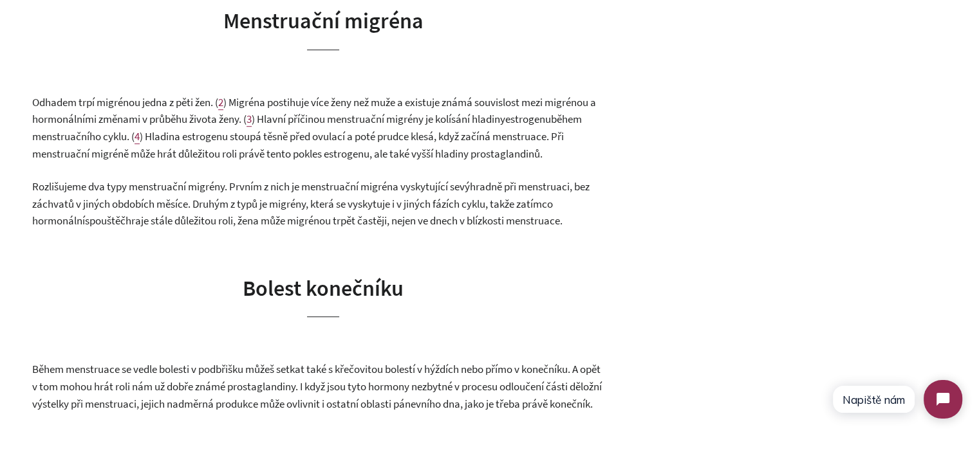
click at [365, 115] on span ") Migréna postihuje více ženy než muže a existuje známá souvislost mezi migréno…" at bounding box center [314, 111] width 564 height 32
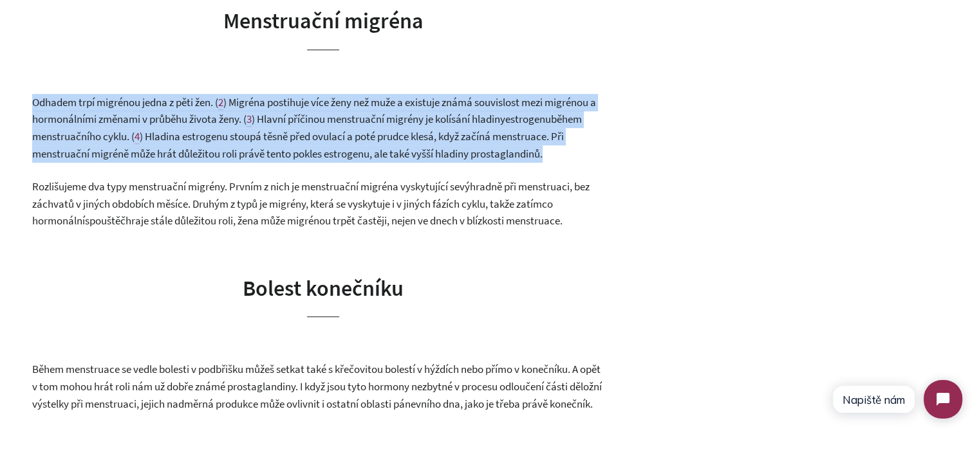
click at [365, 115] on span ") Migréna postihuje více ženy než muže a existuje známá souvislost mezi migréno…" at bounding box center [314, 111] width 564 height 32
click at [424, 126] on span ") Hlavní příčinou menstruační migrény je kolísání hladiny" at bounding box center [378, 119] width 253 height 14
click at [503, 126] on span ") Hlavní příčinou menstruační migrény je kolísání hladiny" at bounding box center [378, 119] width 253 height 14
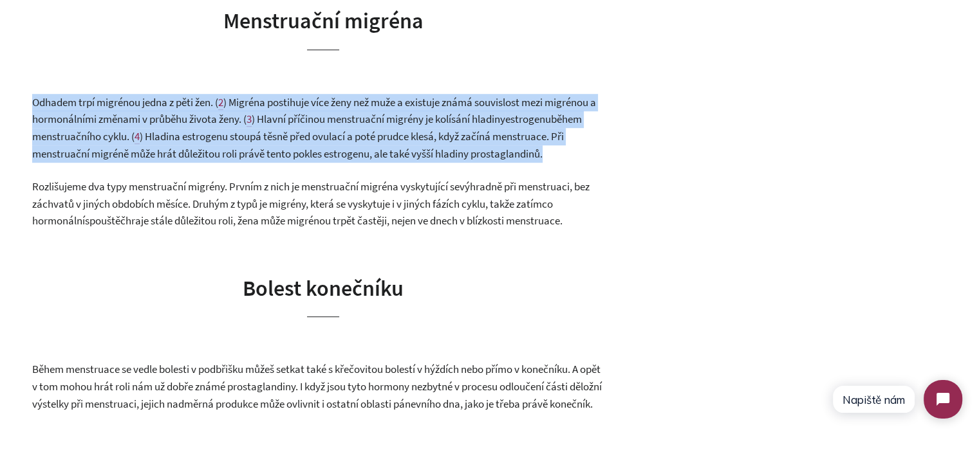
click at [587, 162] on p "Odhadem trpí migrénou jedna z pěti žen. ( 2 ) Migréna postihuje více ženy než m…" at bounding box center [323, 128] width 582 height 68
drag, startPoint x: 302, startPoint y: 165, endPoint x: 17, endPoint y: 113, distance: 289.7
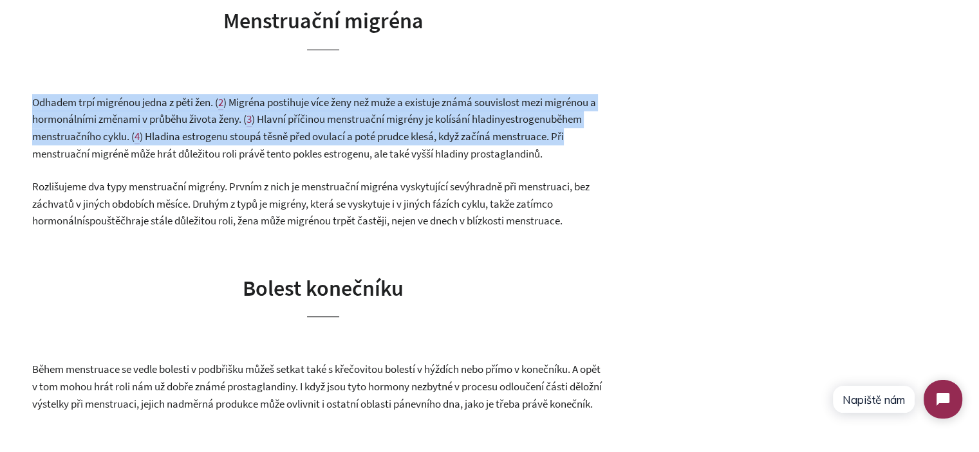
drag, startPoint x: 17, startPoint y: 113, endPoint x: 609, endPoint y: 161, distance: 593.9
click at [609, 161] on p "Odhadem trpí migrénou jedna z pěti žen. ( 2 ) Migréna postihuje více ženy než m…" at bounding box center [323, 128] width 582 height 68
drag, startPoint x: 571, startPoint y: 173, endPoint x: 316, endPoint y: 120, distance: 260.8
click at [316, 120] on p "Odhadem trpí migrénou jedna z pěti žen. ( 2 ) Migréna postihuje více ženy než m…" at bounding box center [323, 128] width 582 height 68
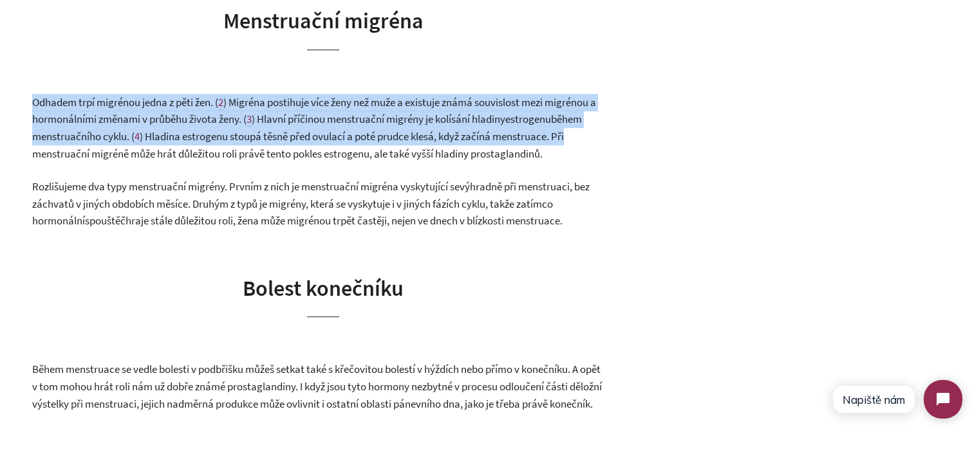
click at [327, 117] on span ") Migréna postihuje více ženy než muže a existuje známá souvislost mezi migréno…" at bounding box center [314, 111] width 564 height 32
drag, startPoint x: 363, startPoint y: 115, endPoint x: 579, endPoint y: 171, distance: 223.3
click at [579, 162] on p "Odhadem trpí migrénou jedna z pěti žen. ( 2 ) Migréna postihuje více ženy než m…" at bounding box center [323, 128] width 582 height 68
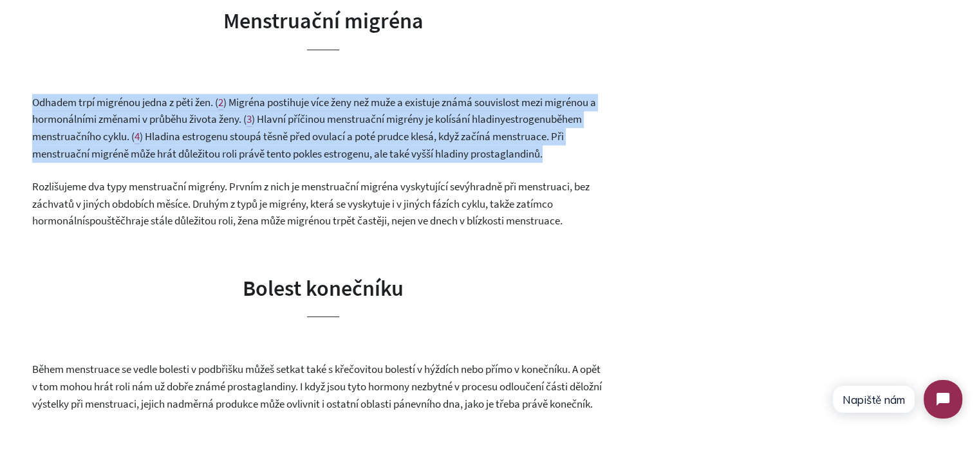
drag, startPoint x: 579, startPoint y: 171, endPoint x: 21, endPoint y: 116, distance: 561.2
click at [33, 109] on span "Odhadem trpí migrénou jedna z pěti žen. (" at bounding box center [125, 102] width 186 height 14
drag, startPoint x: 26, startPoint y: 120, endPoint x: 546, endPoint y: 172, distance: 522.5
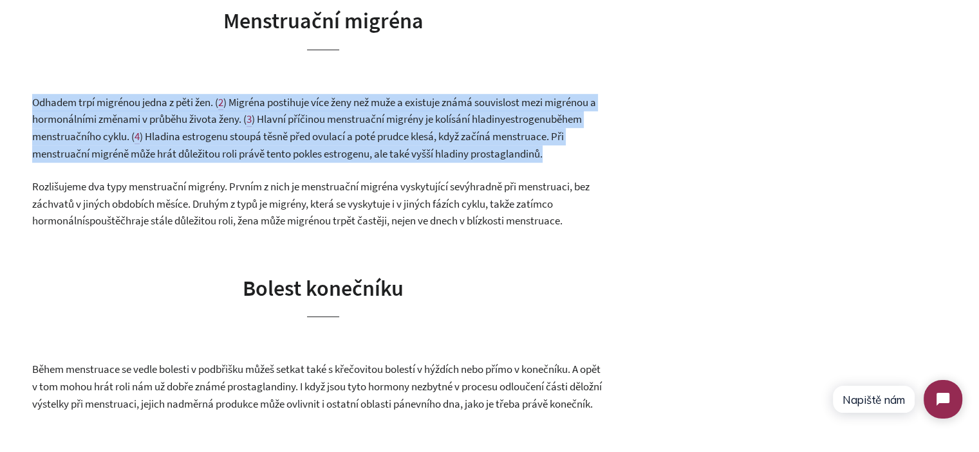
click at [546, 161] on span ") Hladina estrogenu stoupá těsně před ovulací a poté prudce klesá, když začíná …" at bounding box center [297, 145] width 531 height 32
